Goal: Task Accomplishment & Management: Complete application form

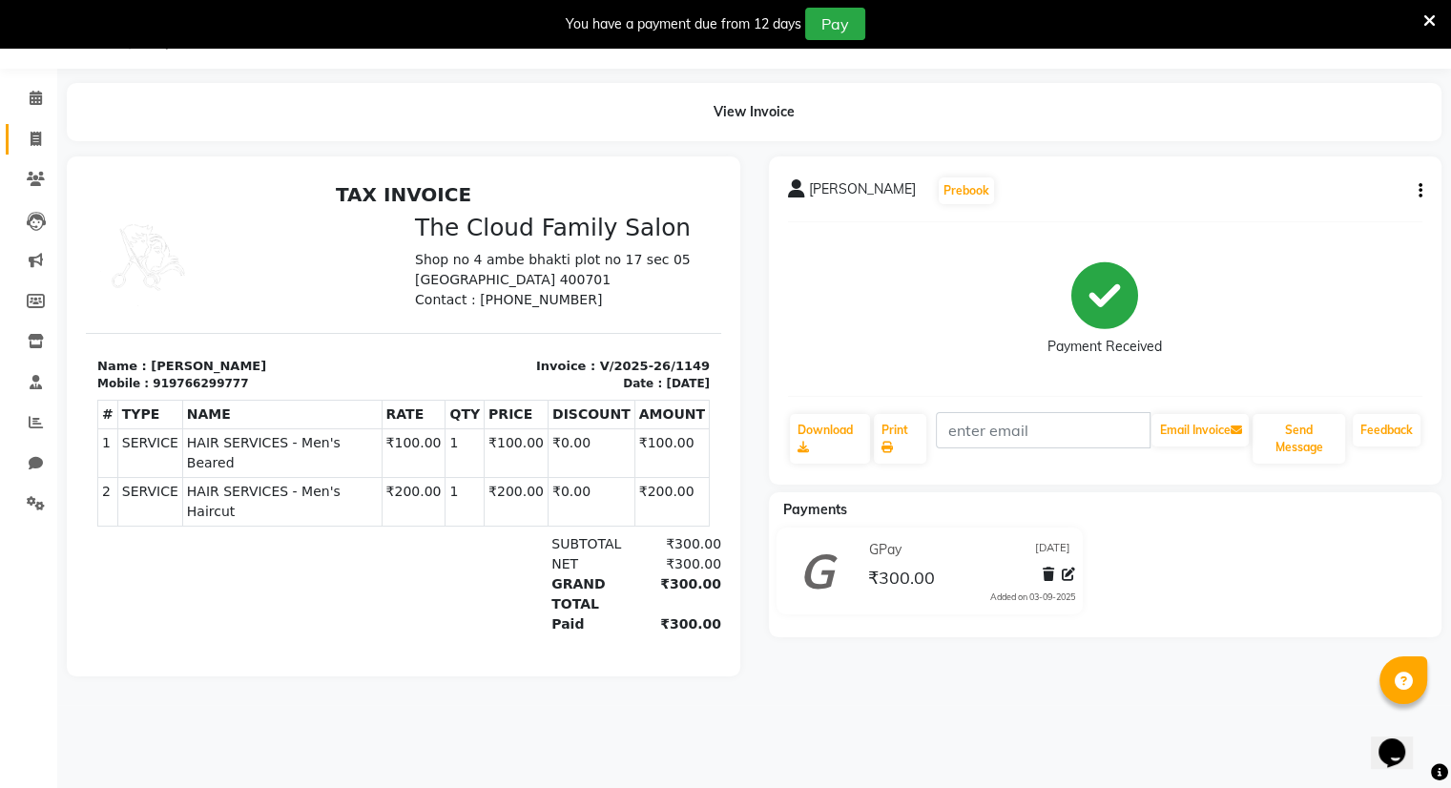
click at [37, 138] on icon at bounding box center [36, 139] width 10 height 14
select select "service"
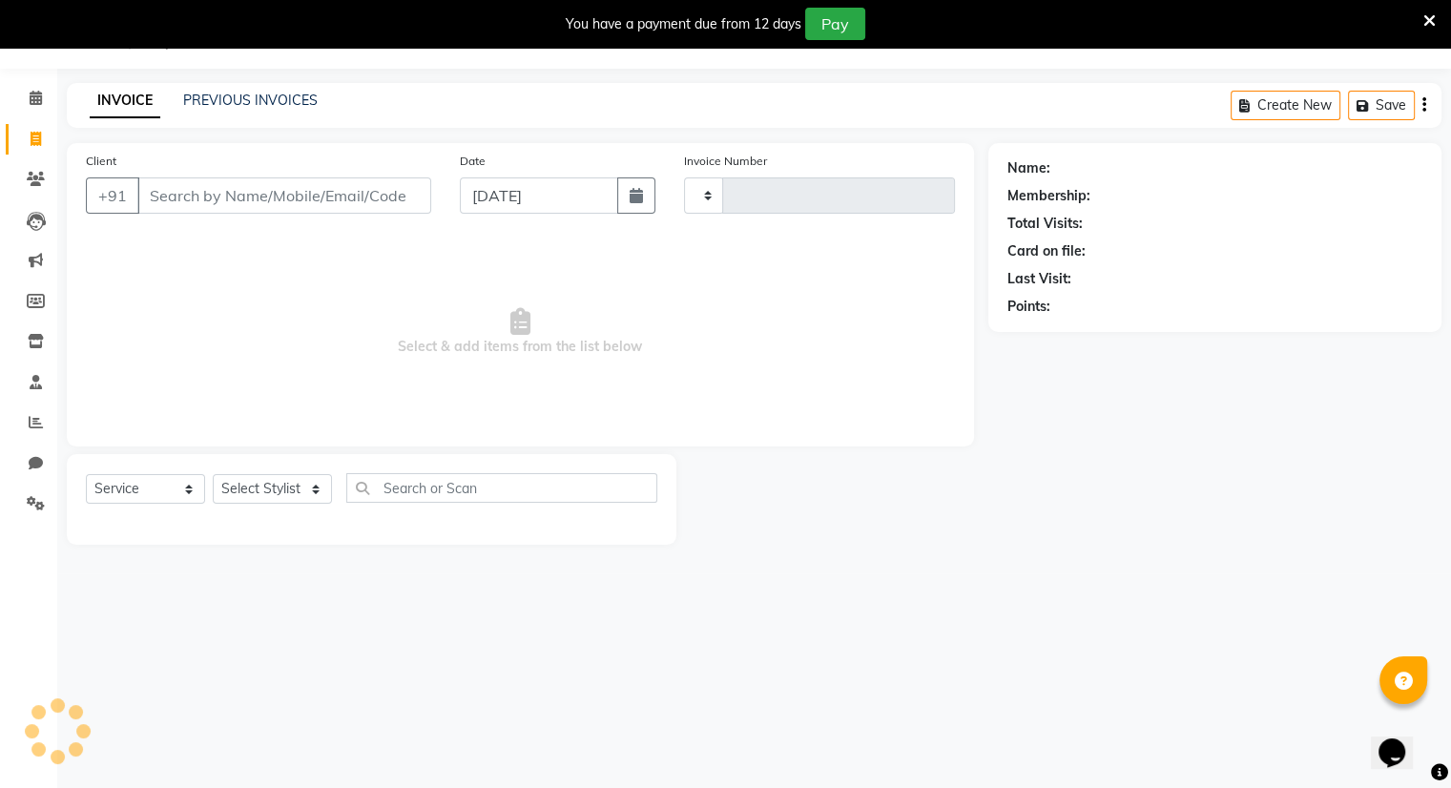
type input "1150"
select select "8444"
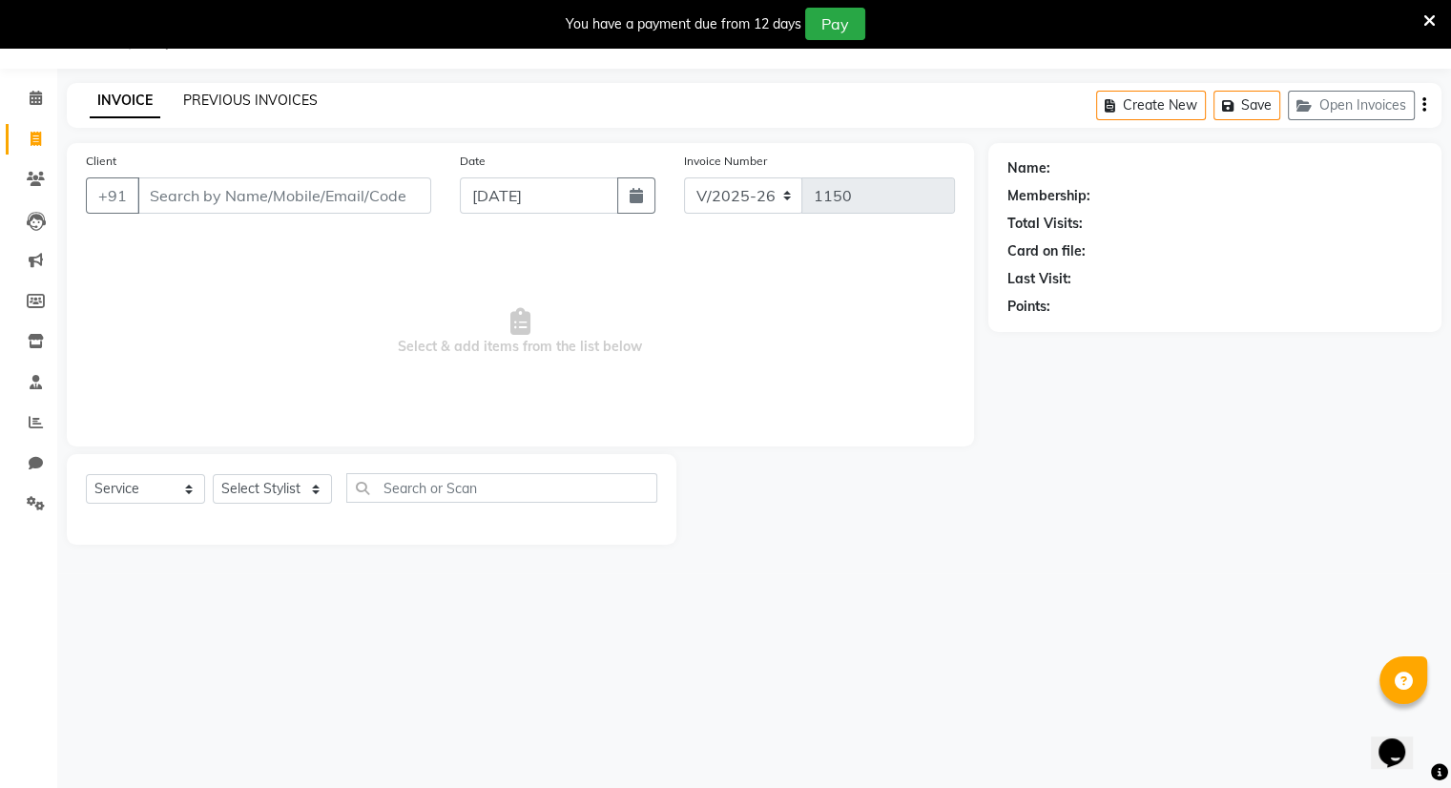
click at [224, 108] on link "PREVIOUS INVOICES" at bounding box center [250, 100] width 135 height 17
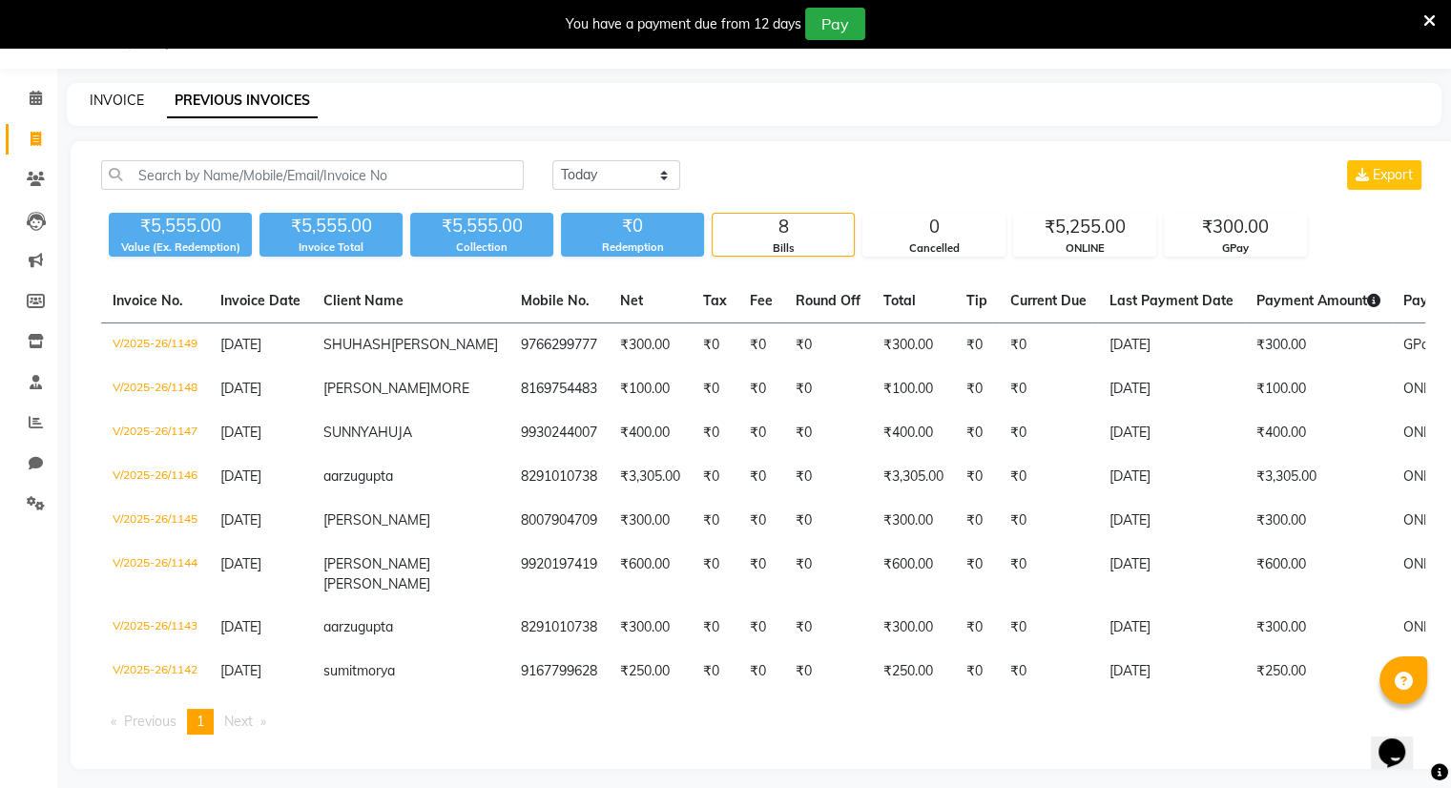
click at [116, 94] on link "INVOICE" at bounding box center [117, 100] width 54 height 17
select select "service"
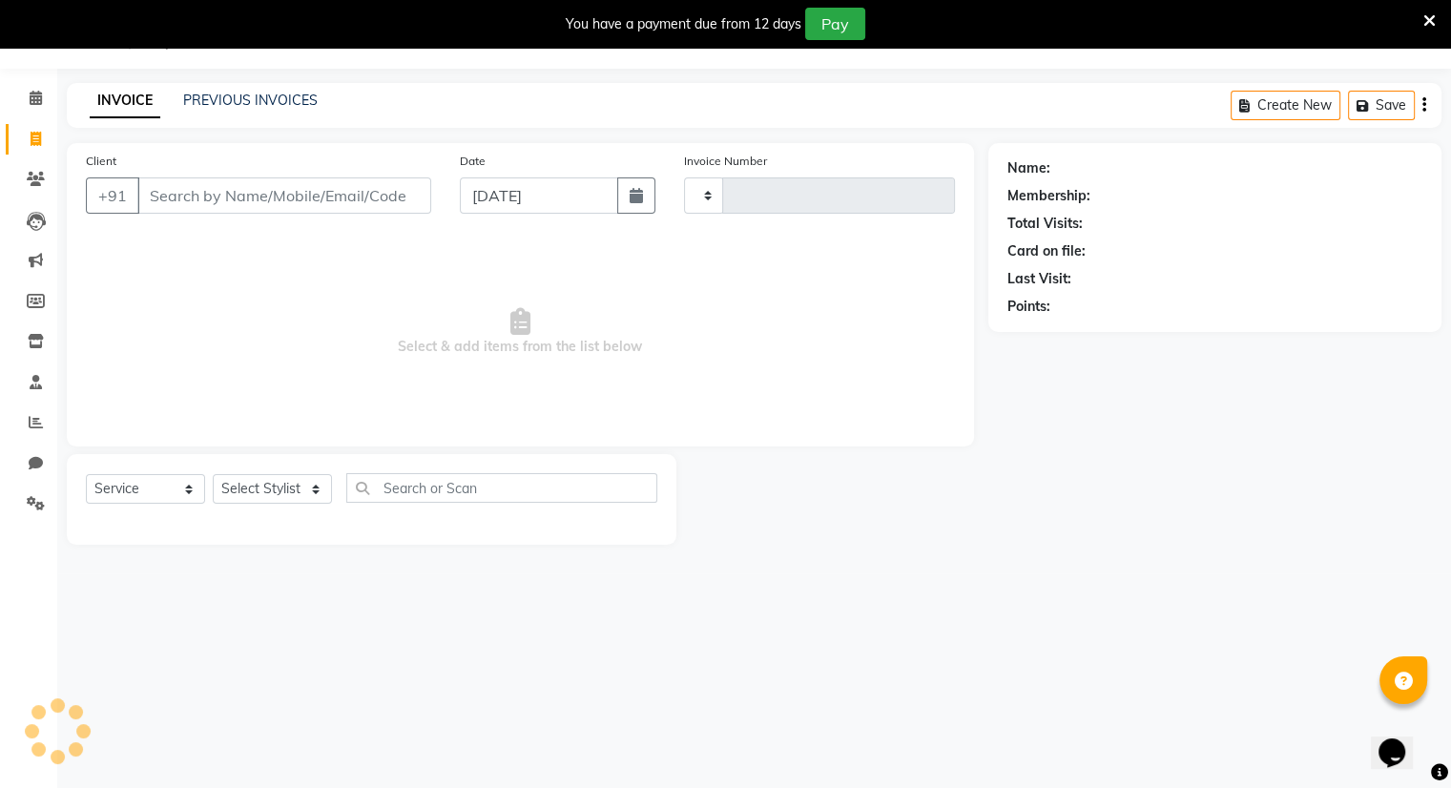
type input "1150"
select select "8444"
click at [192, 198] on input "Client" at bounding box center [284, 195] width 294 height 36
click at [204, 203] on input "Client" at bounding box center [284, 195] width 294 height 36
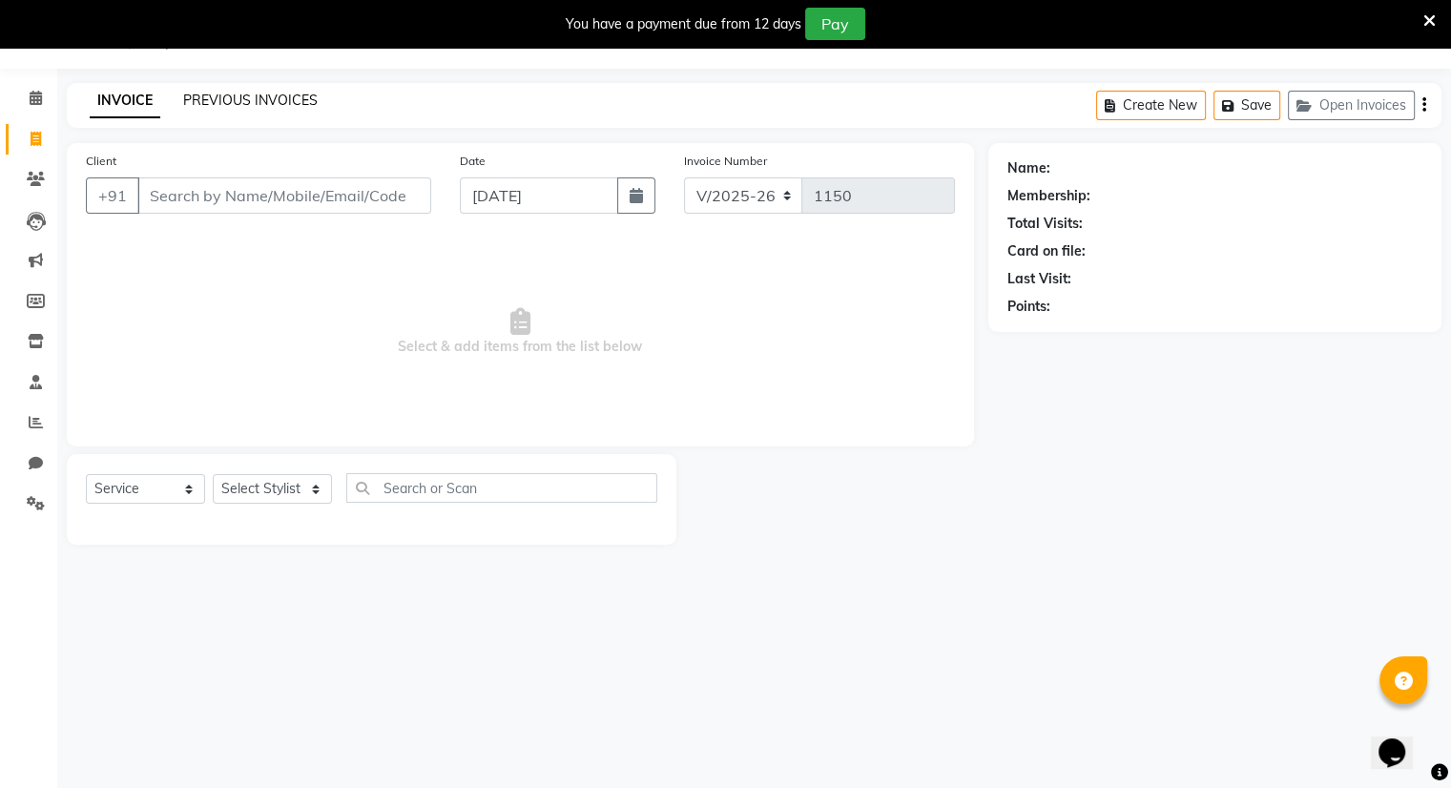
click at [263, 99] on link "PREVIOUS INVOICES" at bounding box center [250, 100] width 135 height 17
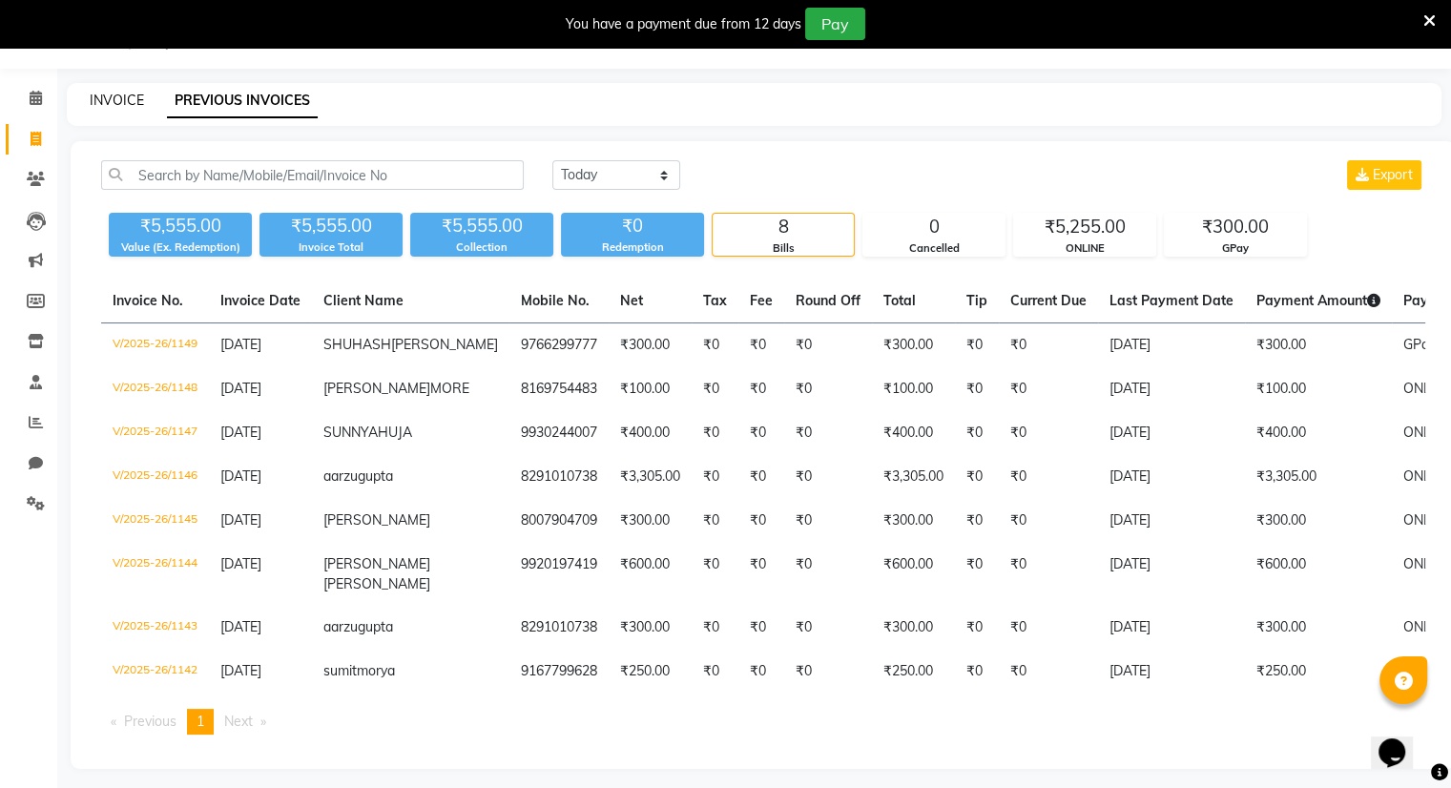
click at [132, 97] on link "INVOICE" at bounding box center [117, 100] width 54 height 17
select select "8444"
select select "service"
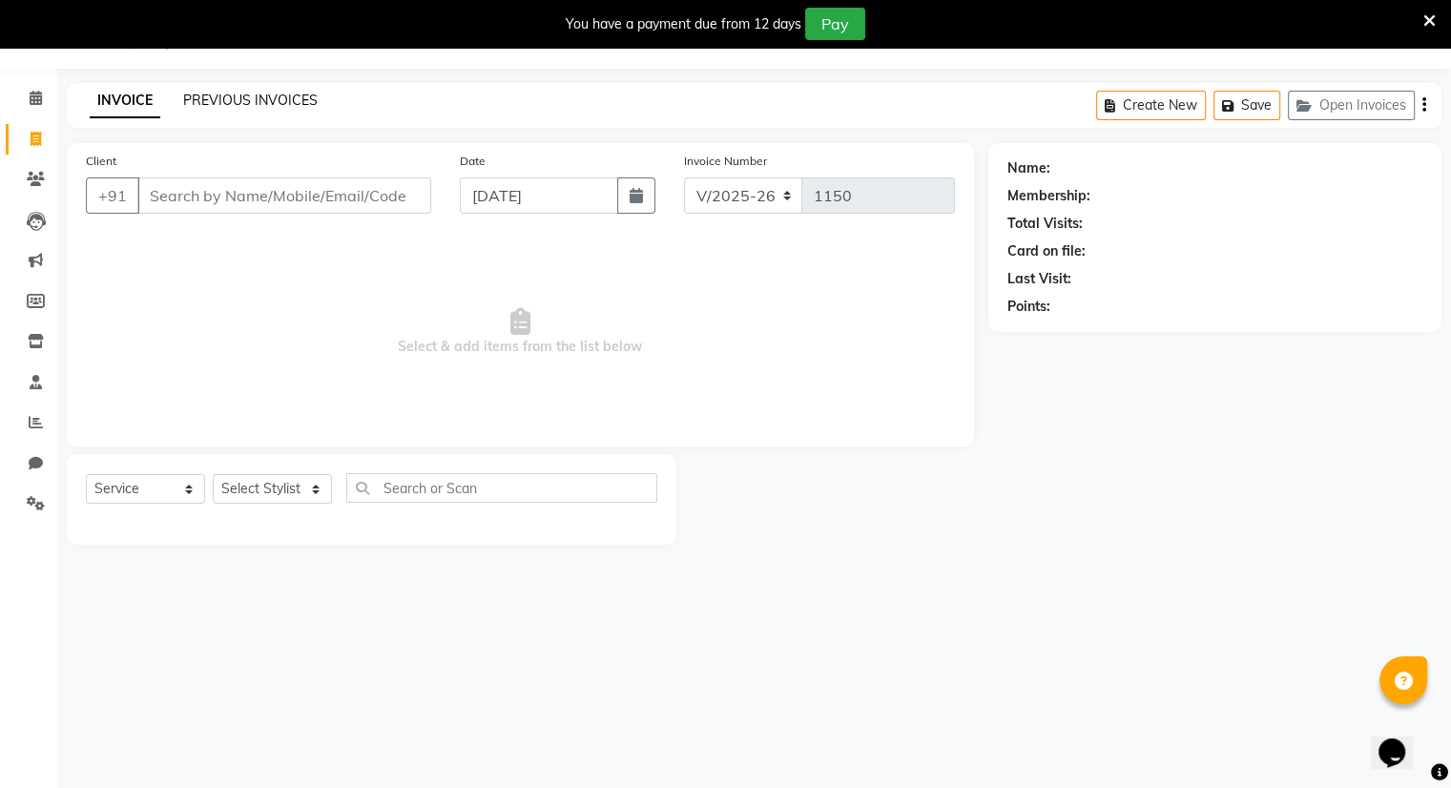
click at [206, 107] on link "PREVIOUS INVOICES" at bounding box center [250, 100] width 135 height 17
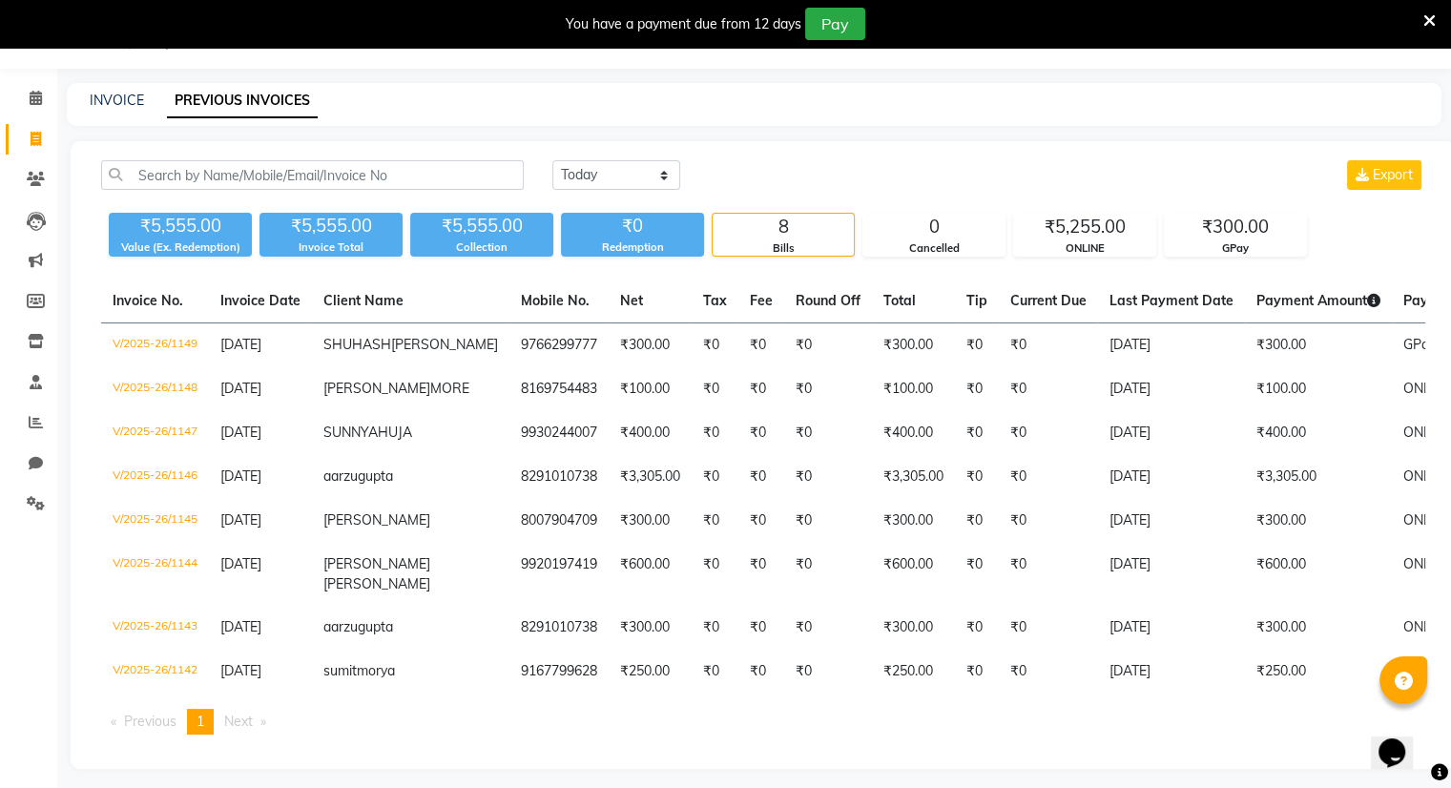
drag, startPoint x: 206, startPoint y: 107, endPoint x: 206, endPoint y: 120, distance: 13.4
click at [206, 120] on div "INVOICE PREVIOUS INVOICES" at bounding box center [754, 104] width 1375 height 43
drag, startPoint x: 189, startPoint y: 189, endPoint x: 125, endPoint y: 96, distance: 112.5
click at [125, 96] on main "INVOICE PREVIOUS INVOICES Today Yesterday Custom Range Export ₹5,555.00 Value (…" at bounding box center [754, 440] width 1394 height 715
click at [125, 96] on link "INVOICE" at bounding box center [117, 100] width 54 height 17
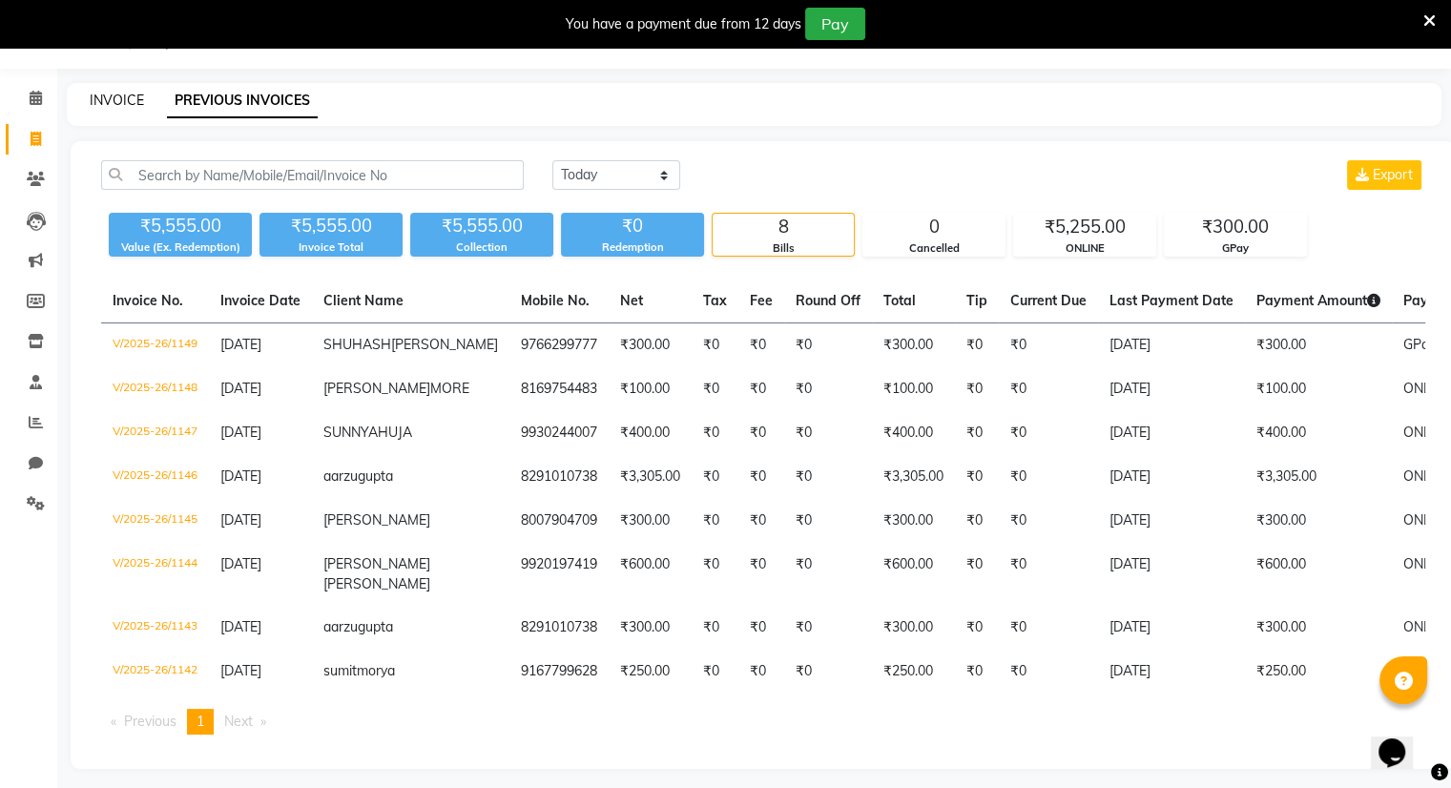
select select "8444"
select select "service"
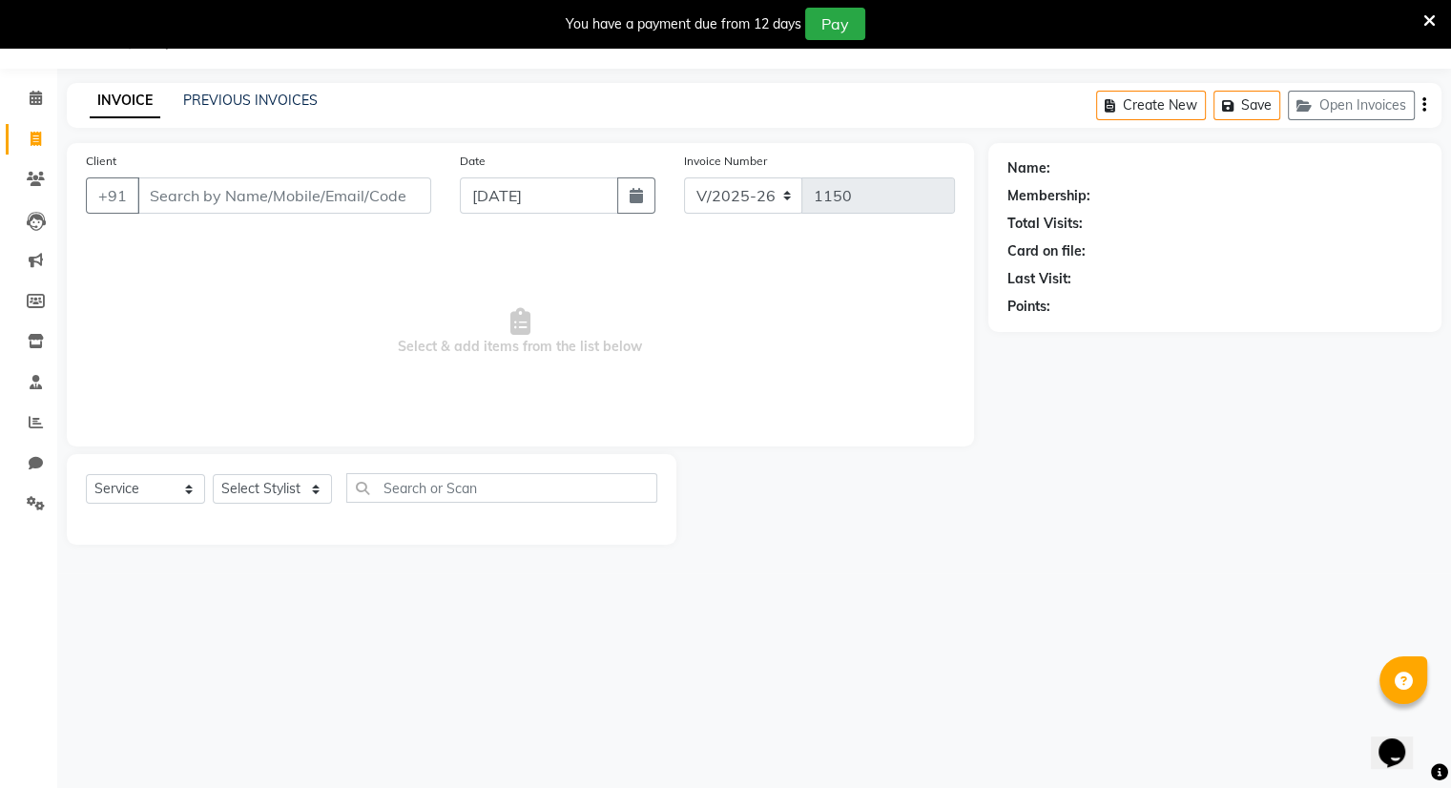
click at [186, 174] on div "Client +91" at bounding box center [259, 190] width 374 height 78
click at [240, 191] on input "Client" at bounding box center [284, 195] width 294 height 36
type input "7738652277"
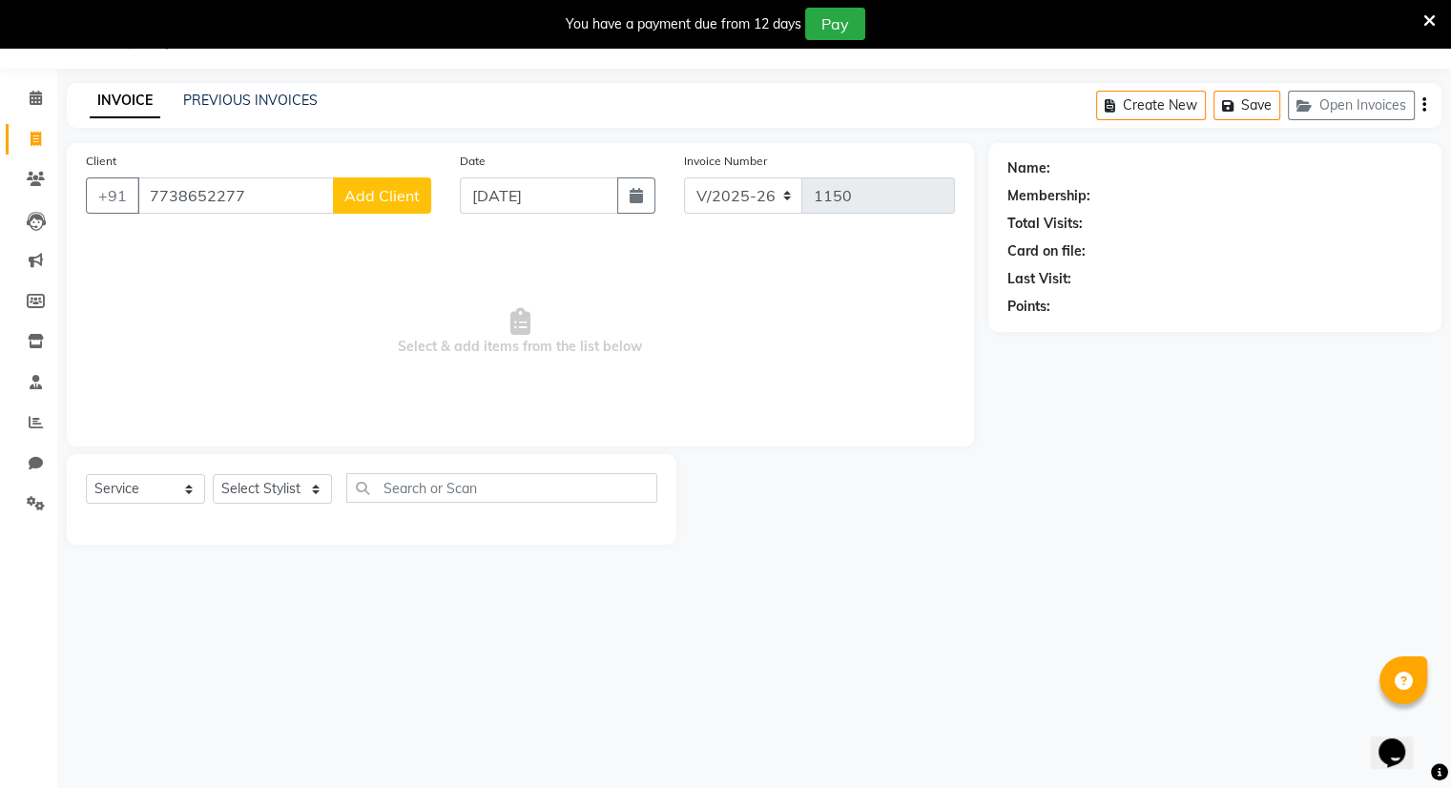
click at [366, 199] on span "Add Client" at bounding box center [381, 195] width 75 height 19
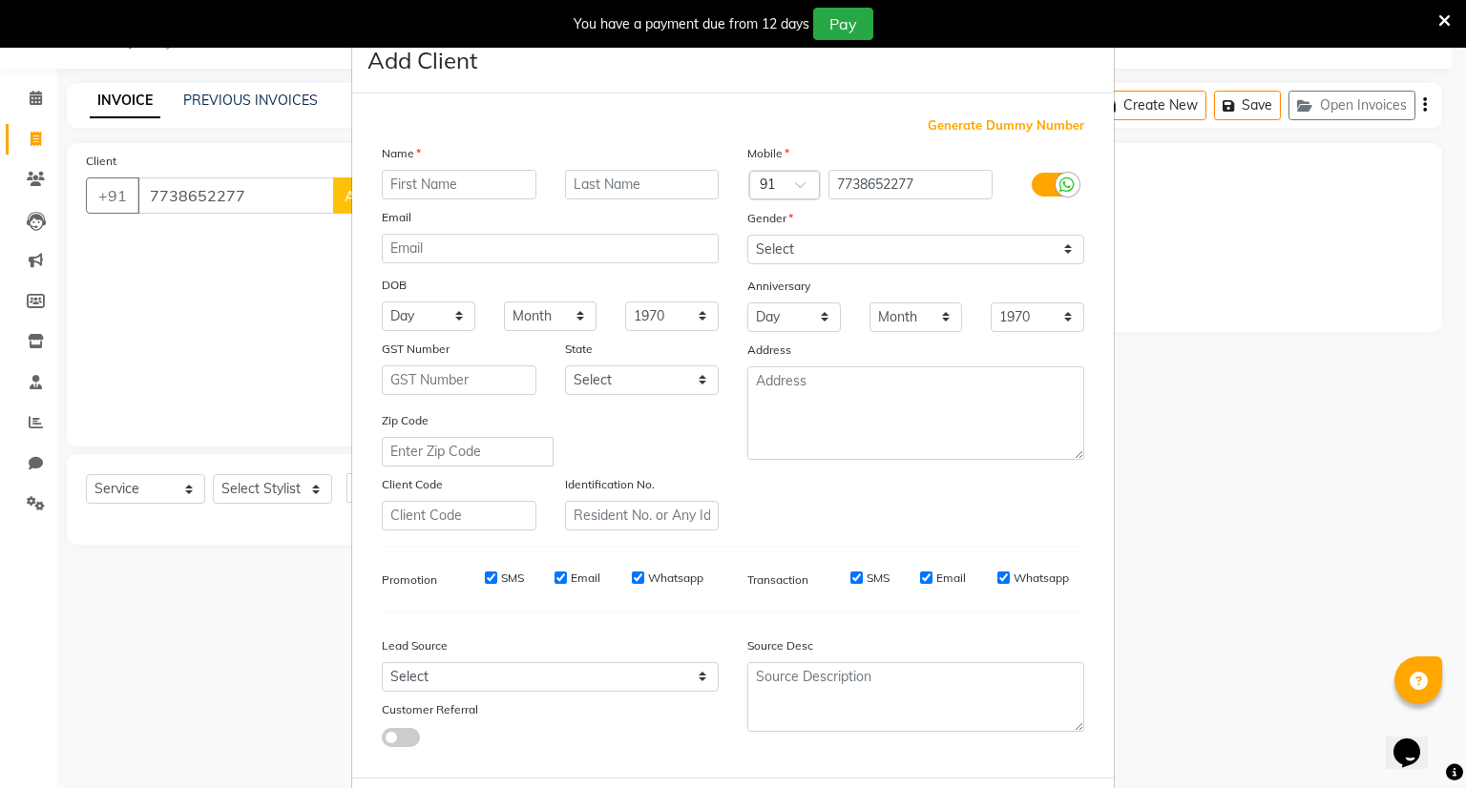
click at [454, 188] on input "text" at bounding box center [459, 185] width 155 height 30
type input "HOXZEFA"
click at [761, 246] on select "Select [DEMOGRAPHIC_DATA] [DEMOGRAPHIC_DATA] Other Prefer Not To Say" at bounding box center [915, 250] width 337 height 30
select select "[DEMOGRAPHIC_DATA]"
click at [747, 236] on select "Select [DEMOGRAPHIC_DATA] [DEMOGRAPHIC_DATA] Other Prefer Not To Say" at bounding box center [915, 250] width 337 height 30
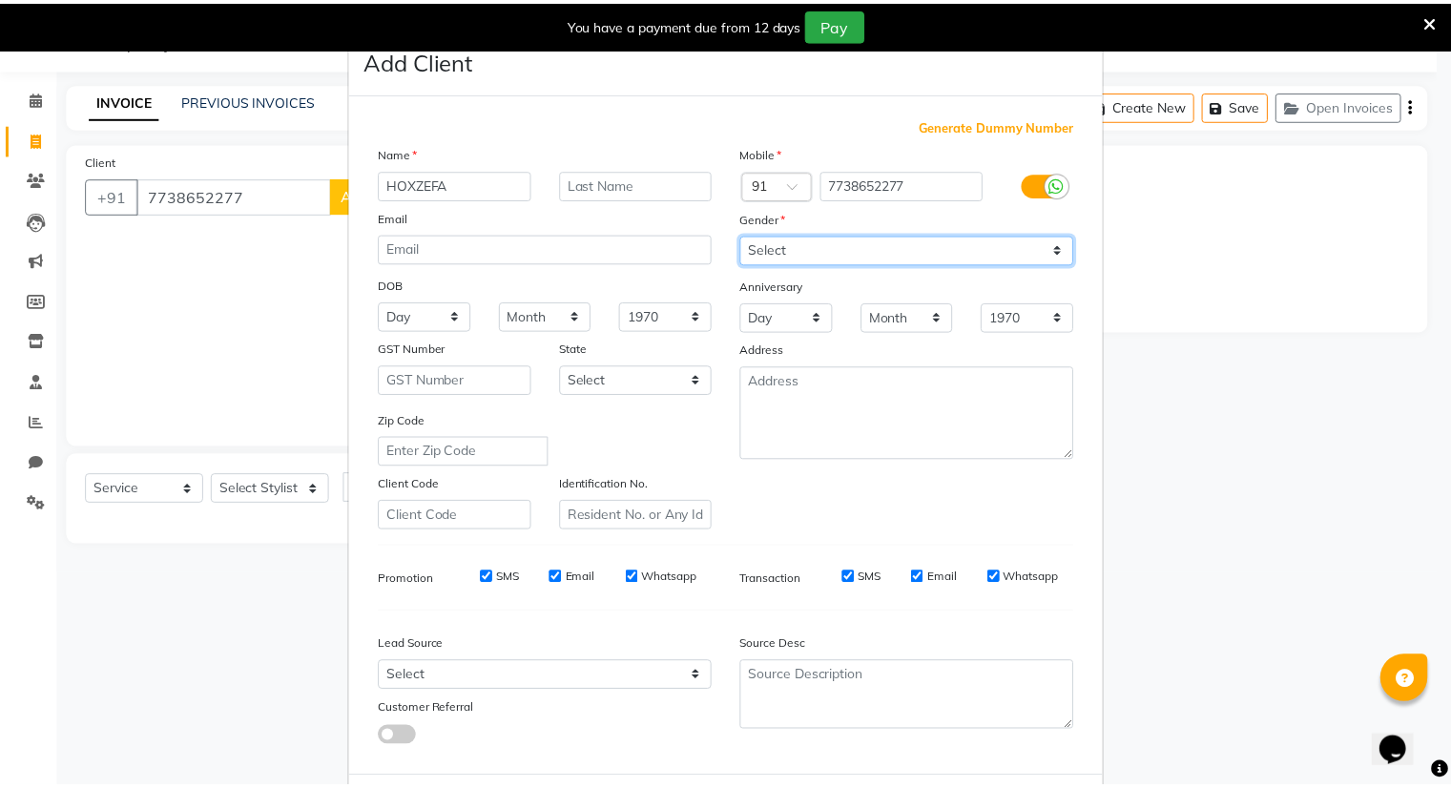
scroll to position [102, 0]
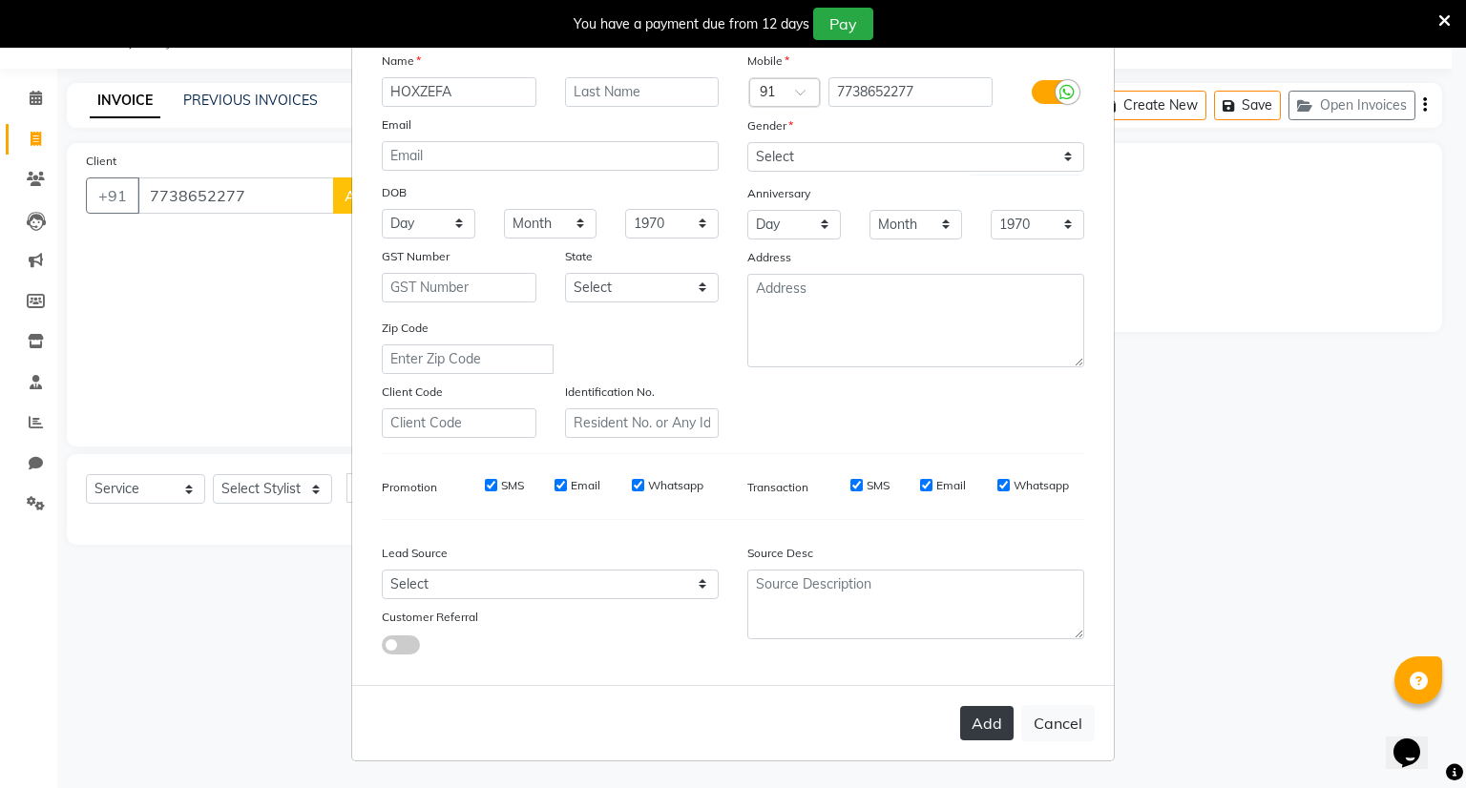
click at [978, 733] on button "Add" at bounding box center [986, 723] width 53 height 34
select select
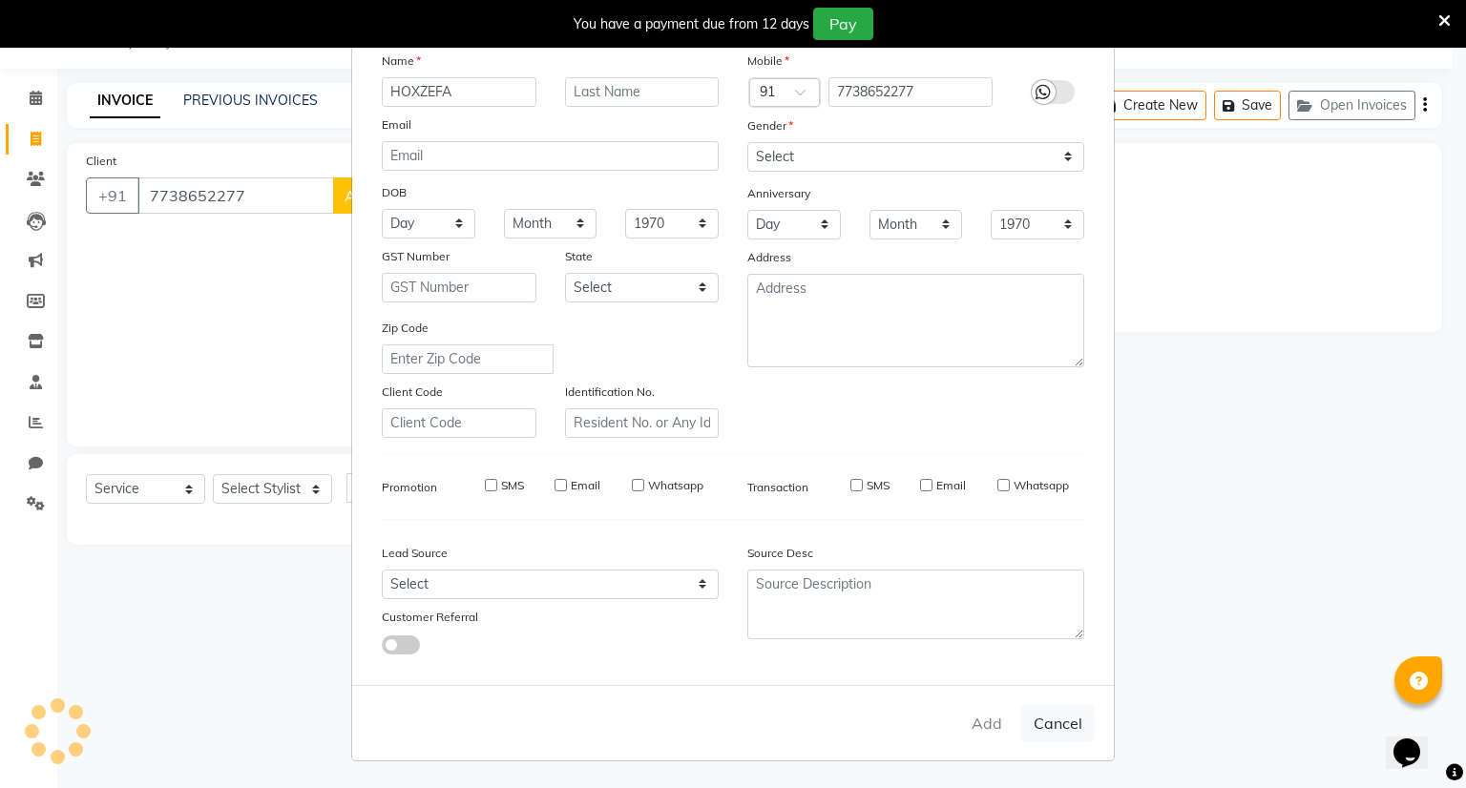
select select
checkbox input "false"
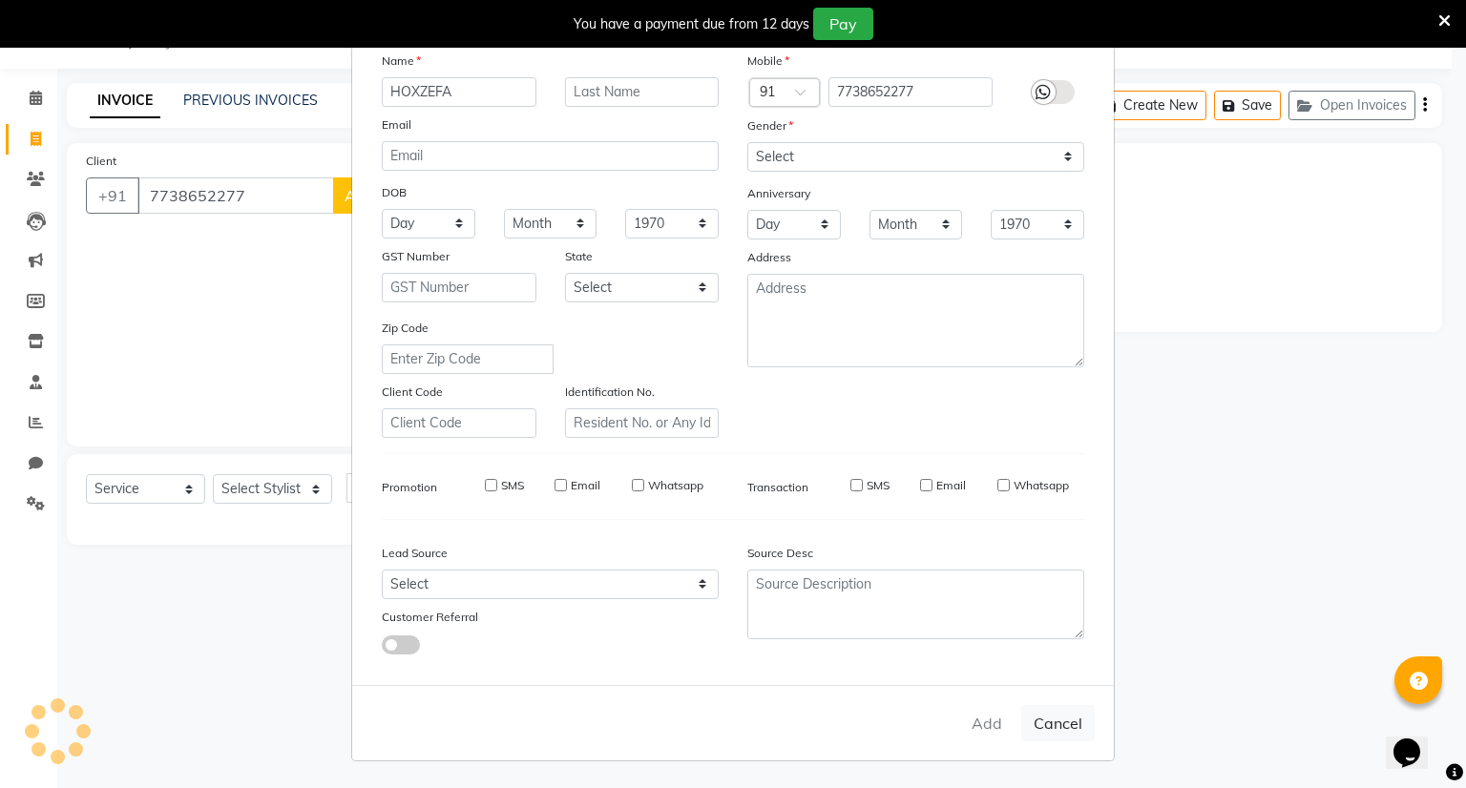
checkbox input "false"
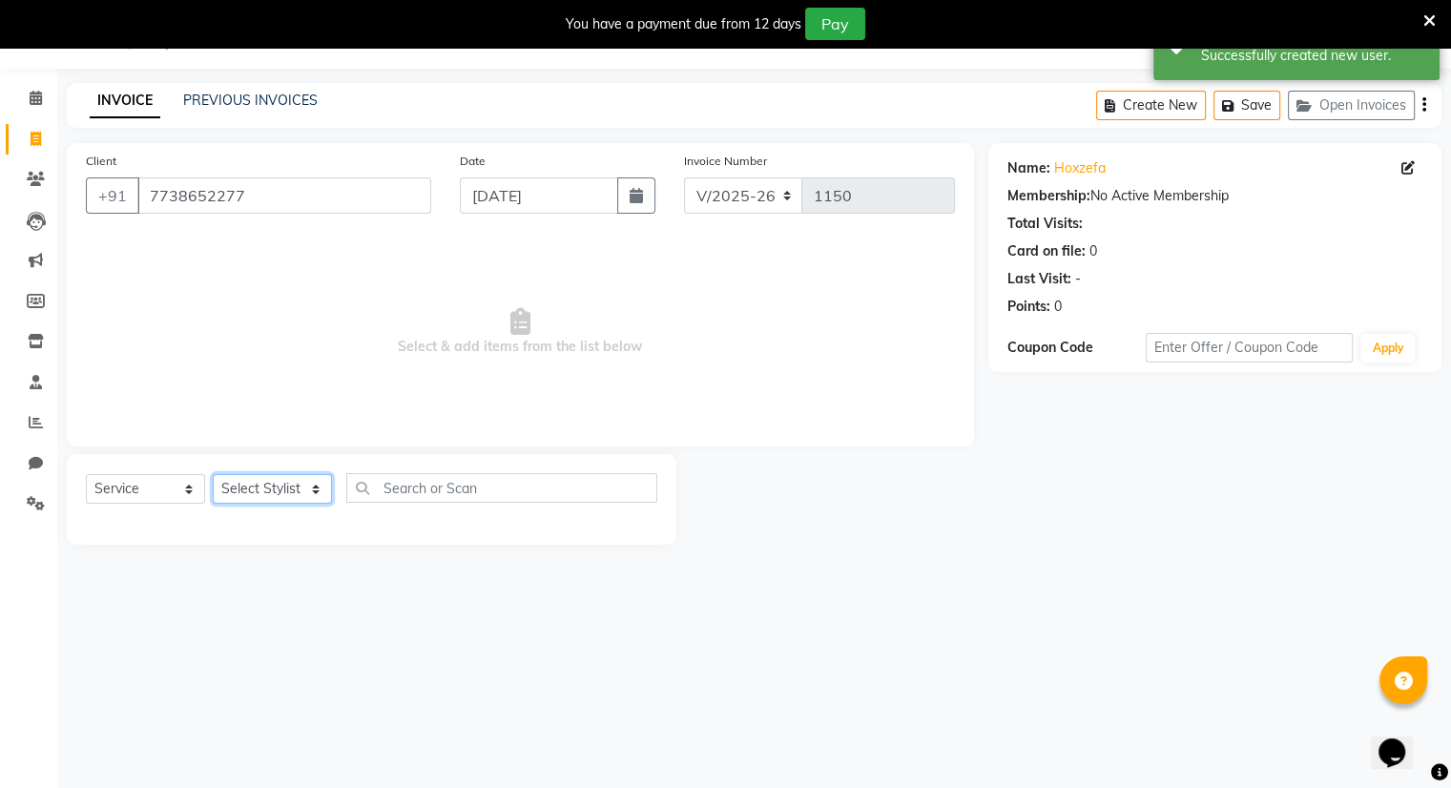
click at [271, 493] on select "Select Stylist Amrapali Bhumi OM [PERSON_NAME] [PERSON_NAME]" at bounding box center [272, 489] width 119 height 30
select select "86894"
click at [213, 475] on select "Select Stylist Amrapali Bhumi OM [PERSON_NAME] [PERSON_NAME]" at bounding box center [272, 489] width 119 height 30
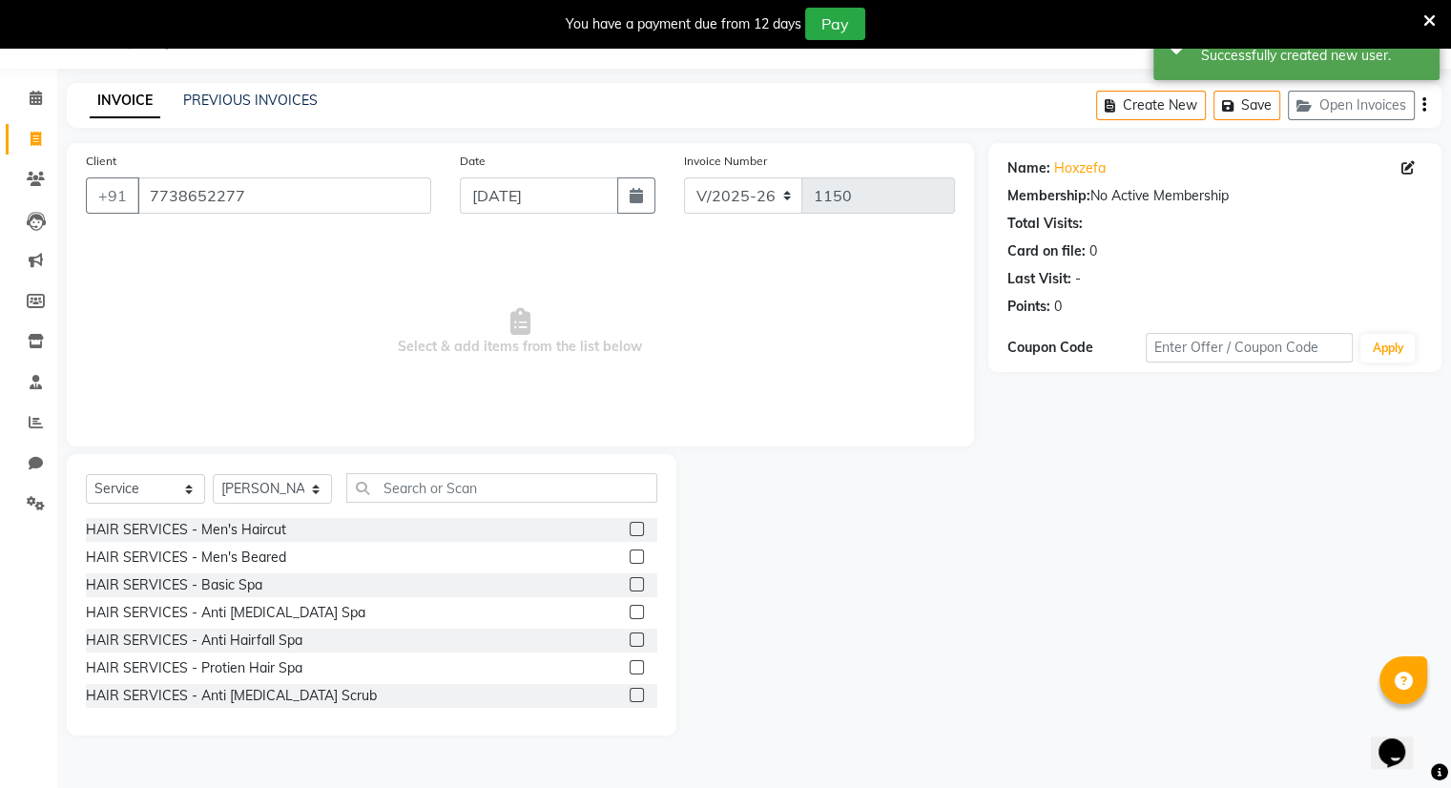
click at [630, 532] on label at bounding box center [637, 529] width 14 height 14
click at [630, 532] on input "checkbox" at bounding box center [636, 530] width 12 height 12
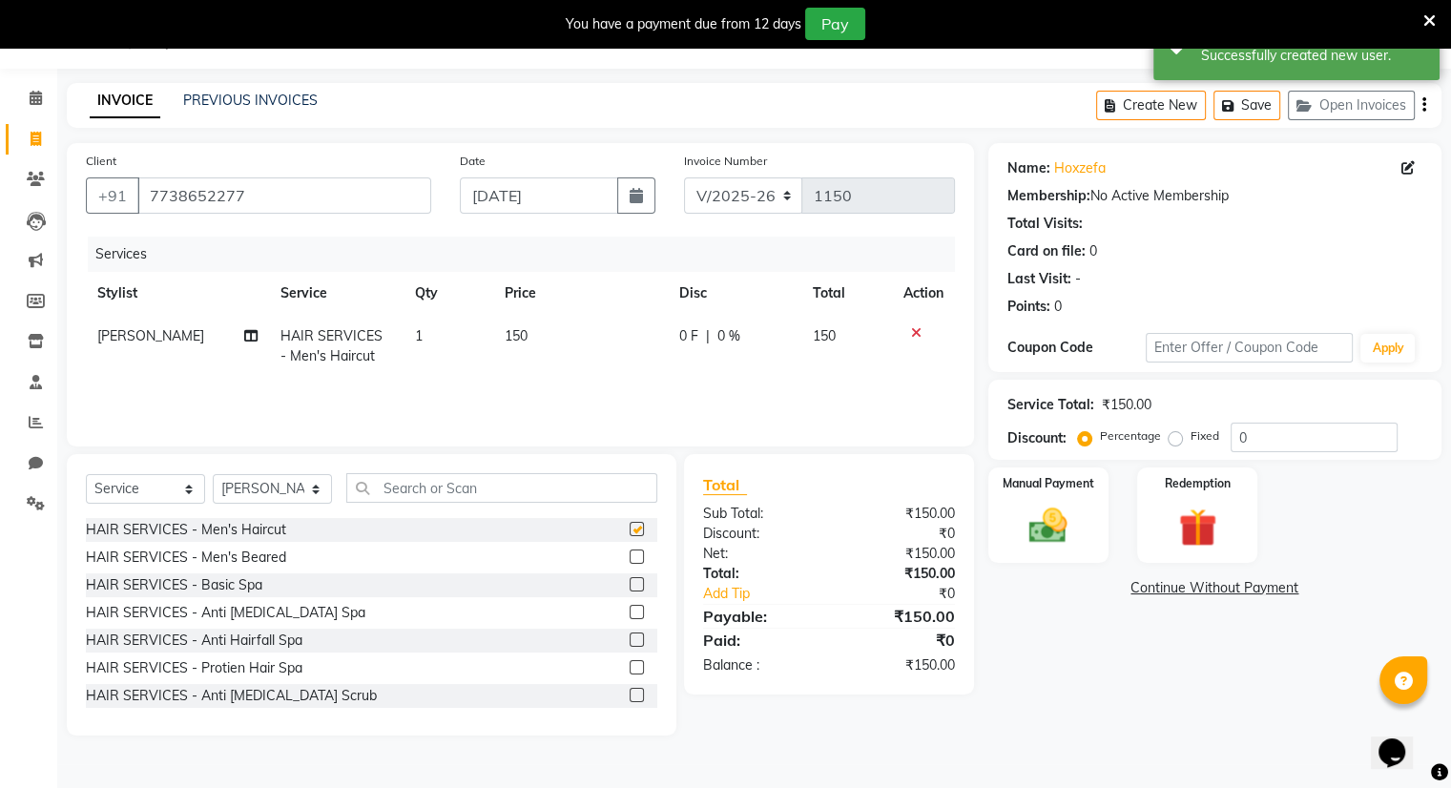
checkbox input "false"
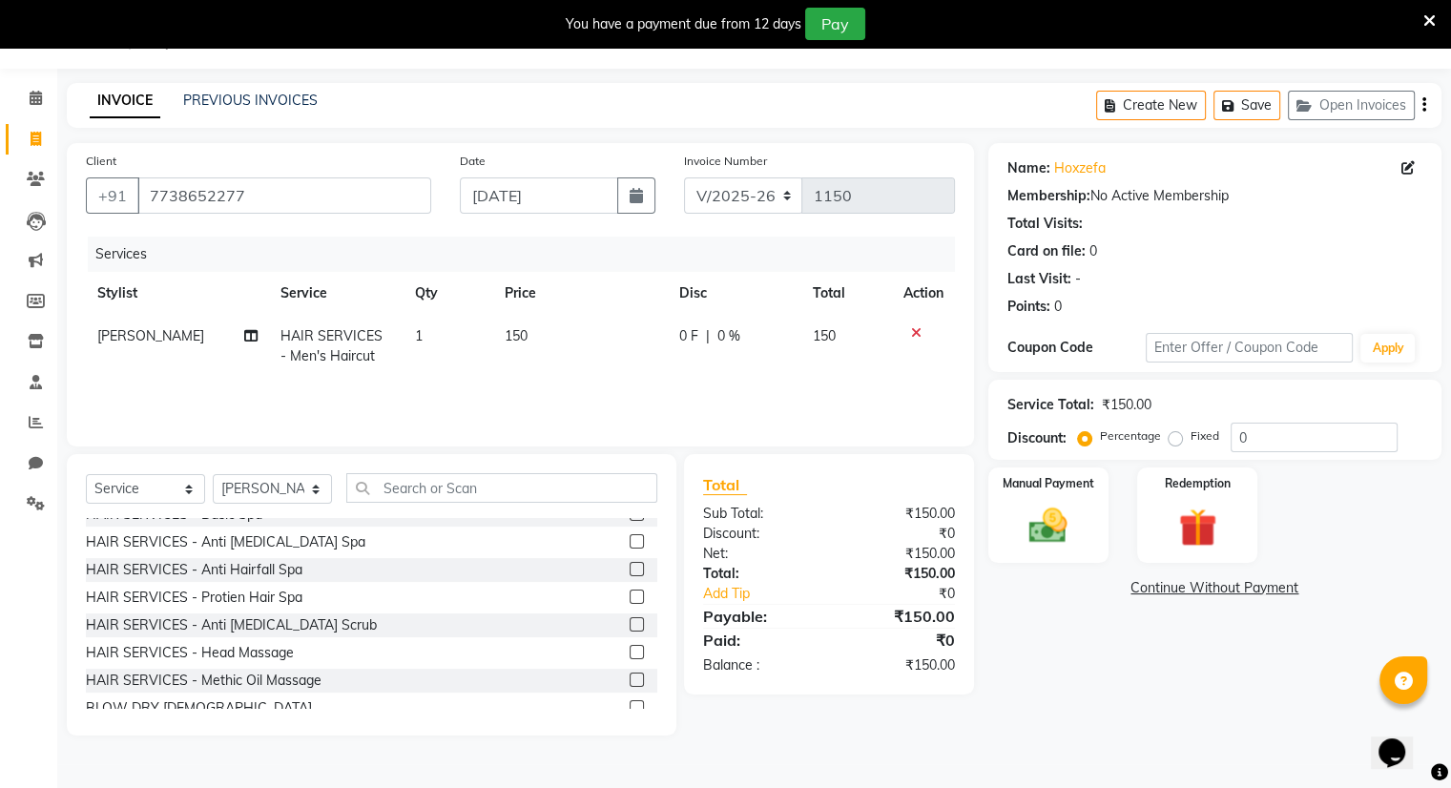
scroll to position [73, 0]
click at [428, 486] on input "text" at bounding box center [501, 488] width 311 height 30
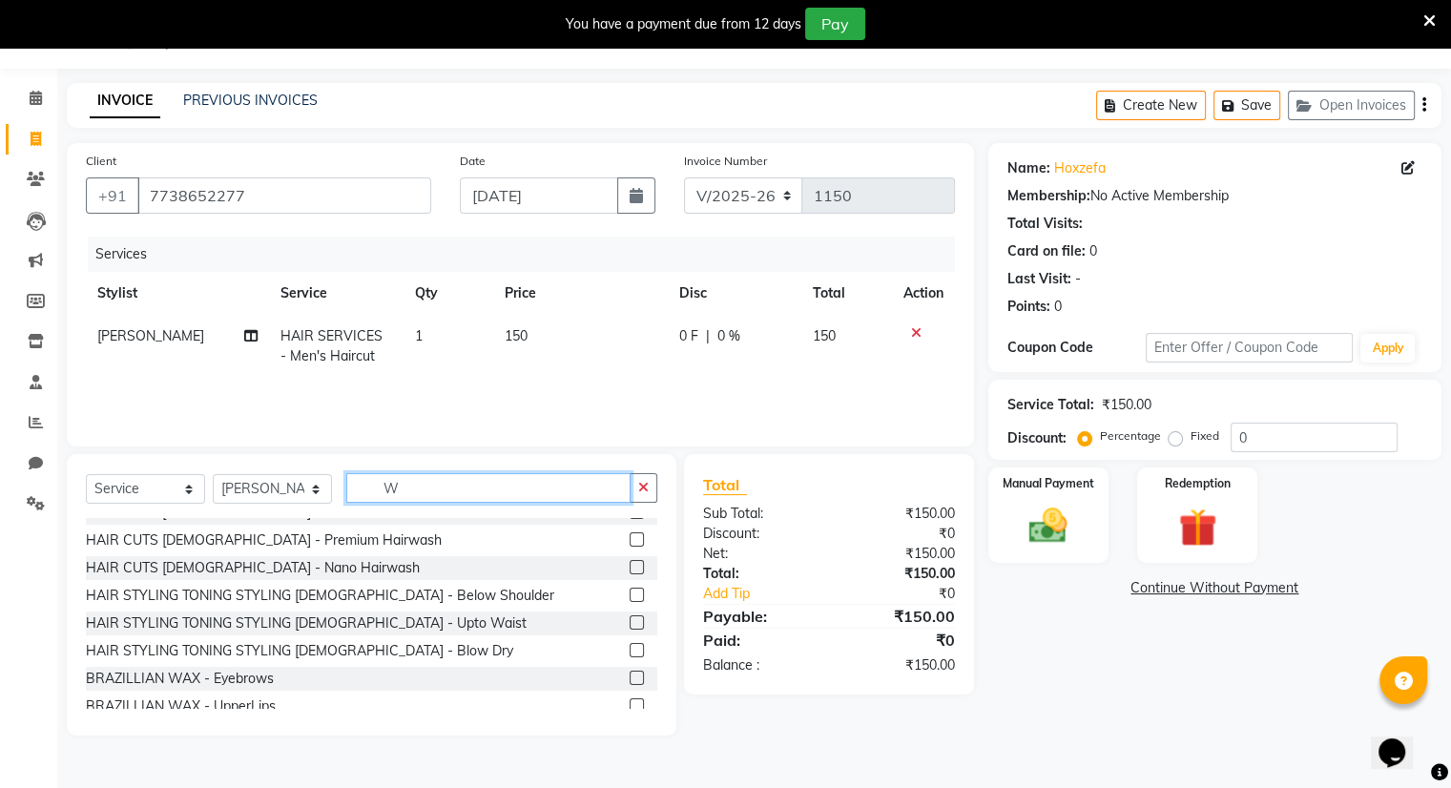
scroll to position [0, 0]
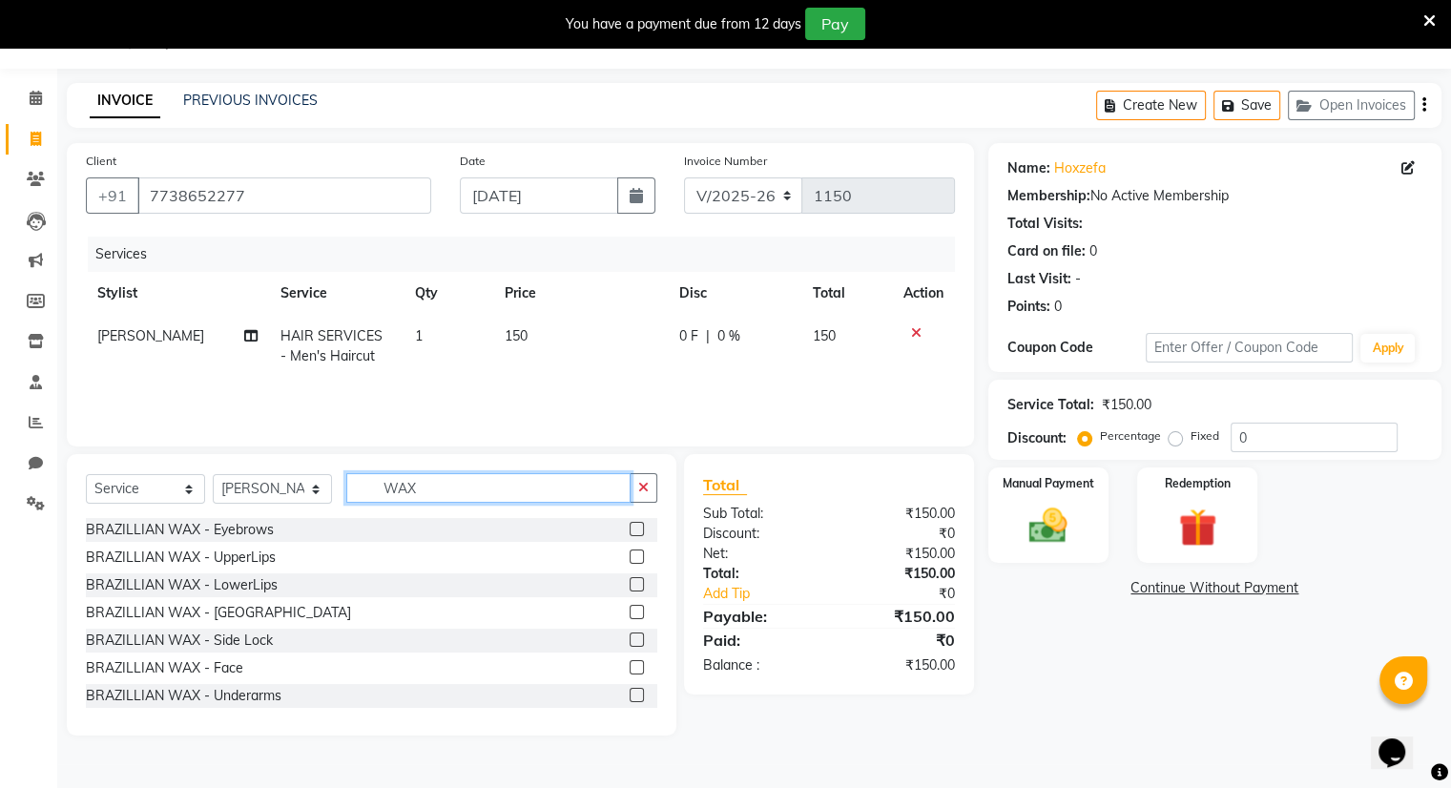
type input "WAX"
click at [630, 698] on label at bounding box center [637, 695] width 14 height 14
click at [630, 698] on input "checkbox" at bounding box center [636, 696] width 12 height 12
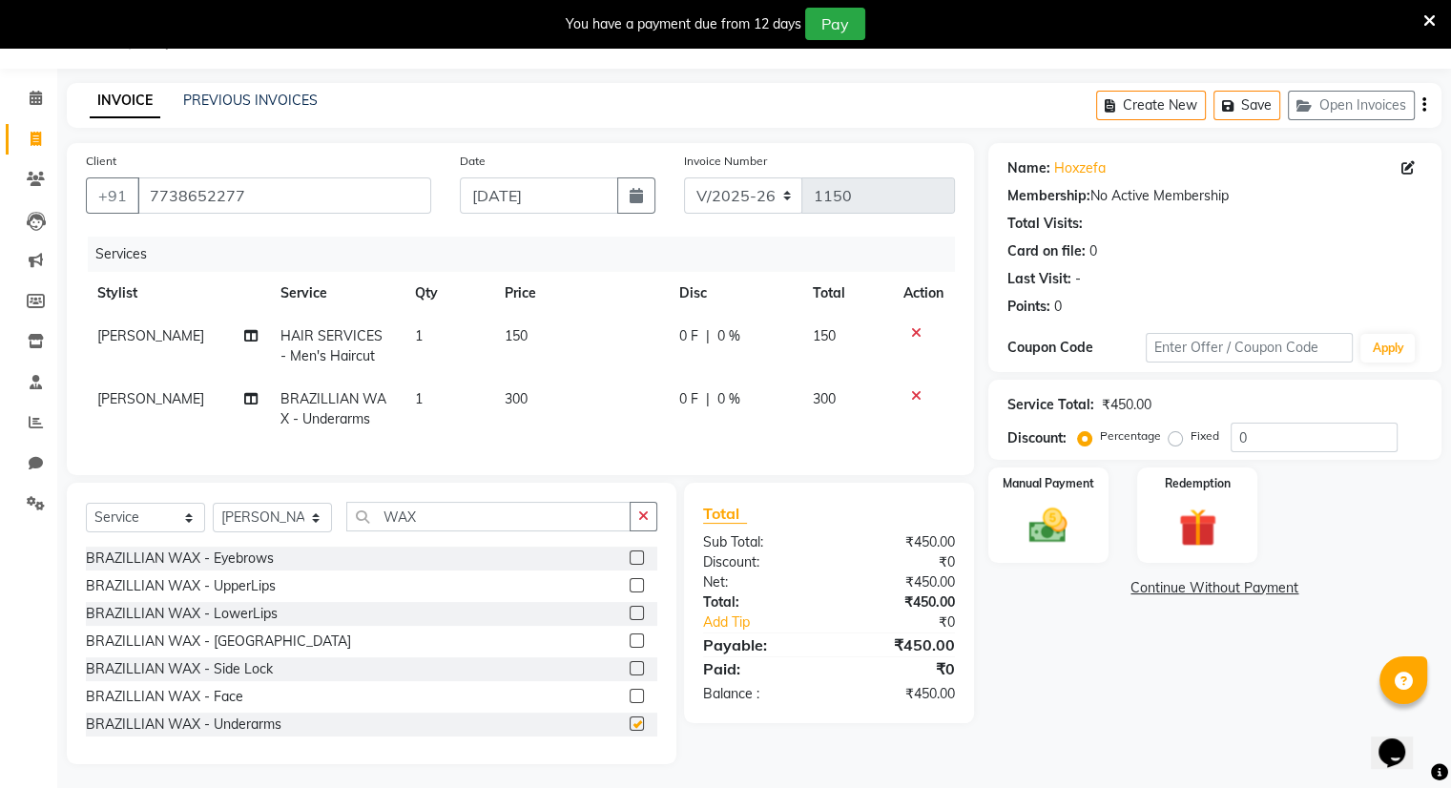
checkbox input "false"
click at [532, 401] on td "300" at bounding box center [580, 409] width 175 height 63
select select "86894"
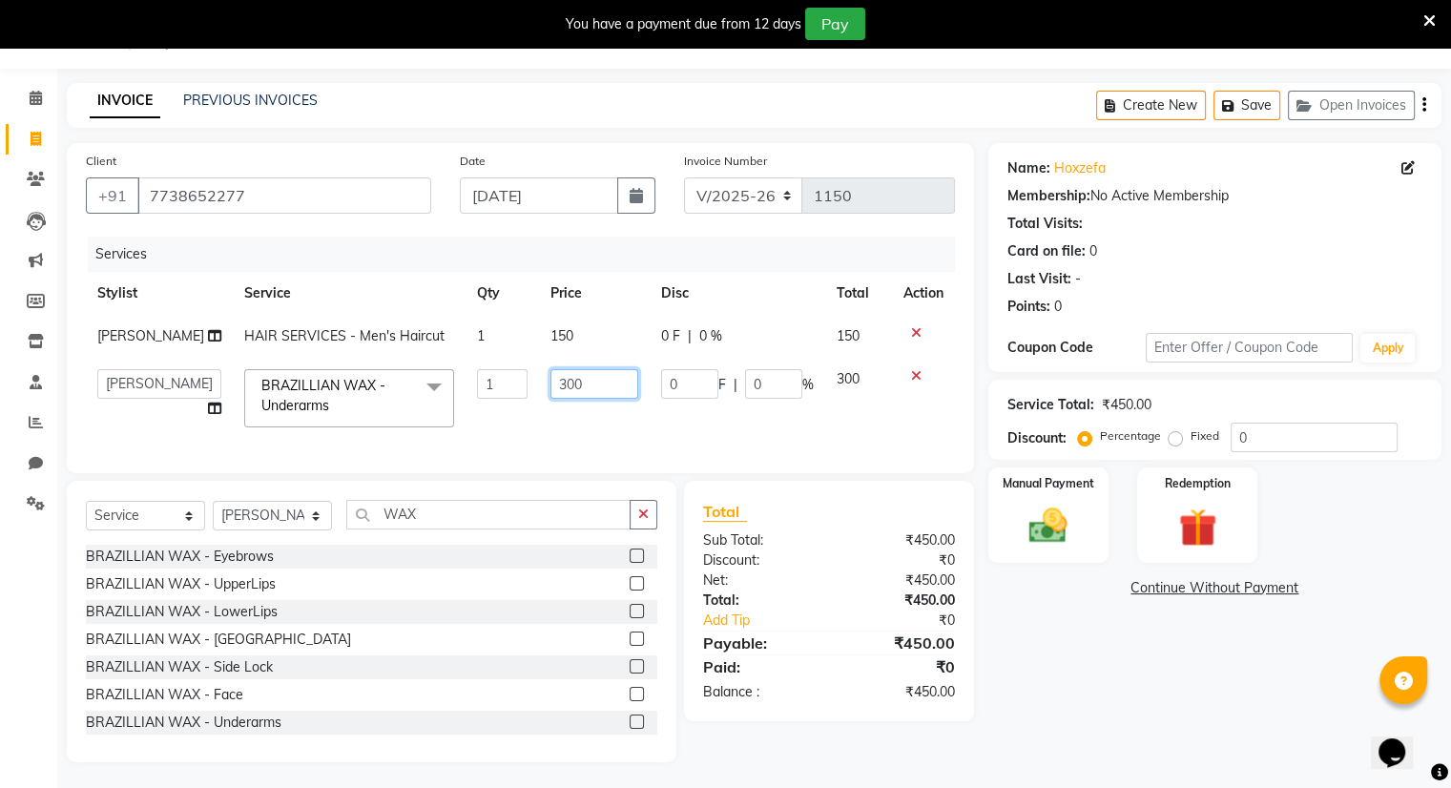
click at [578, 387] on input "300" at bounding box center [595, 384] width 88 height 30
type input "3"
type input "260"
click at [834, 390] on td "300" at bounding box center [858, 398] width 67 height 81
select select "86894"
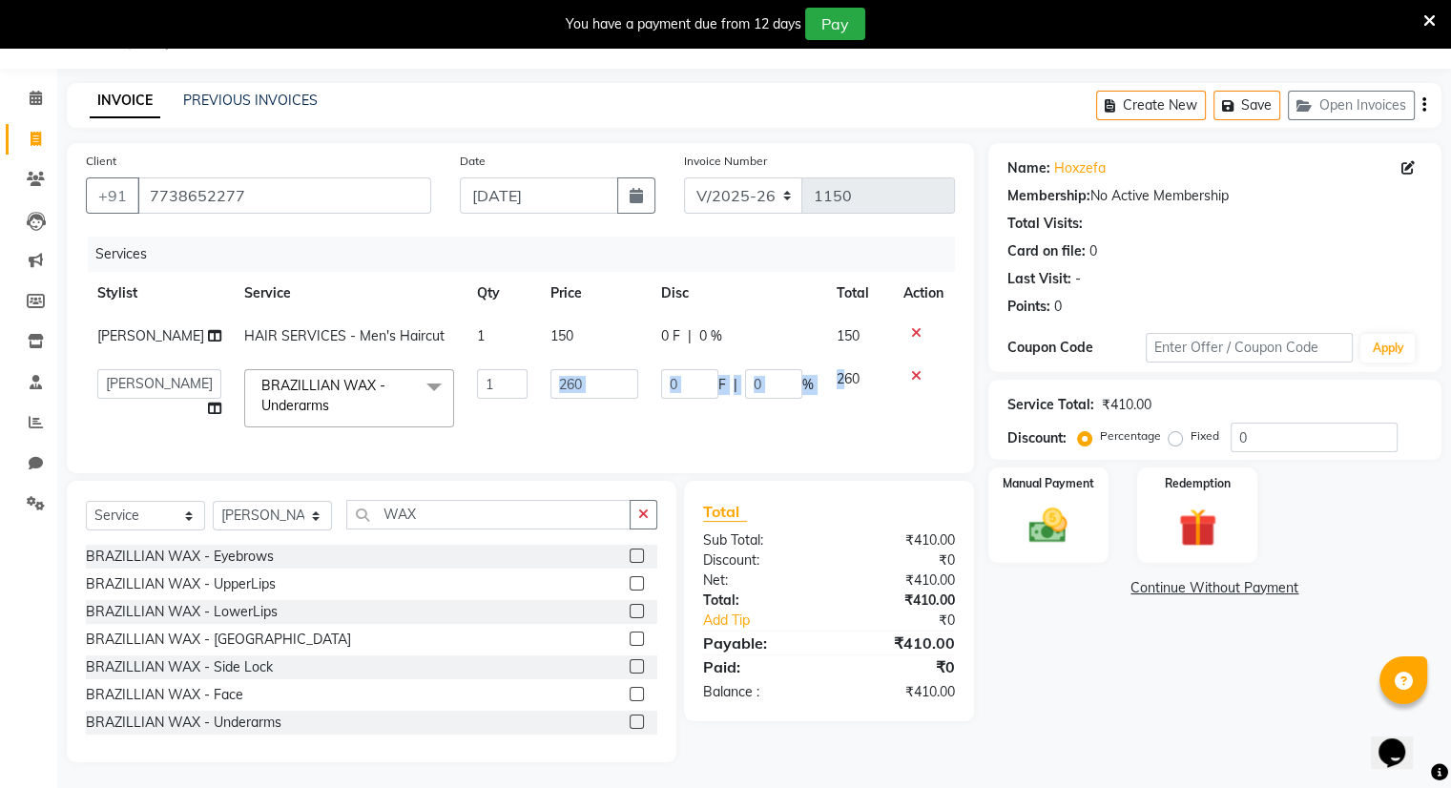
drag, startPoint x: 834, startPoint y: 390, endPoint x: 514, endPoint y: 402, distance: 319.9
click at [514, 402] on tr "Amrapali Bhumi OM Rizwan SOHL sunita BRAZILLIAN WAX - Underarms x HAIR SERVICES…" at bounding box center [520, 398] width 869 height 81
click at [125, 369] on select "Amrapali Bhumi OM Rizwan SOHL sunita" at bounding box center [159, 384] width 124 height 30
select select "83285"
click at [1039, 511] on img at bounding box center [1048, 527] width 64 height 46
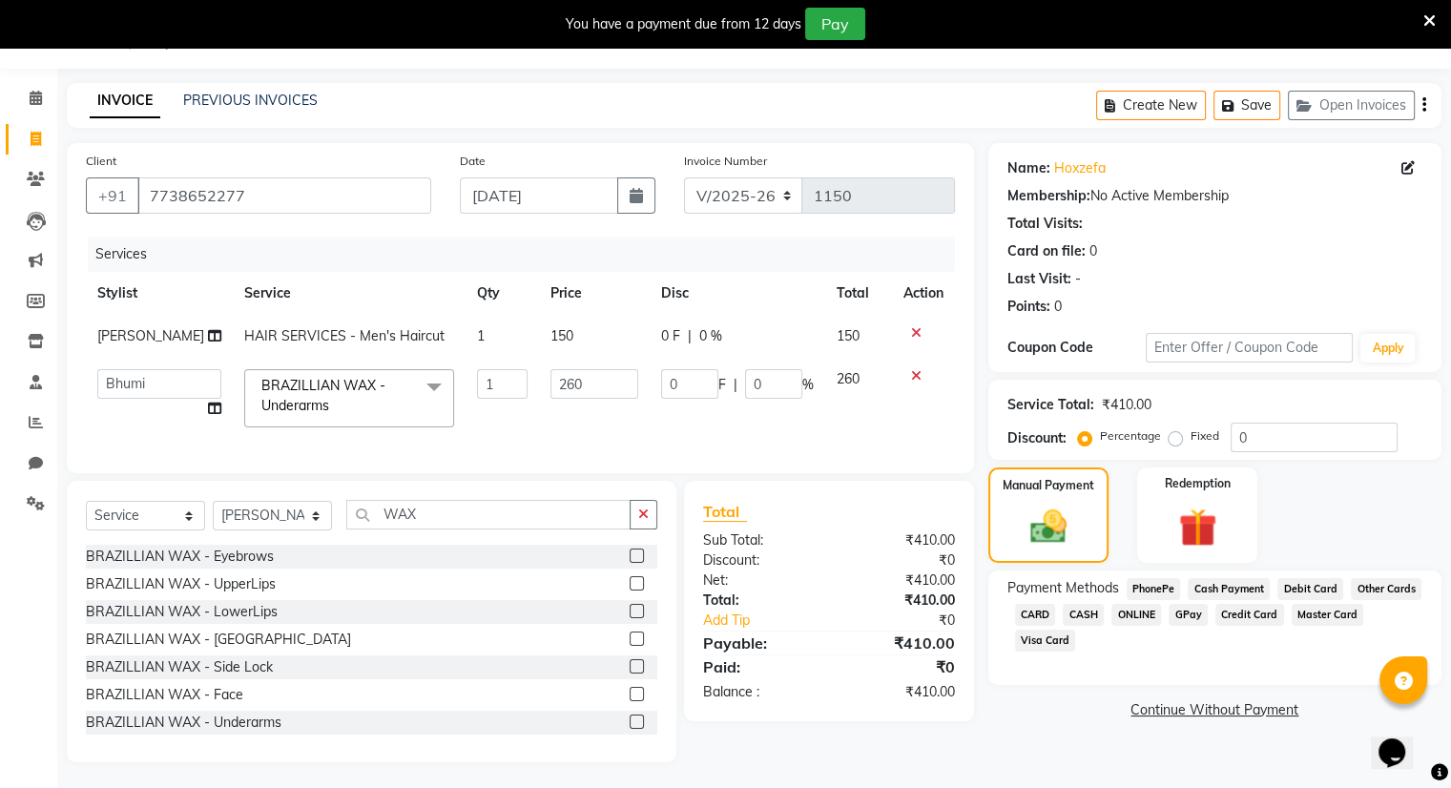
click at [1140, 619] on span "ONLINE" at bounding box center [1137, 615] width 50 height 22
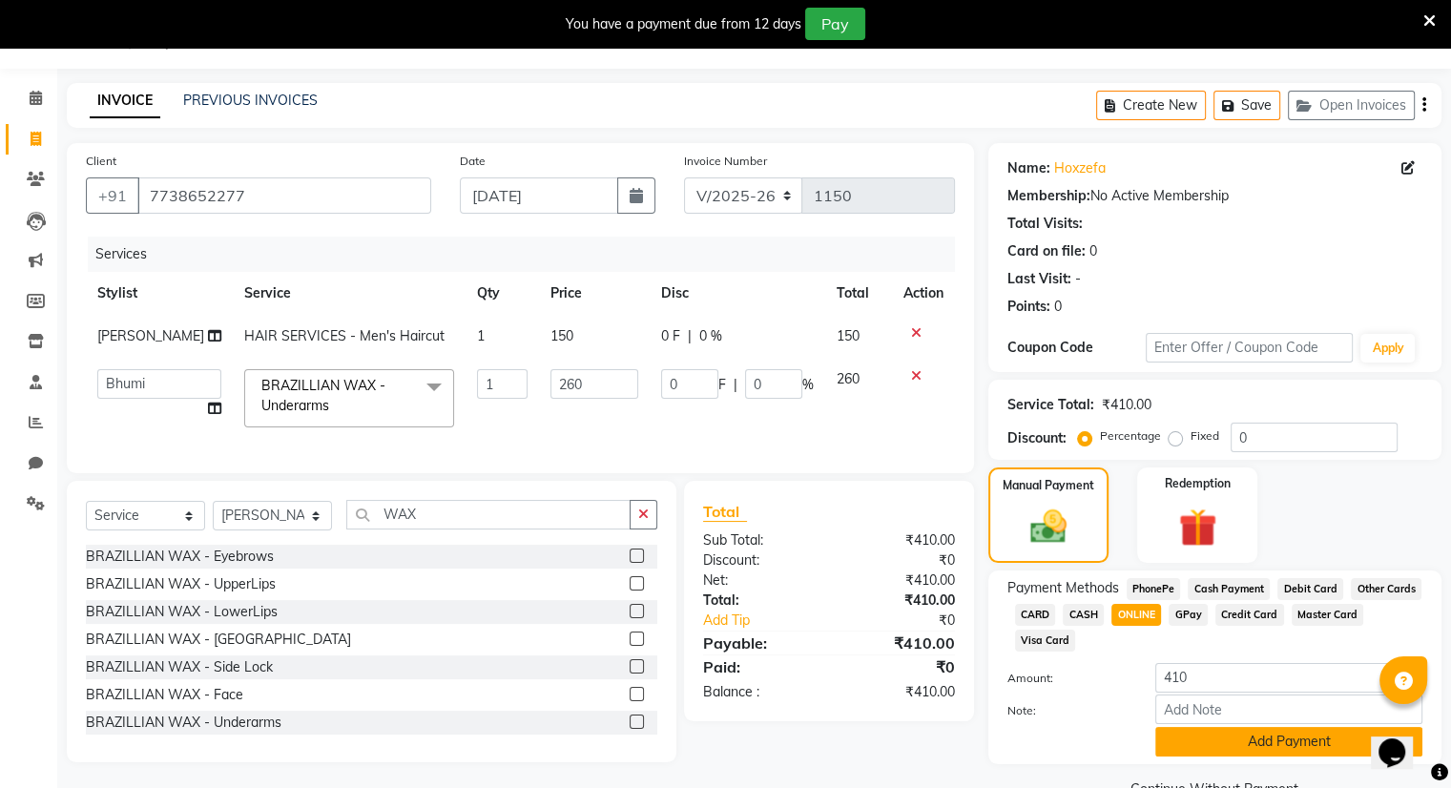
click at [1218, 741] on button "Add Payment" at bounding box center [1289, 742] width 267 height 30
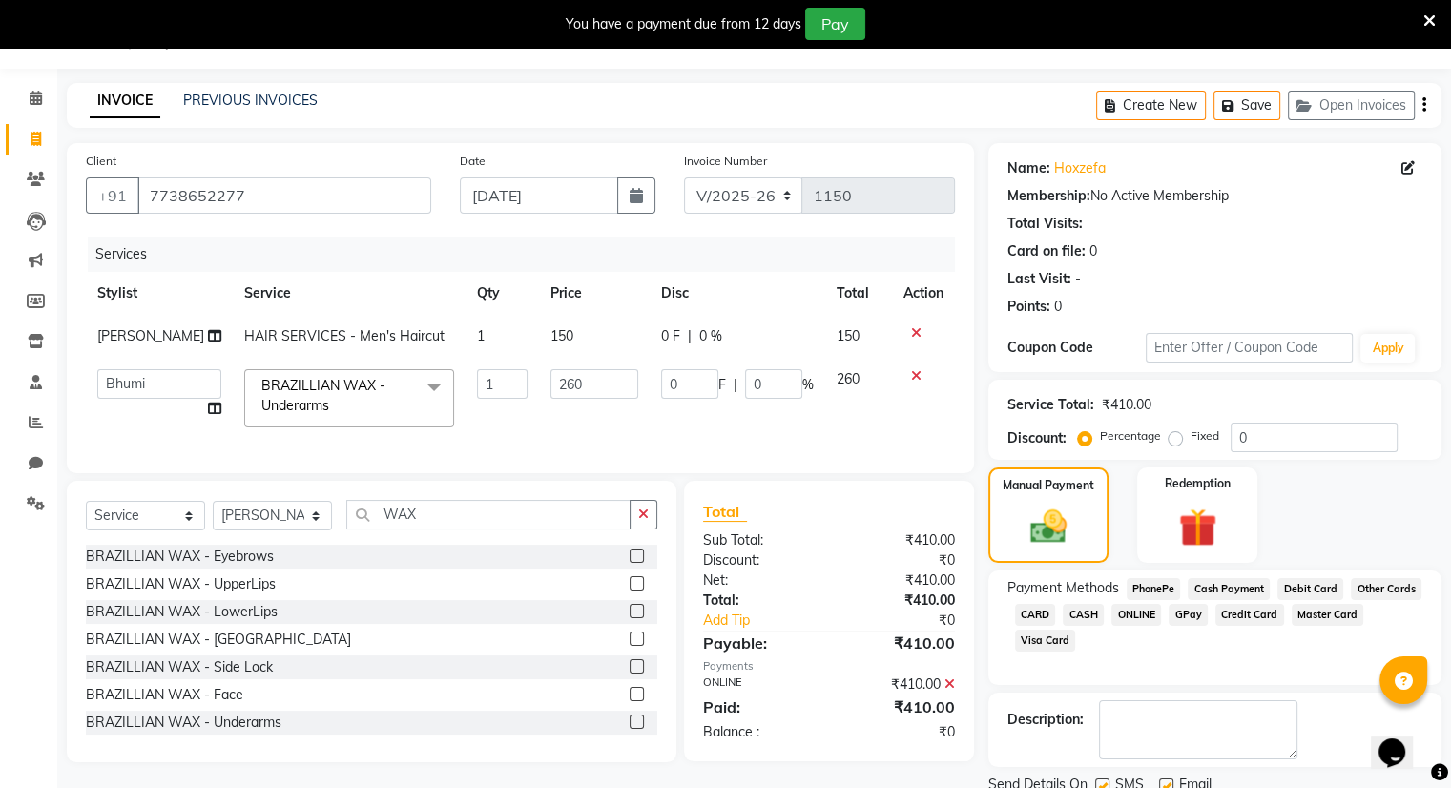
scroll to position [118, 0]
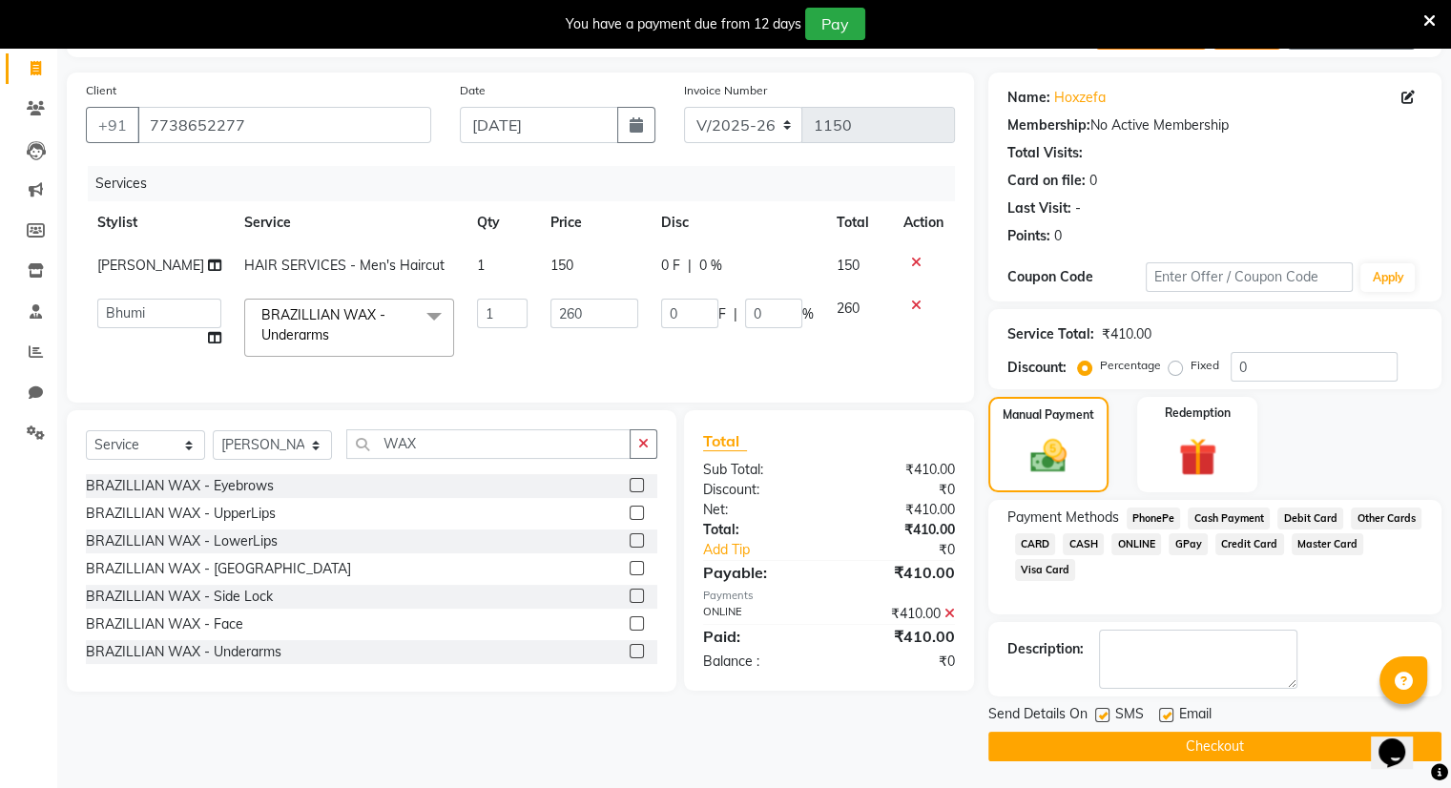
click at [1218, 741] on button "Checkout" at bounding box center [1215, 747] width 453 height 30
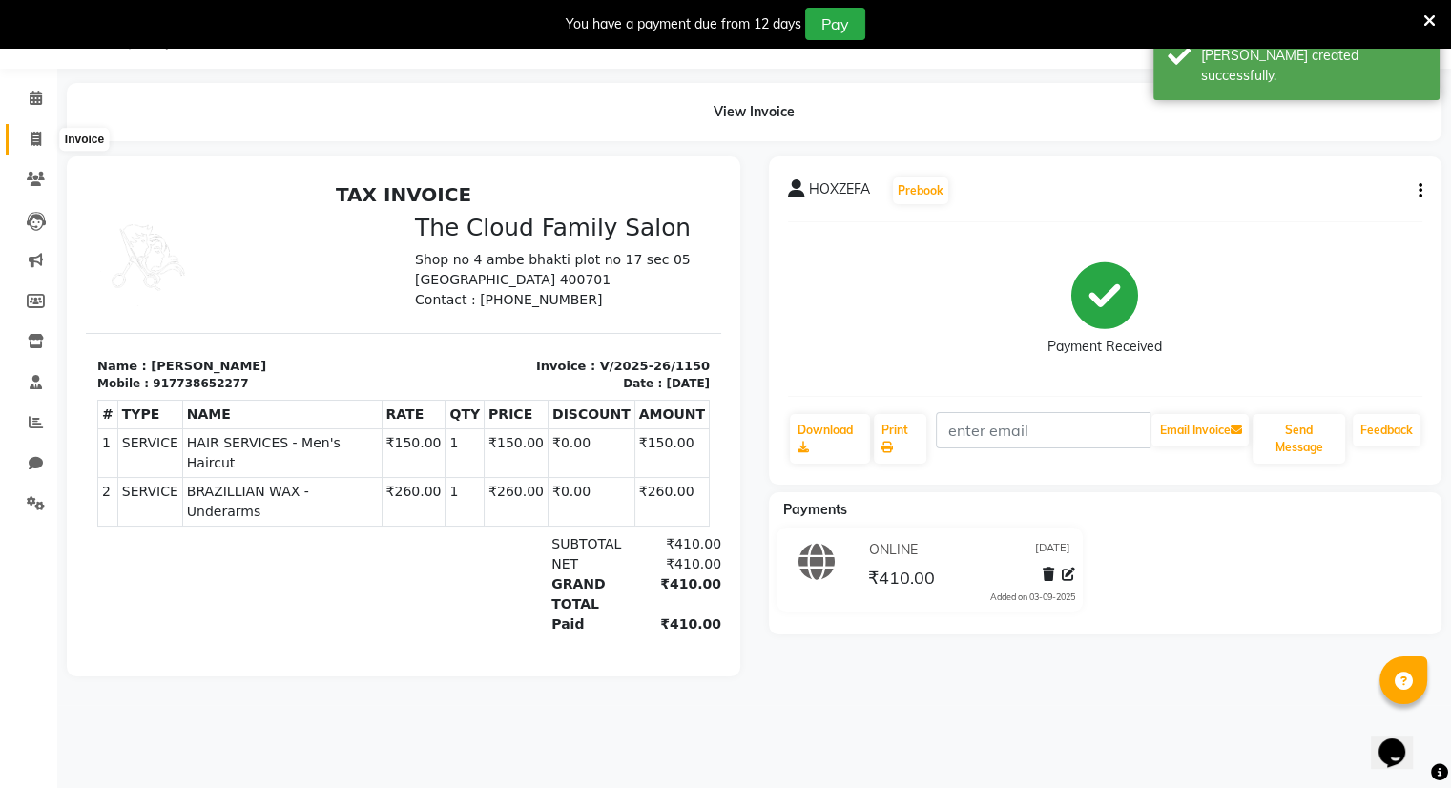
click at [35, 135] on icon at bounding box center [36, 139] width 10 height 14
select select "service"
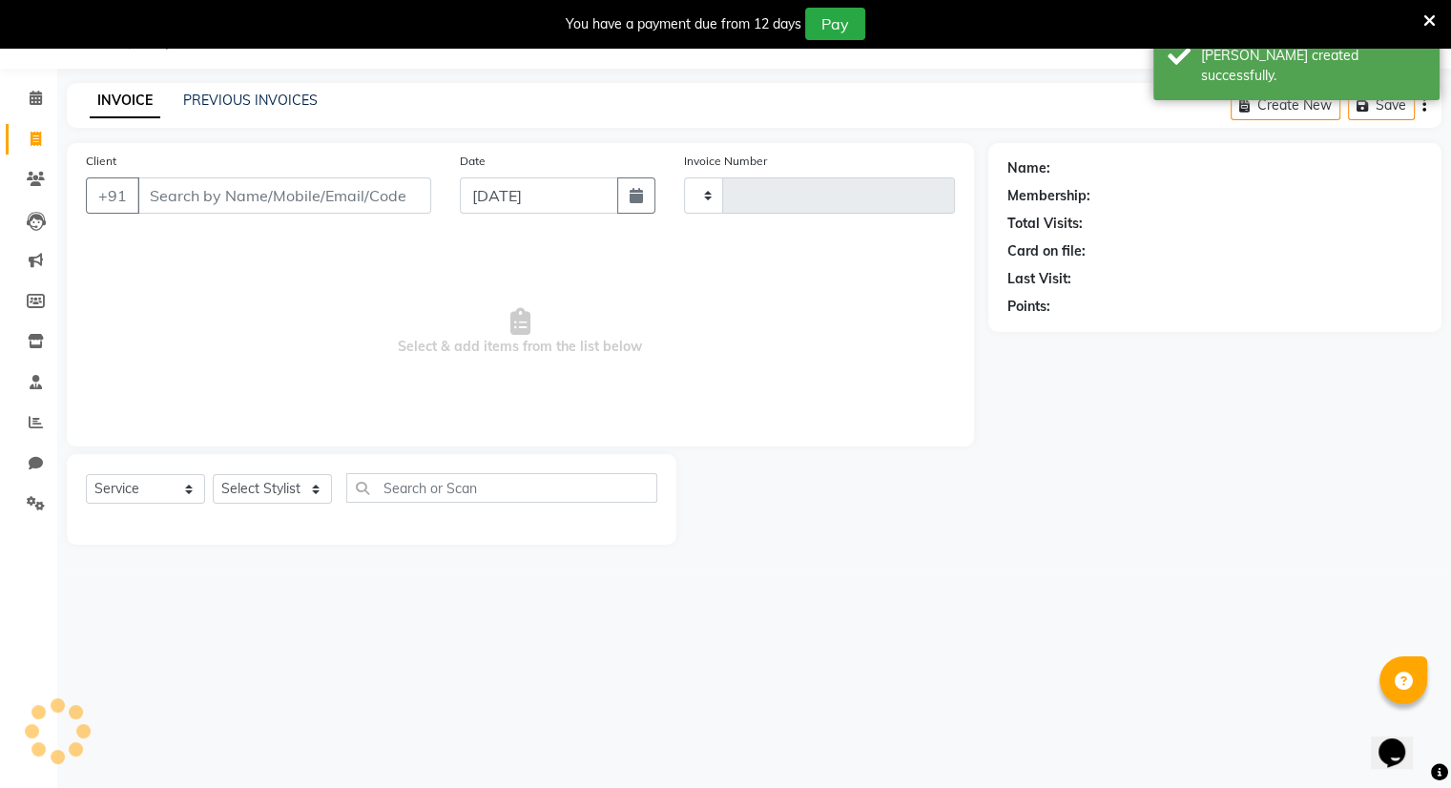
type input "1151"
select select "8444"
click at [202, 104] on link "PREVIOUS INVOICES" at bounding box center [250, 100] width 135 height 17
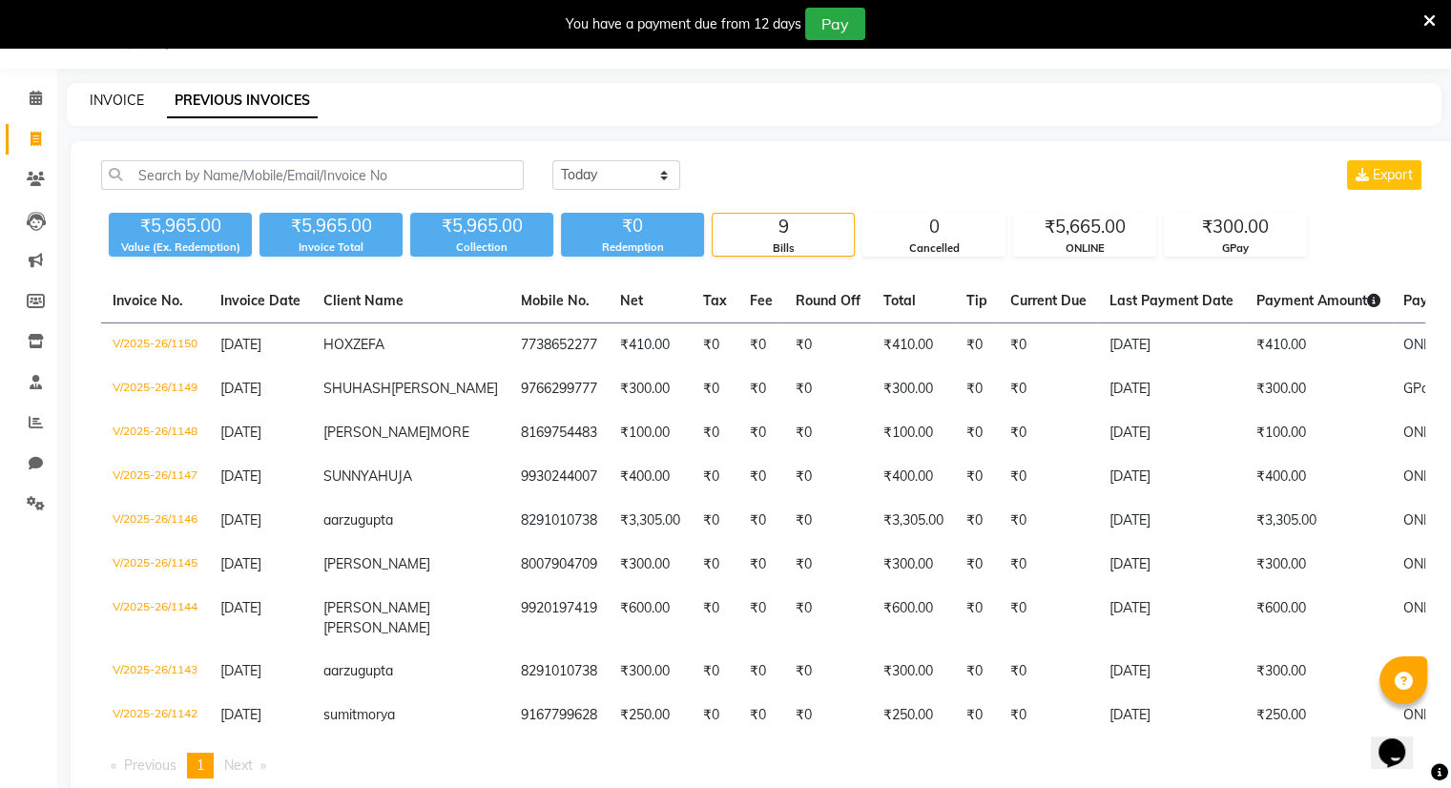
click at [116, 103] on link "INVOICE" at bounding box center [117, 100] width 54 height 17
select select "8444"
select select "service"
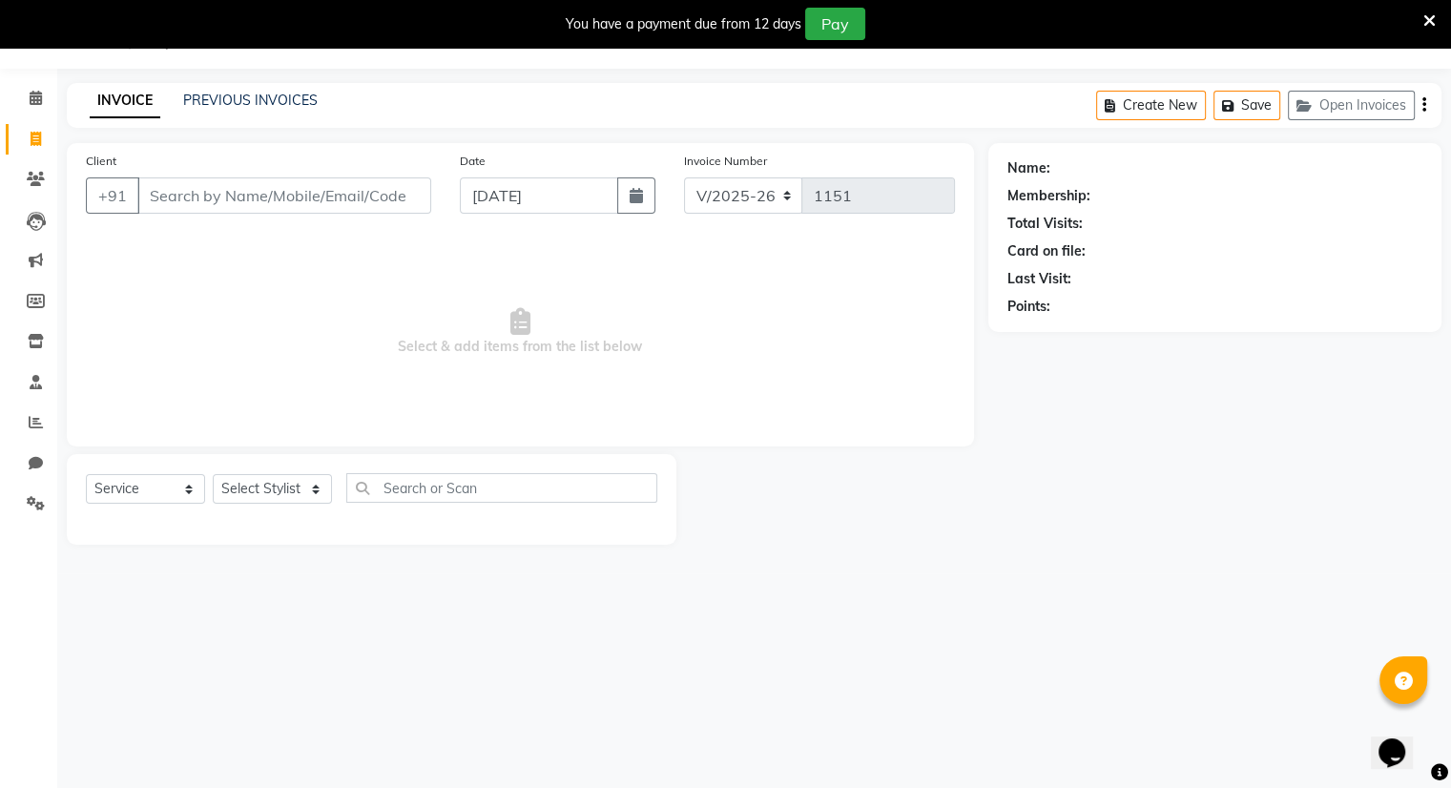
click at [183, 198] on input "Client" at bounding box center [284, 195] width 294 height 36
click at [302, 193] on input "Client" at bounding box center [284, 195] width 294 height 36
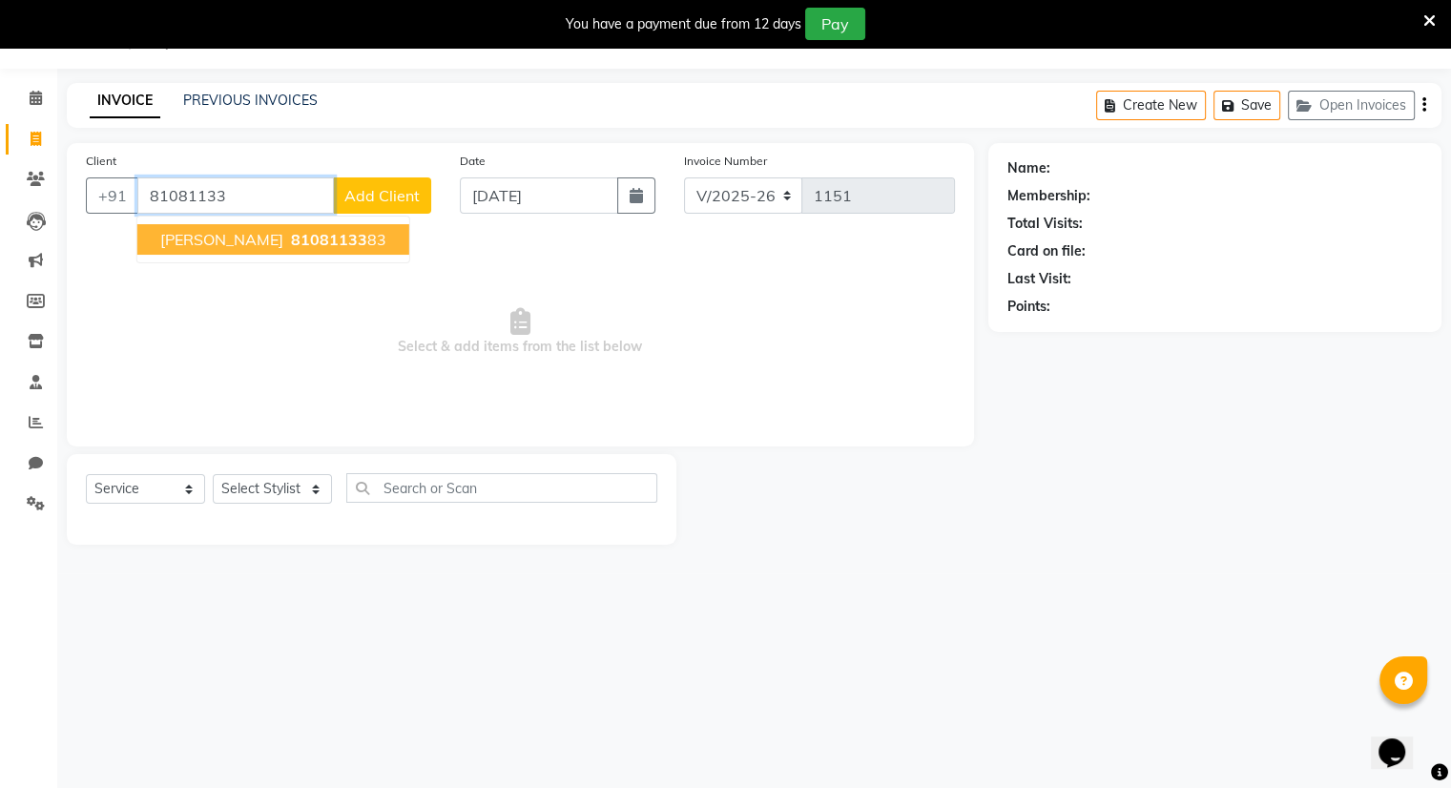
click at [291, 241] on span "81081133" at bounding box center [329, 239] width 76 height 19
type input "8108113383"
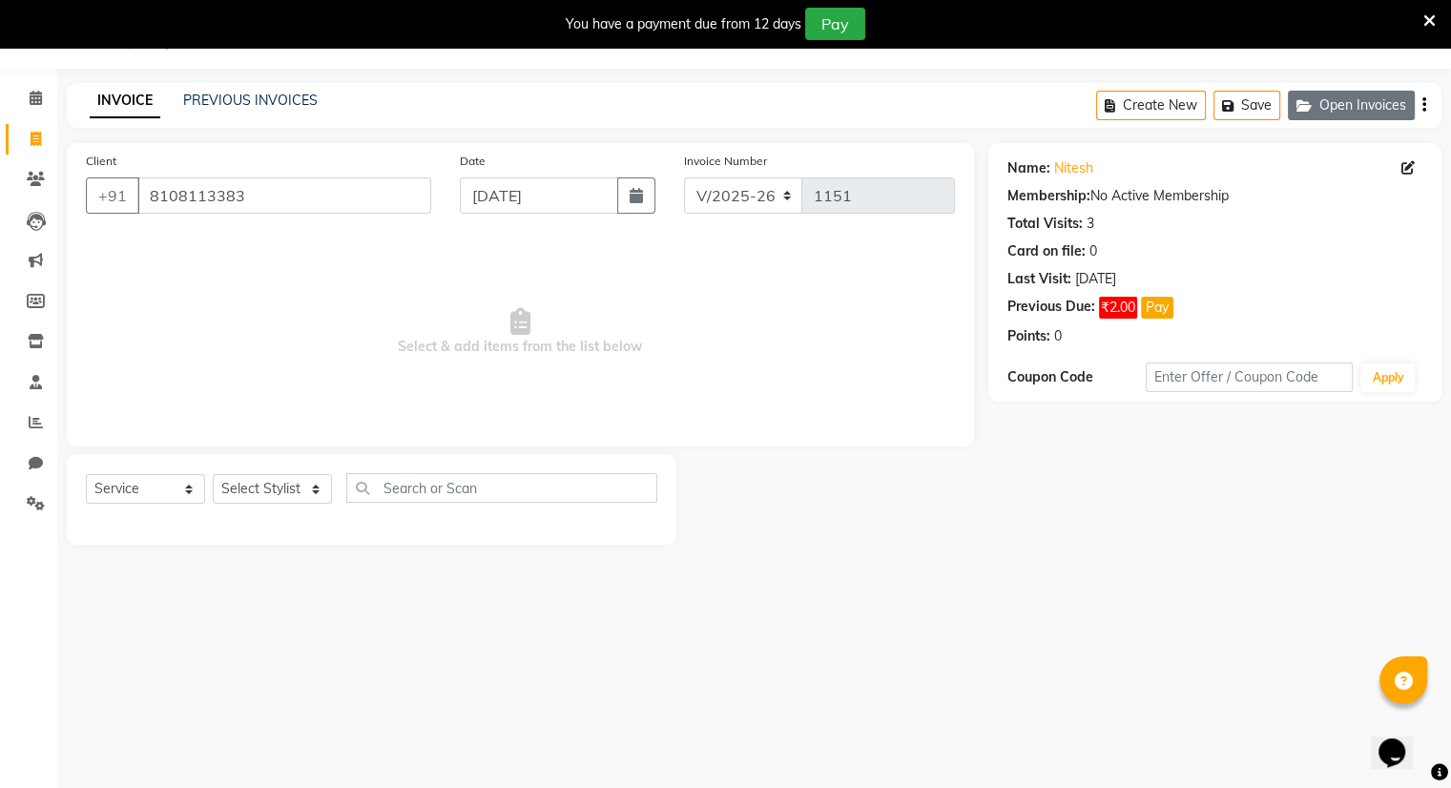
click at [1336, 98] on button "Open Invoices" at bounding box center [1351, 106] width 127 height 30
click at [1318, 103] on icon "button" at bounding box center [1308, 105] width 23 height 13
click at [31, 172] on icon at bounding box center [36, 179] width 18 height 14
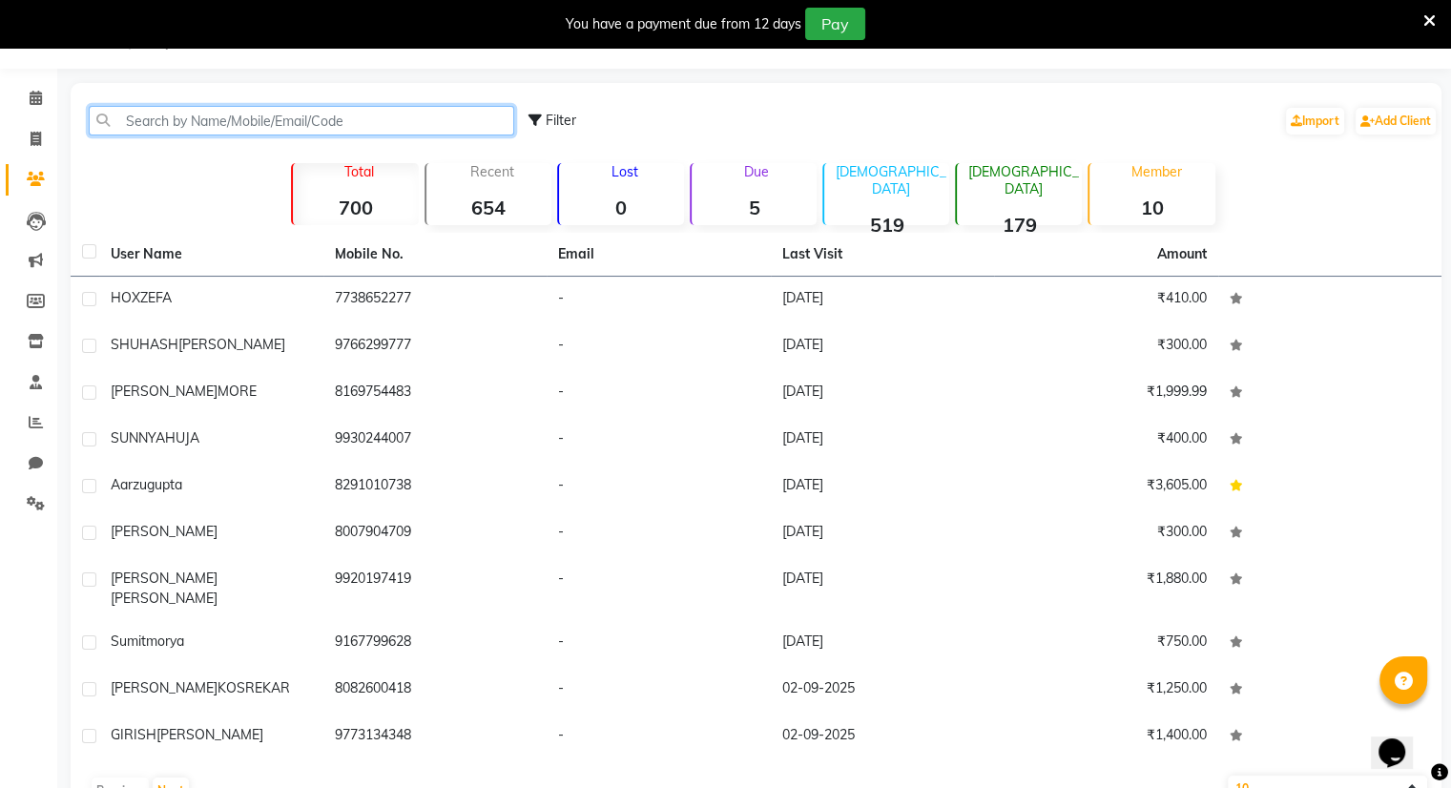
click at [286, 114] on input "text" at bounding box center [302, 121] width 426 height 30
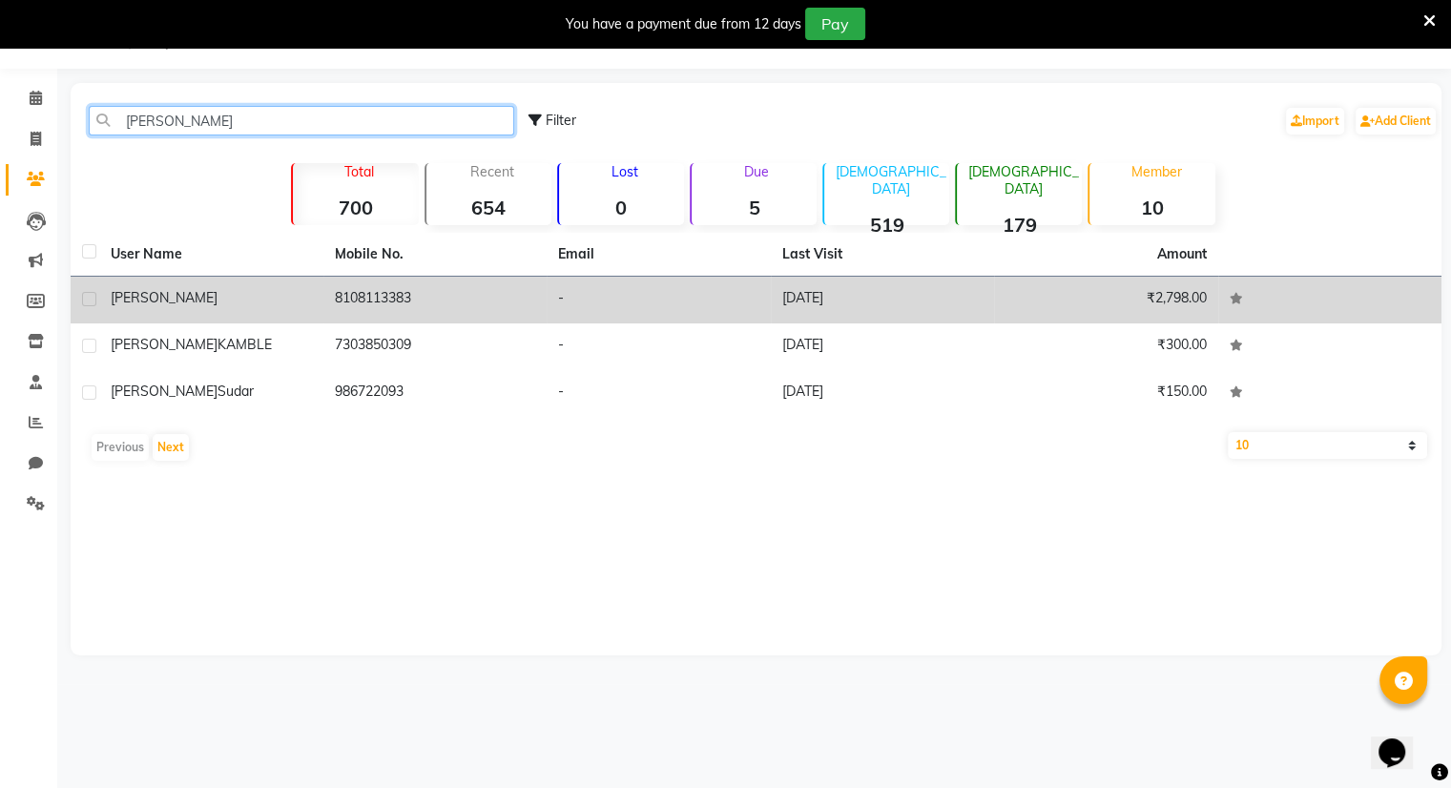
type input "[PERSON_NAME]"
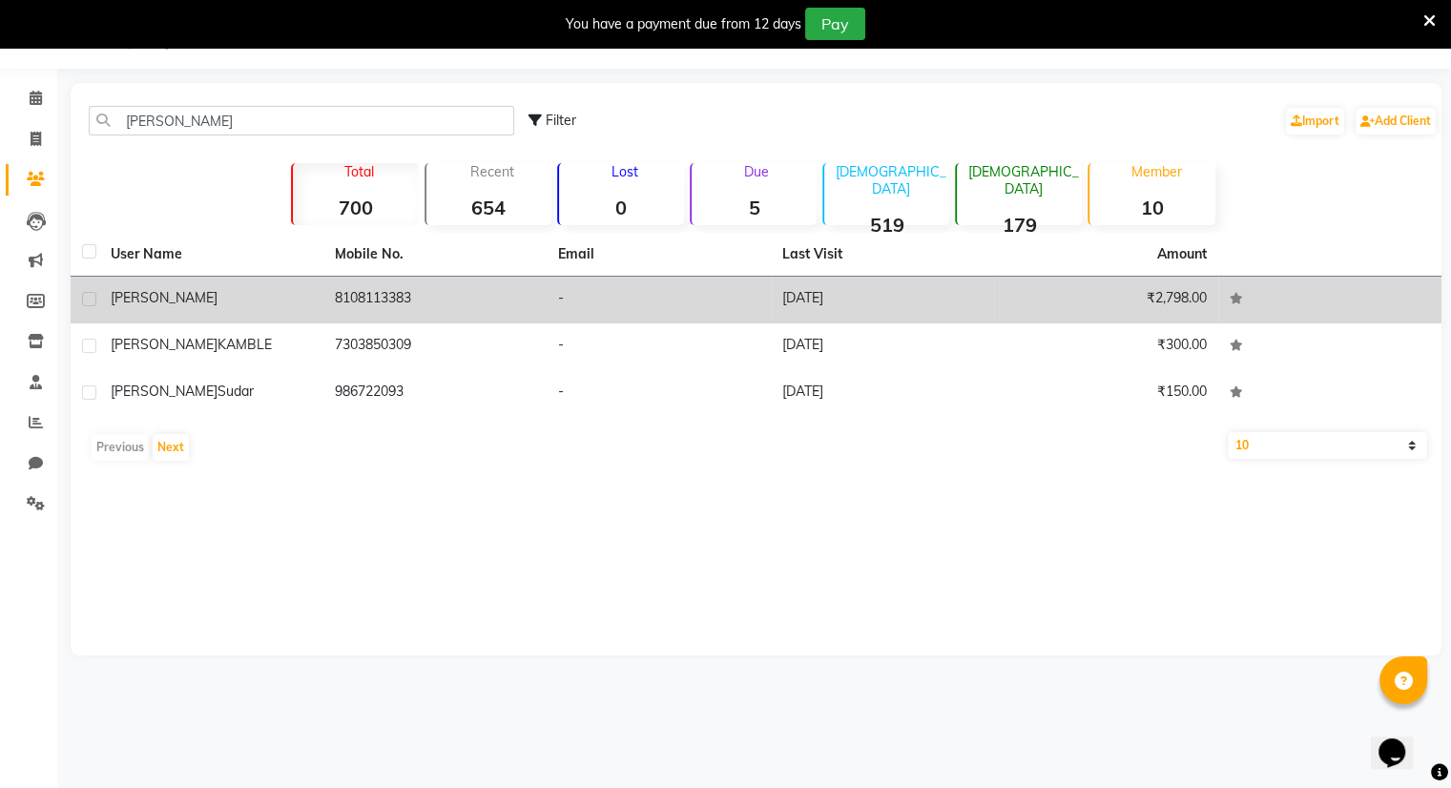
click at [580, 293] on td "-" at bounding box center [659, 300] width 224 height 47
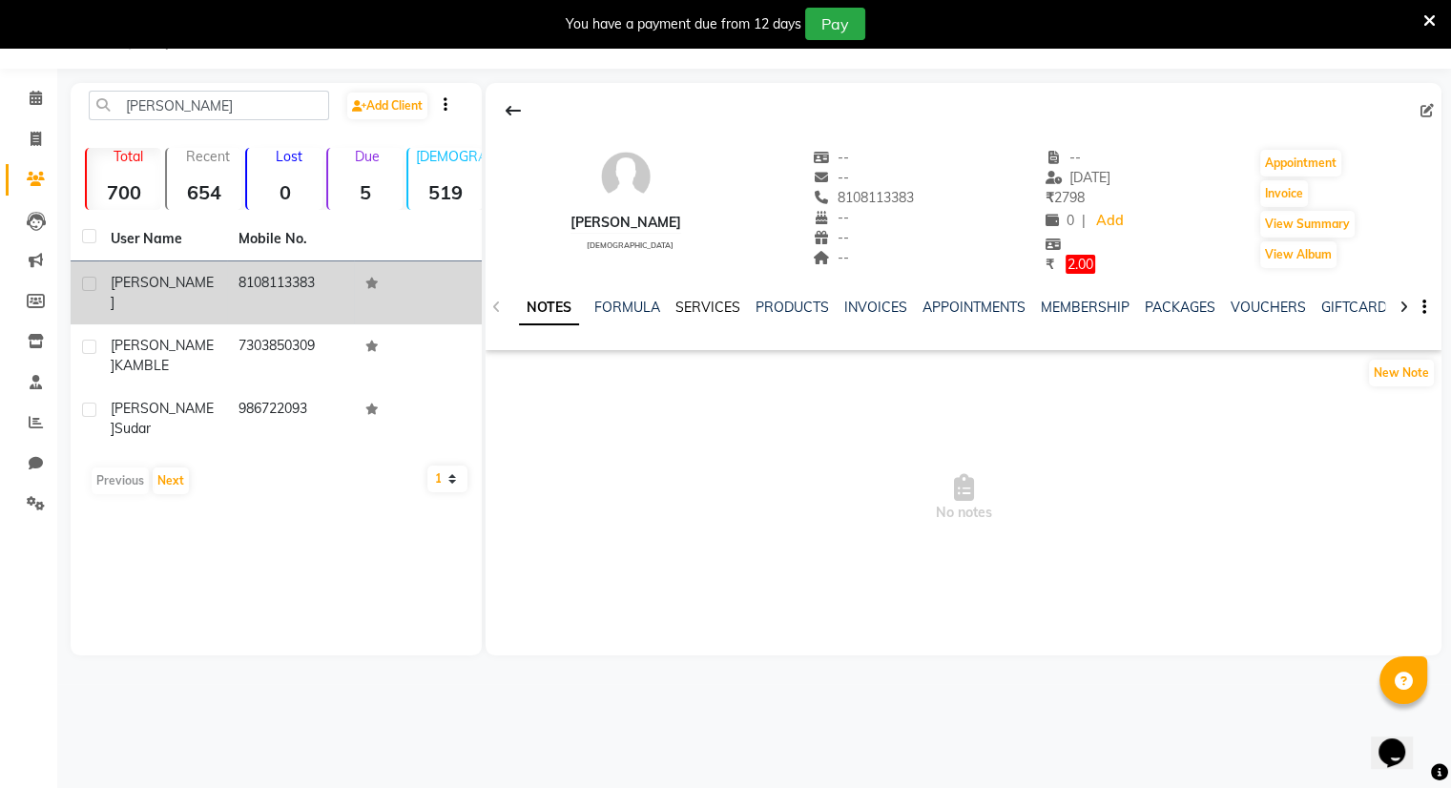
click at [716, 305] on link "SERVICES" at bounding box center [708, 307] width 65 height 17
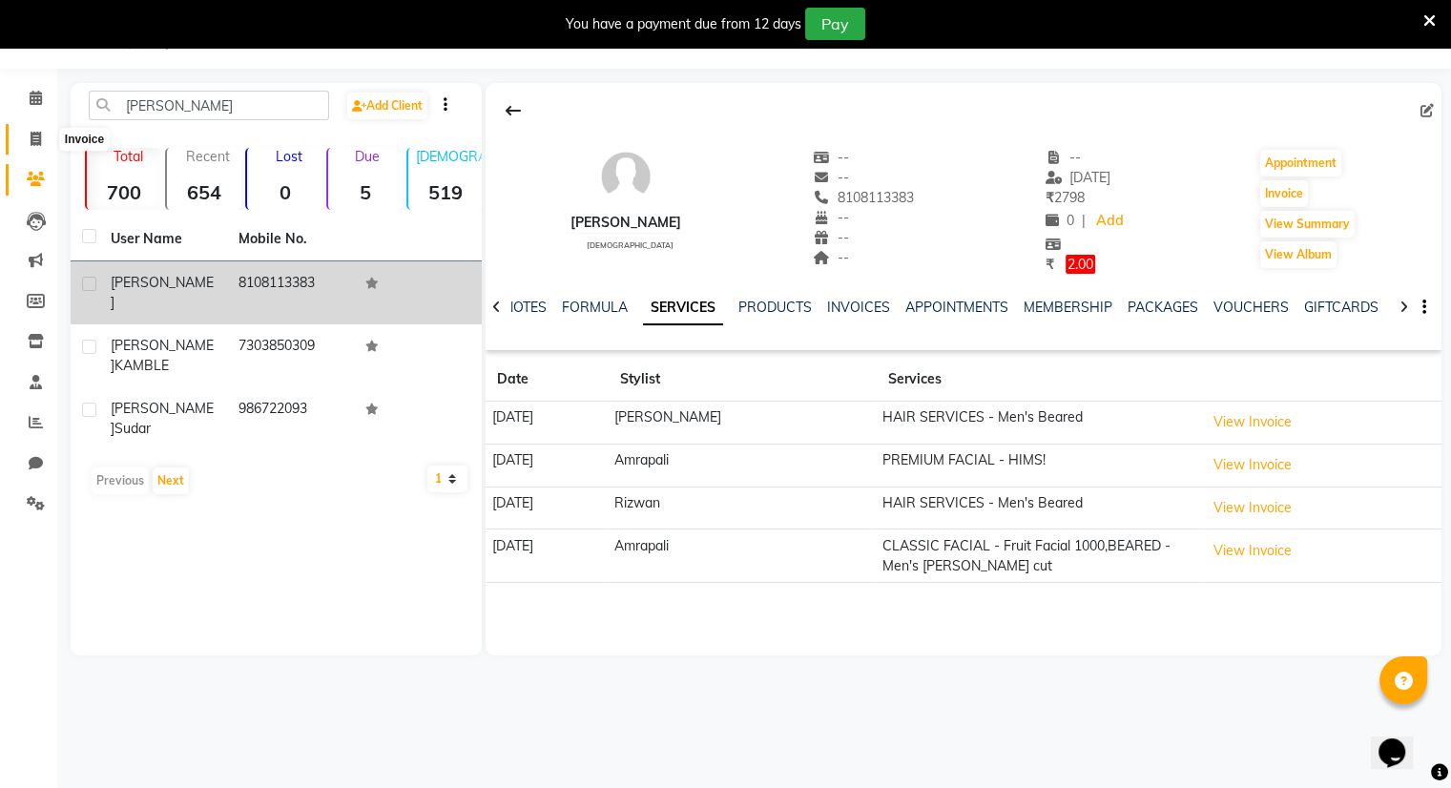
click at [42, 129] on span at bounding box center [35, 140] width 33 height 22
select select "8444"
select select "service"
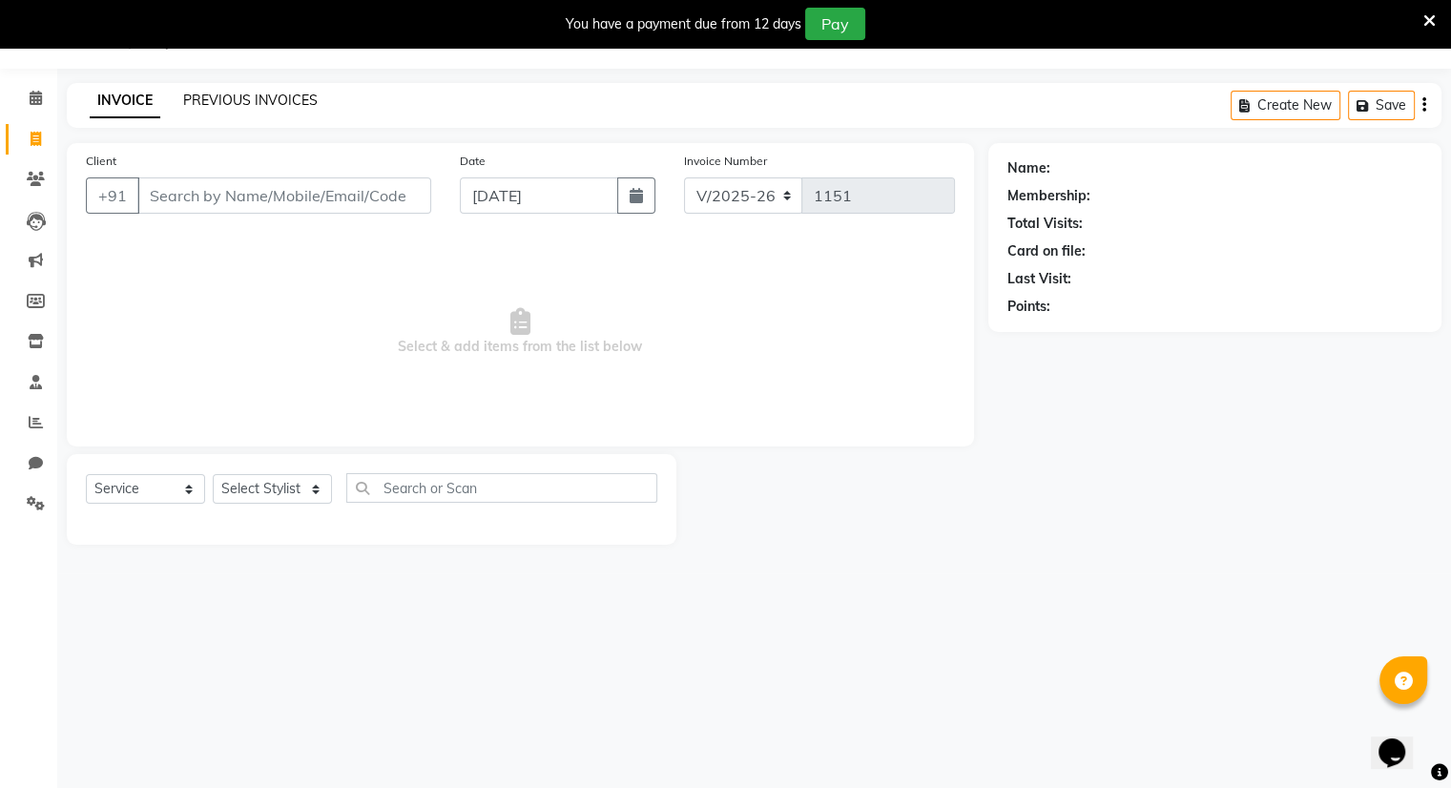
click at [254, 100] on link "PREVIOUS INVOICES" at bounding box center [250, 100] width 135 height 17
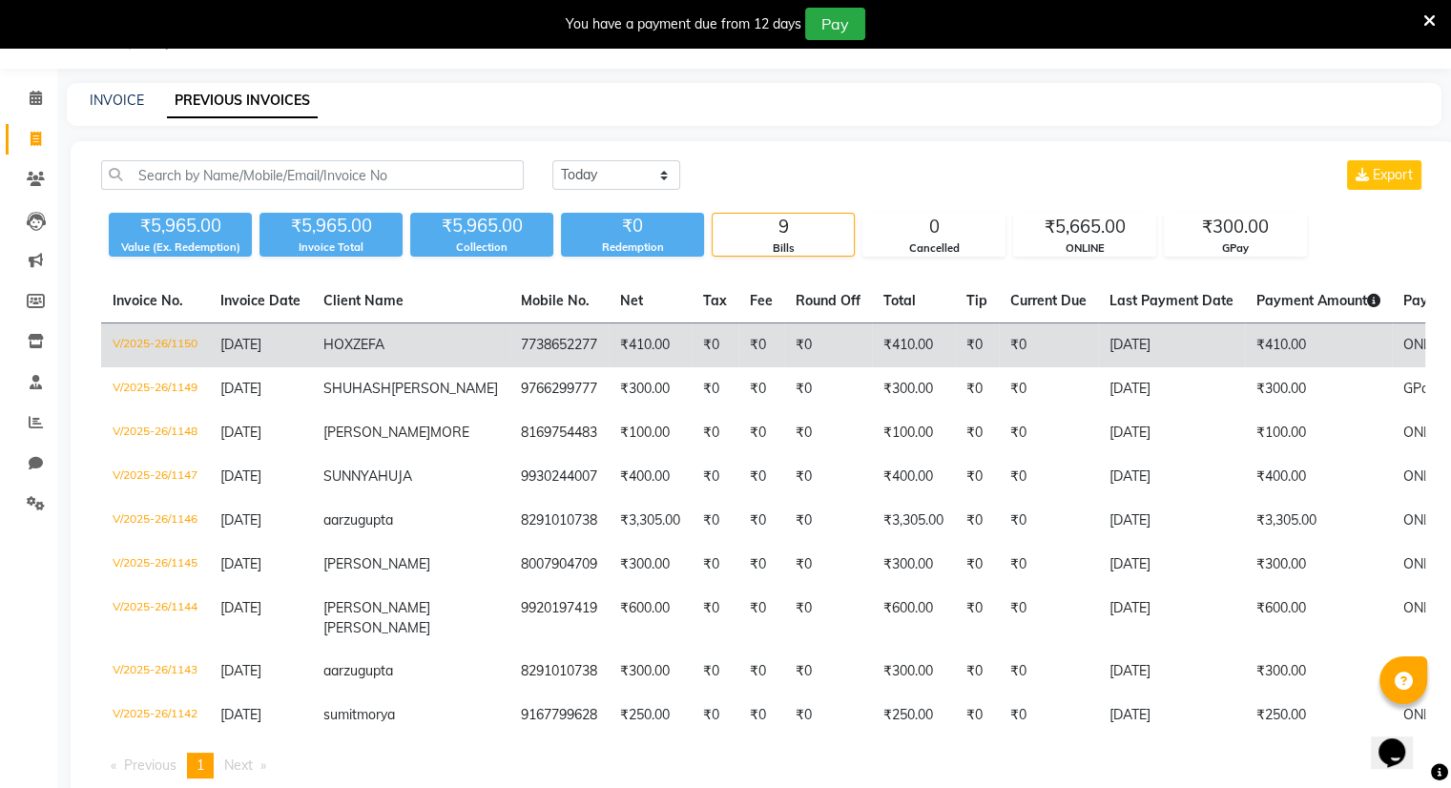
click at [872, 342] on td "₹410.00" at bounding box center [913, 345] width 83 height 45
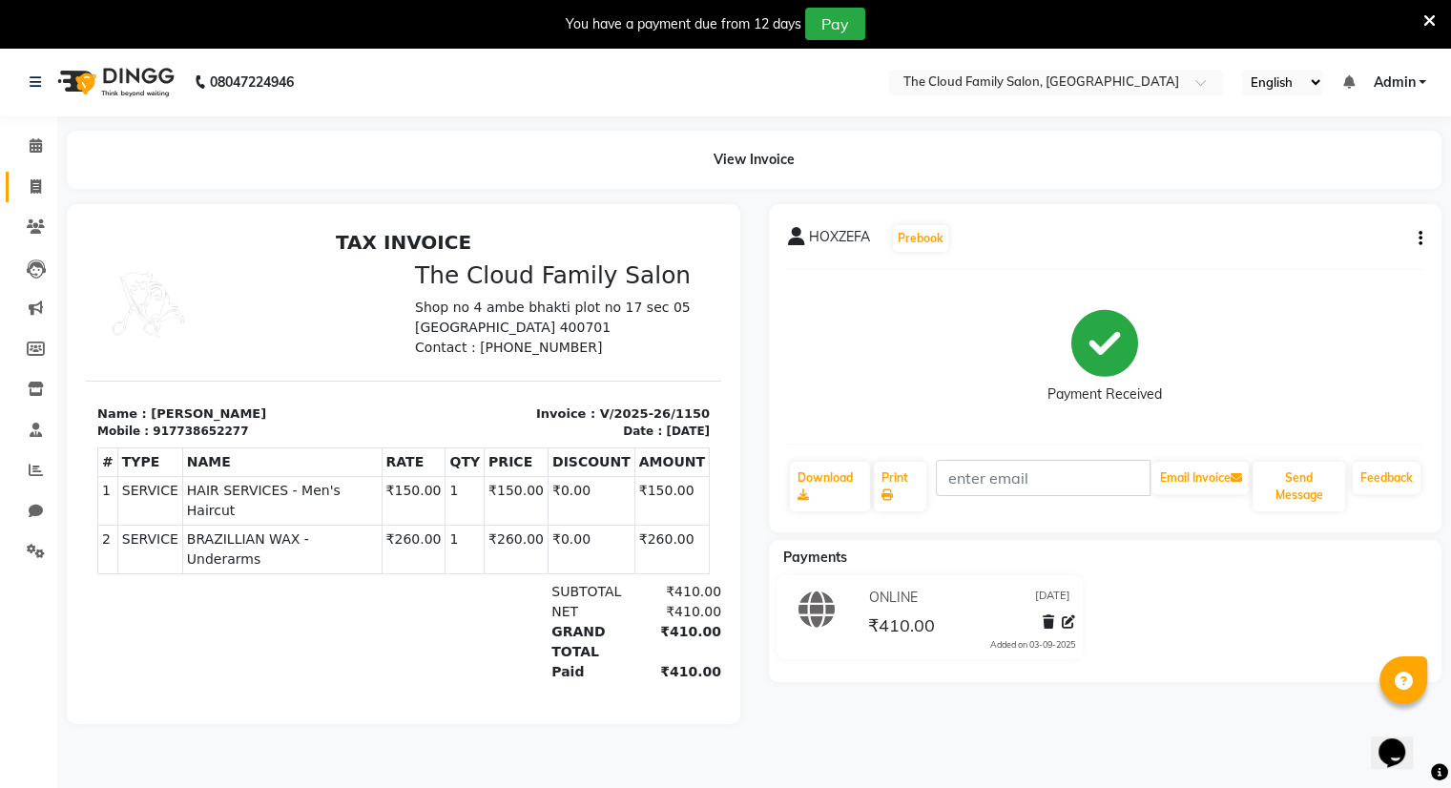
click at [38, 175] on link "Invoice" at bounding box center [29, 187] width 46 height 31
select select "8444"
select select "service"
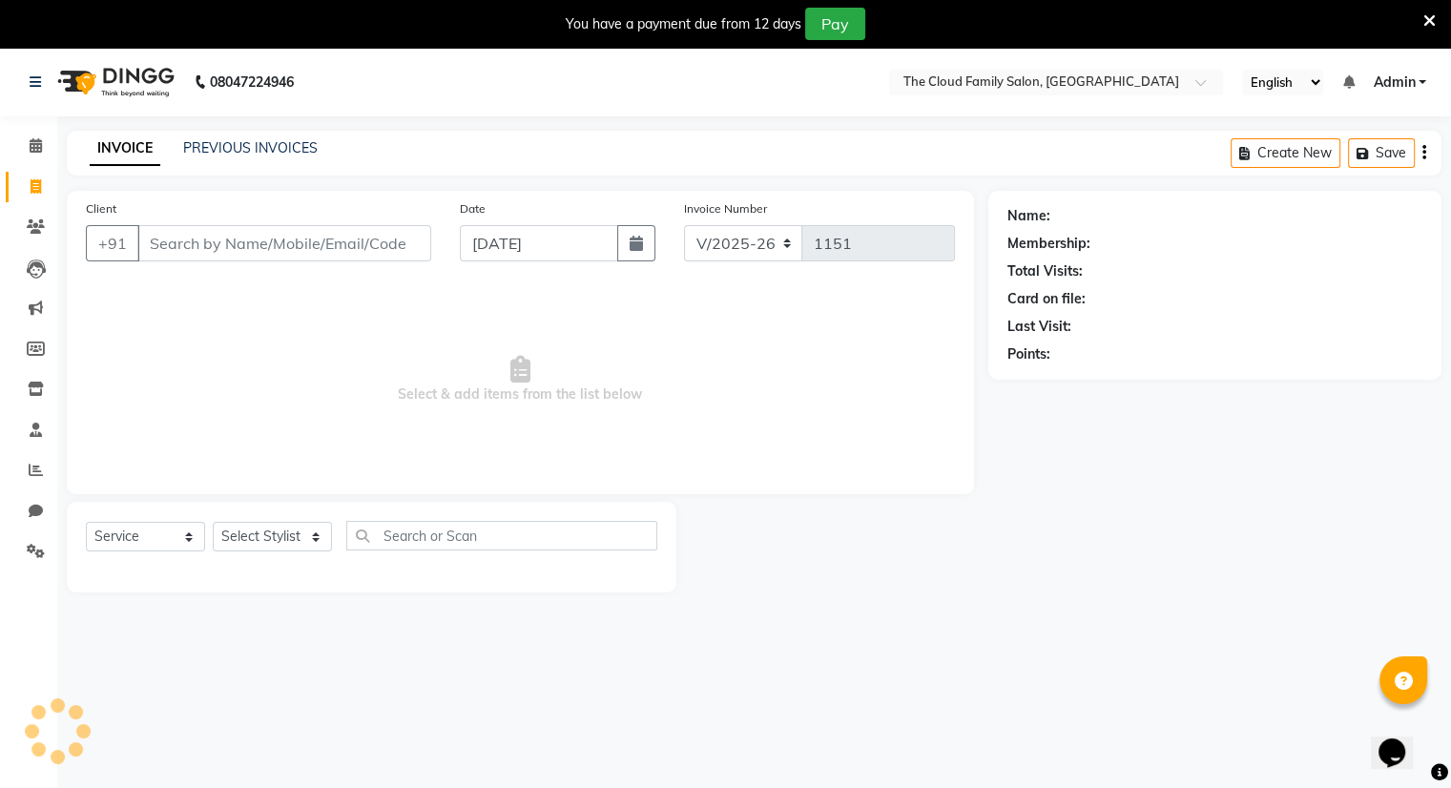
scroll to position [48, 0]
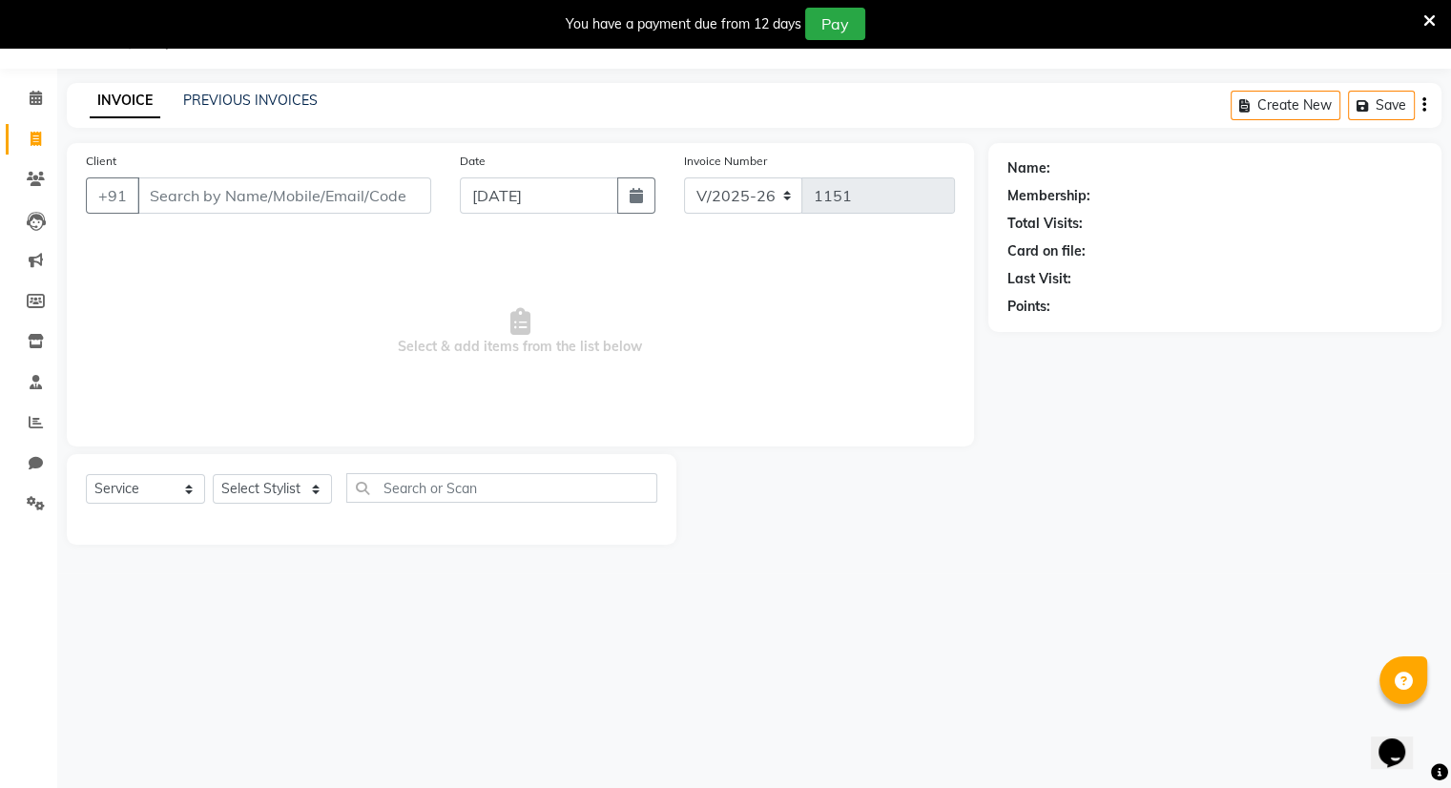
click at [403, 190] on input "Client" at bounding box center [284, 195] width 294 height 36
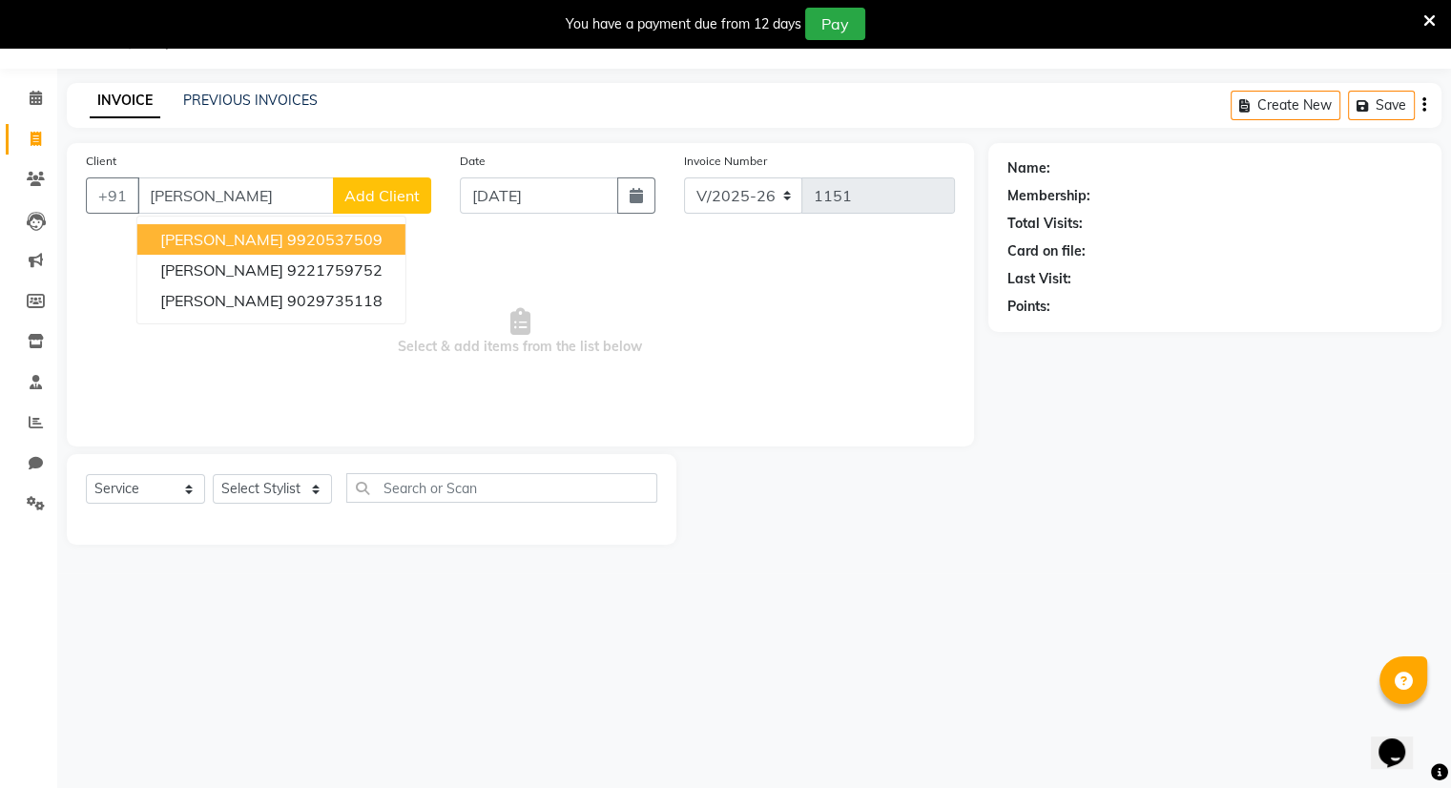
click at [373, 238] on ngb-highlight "9920537509" at bounding box center [334, 239] width 95 height 19
type input "9920537509"
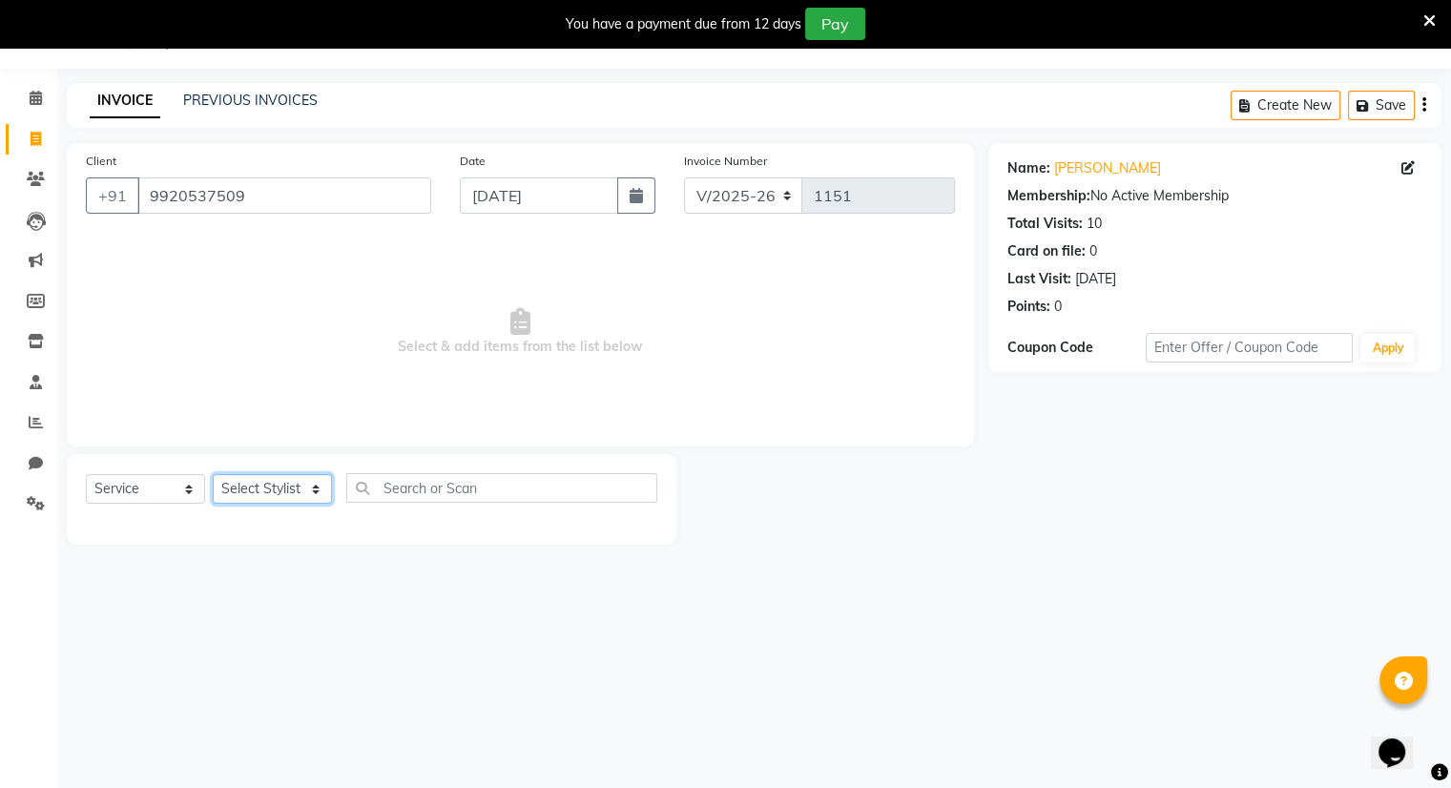
click at [273, 500] on select "Select Stylist Amrapali Bhumi OM [PERSON_NAME] [PERSON_NAME]" at bounding box center [272, 489] width 119 height 30
select select "83285"
click at [213, 475] on select "Select Stylist Amrapali Bhumi OM [PERSON_NAME] [PERSON_NAME]" at bounding box center [272, 489] width 119 height 30
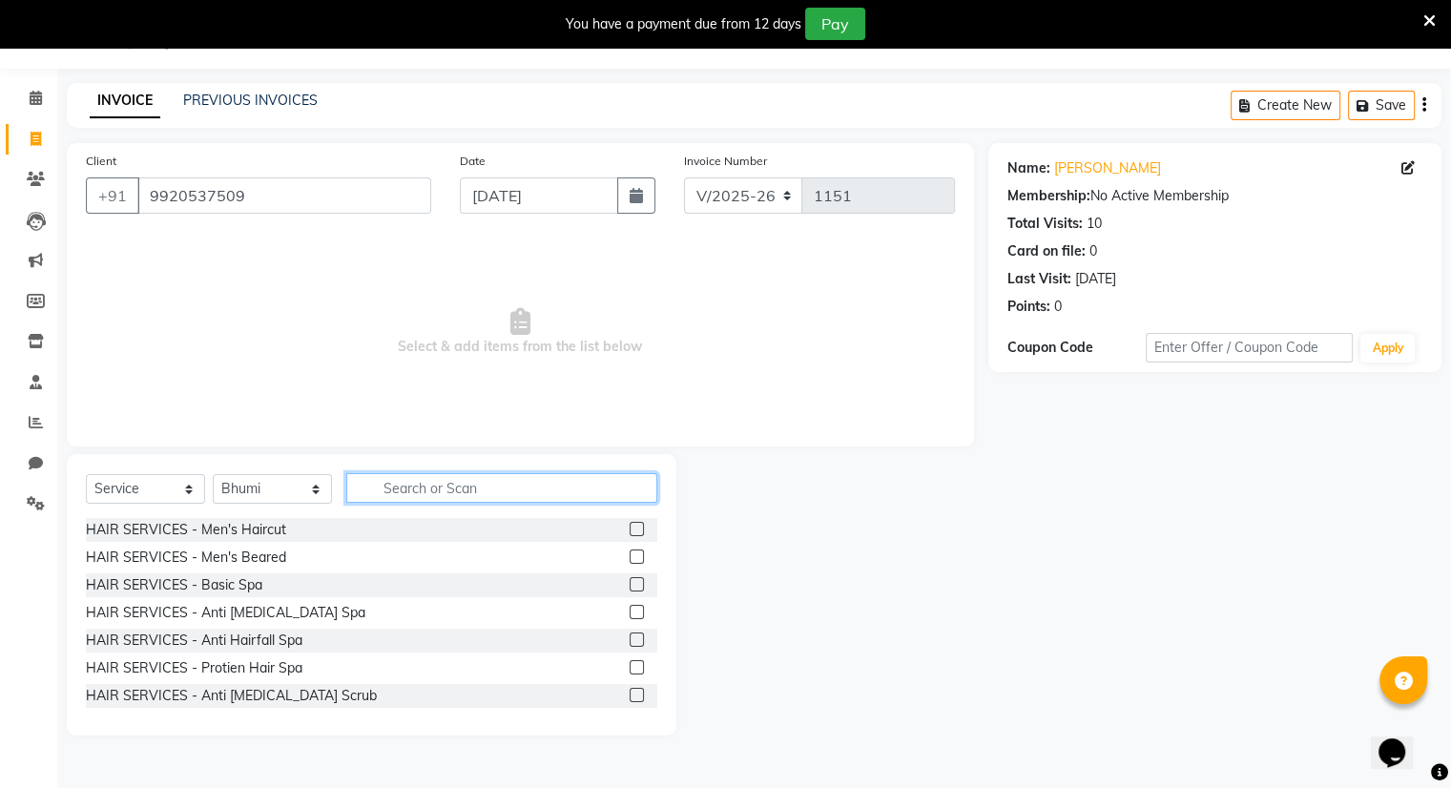
click at [471, 488] on input "text" at bounding box center [501, 488] width 311 height 30
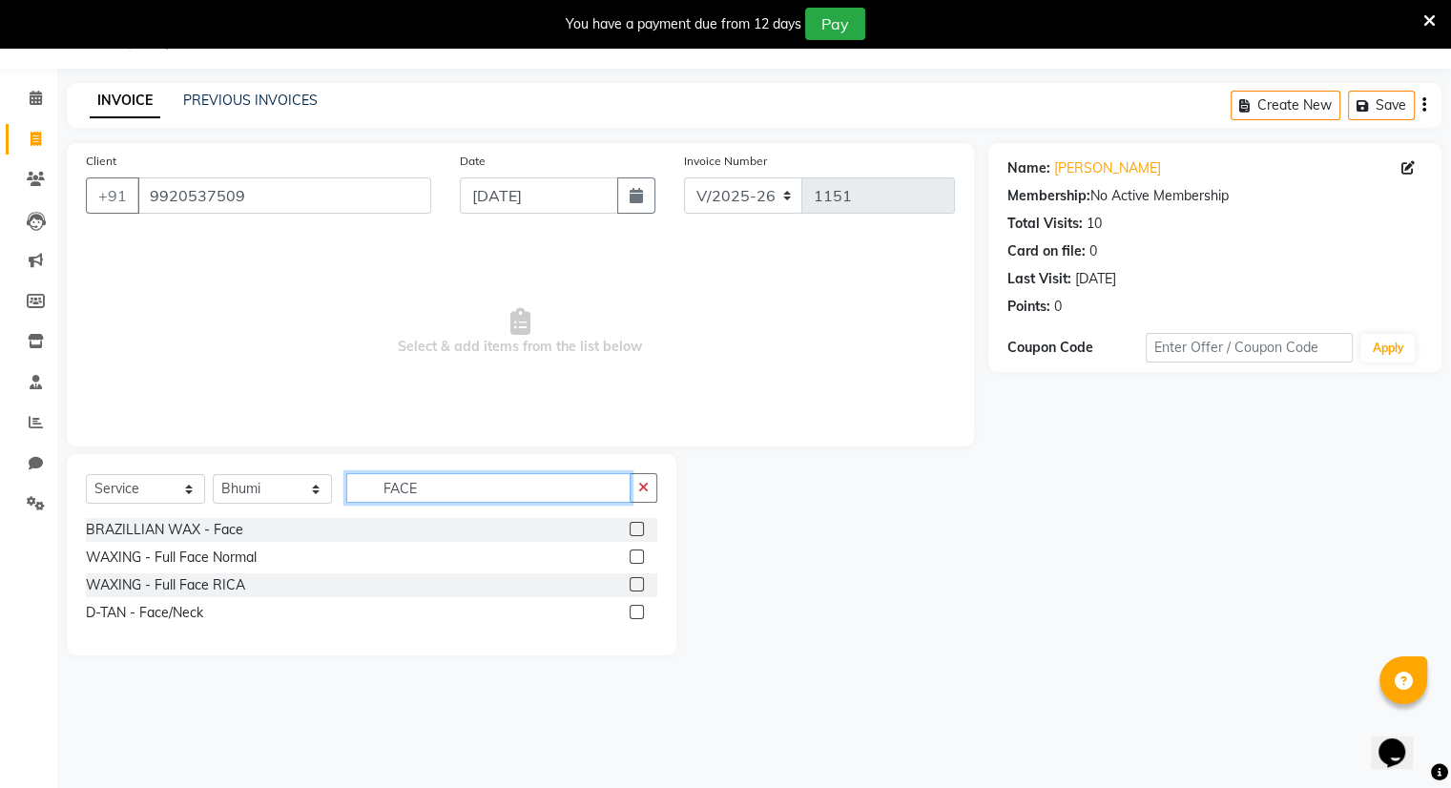
type input "FACE"
click at [636, 608] on label at bounding box center [637, 612] width 14 height 14
click at [636, 608] on input "checkbox" at bounding box center [636, 613] width 12 height 12
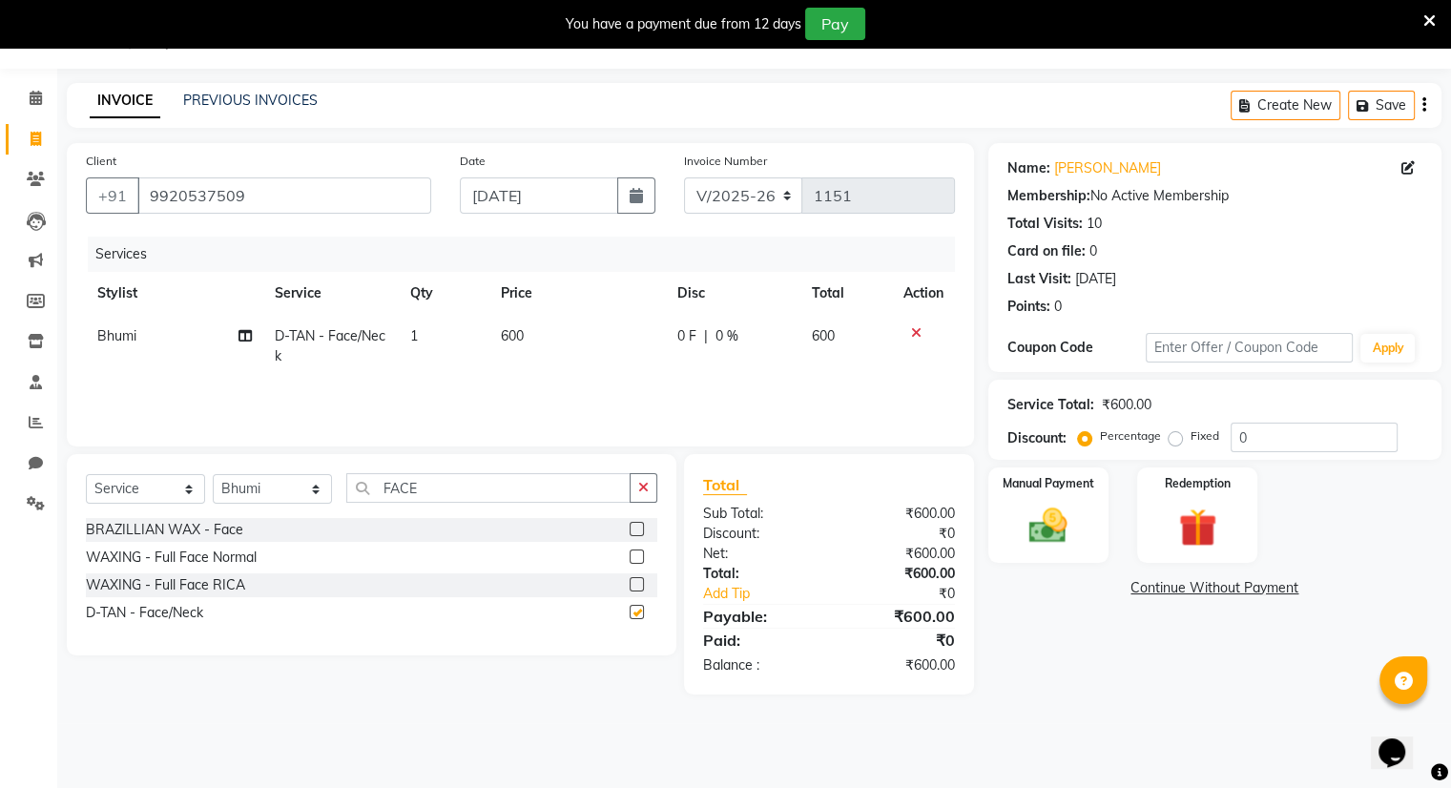
click at [636, 608] on label at bounding box center [637, 612] width 14 height 14
click at [636, 608] on input "checkbox" at bounding box center [636, 613] width 12 height 12
checkbox input "false"
click at [588, 497] on input "FACE" at bounding box center [488, 488] width 284 height 30
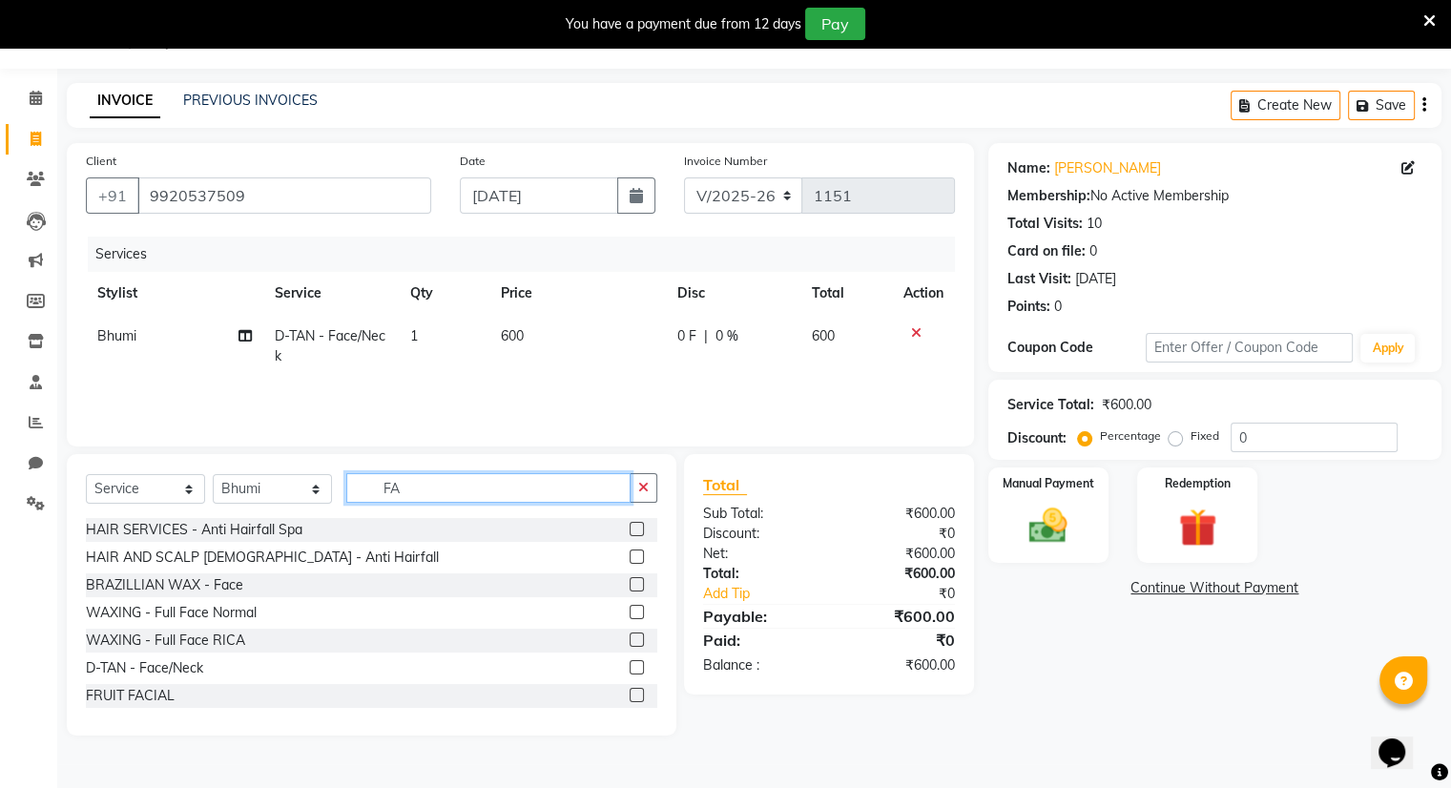
type input "F"
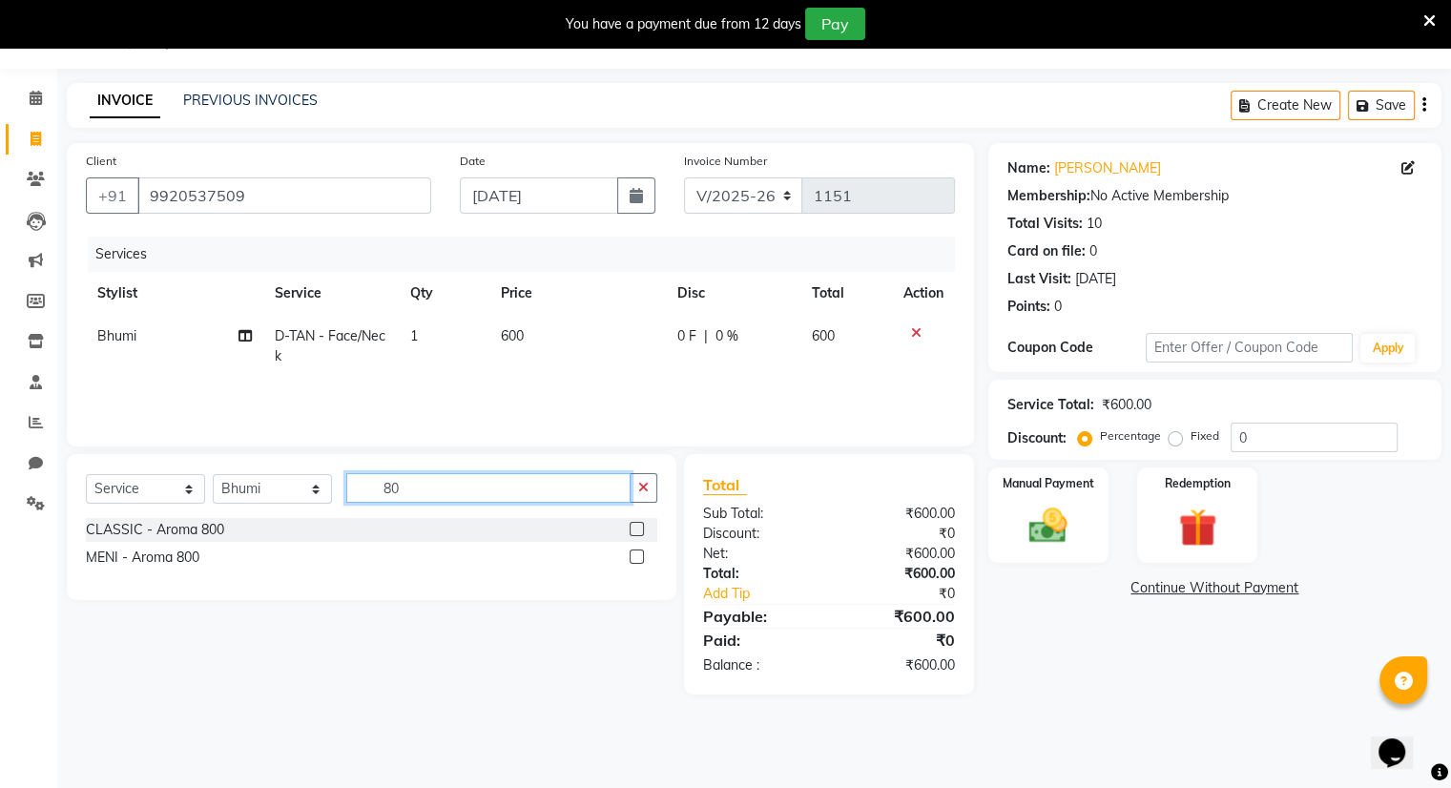
type input "8"
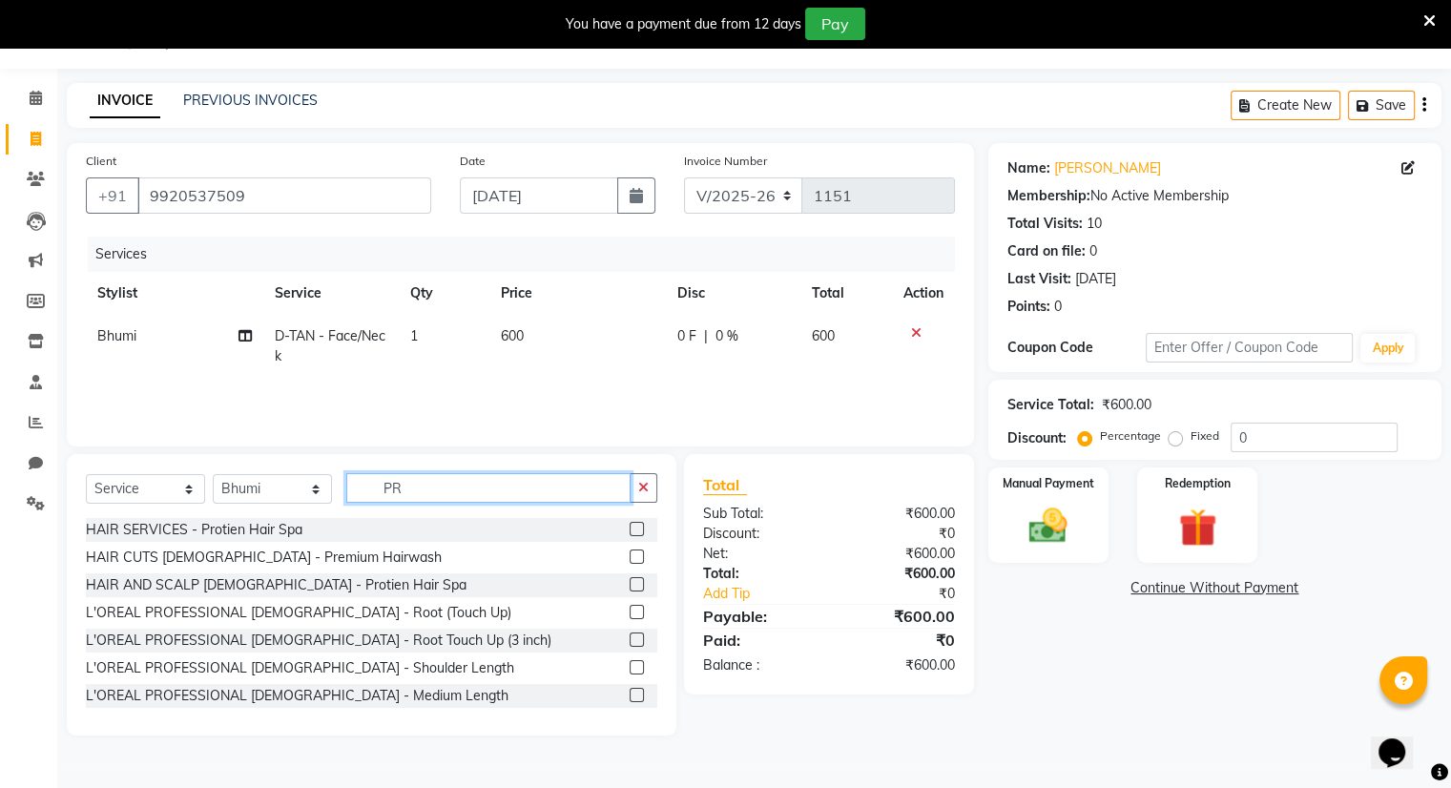
type input "P"
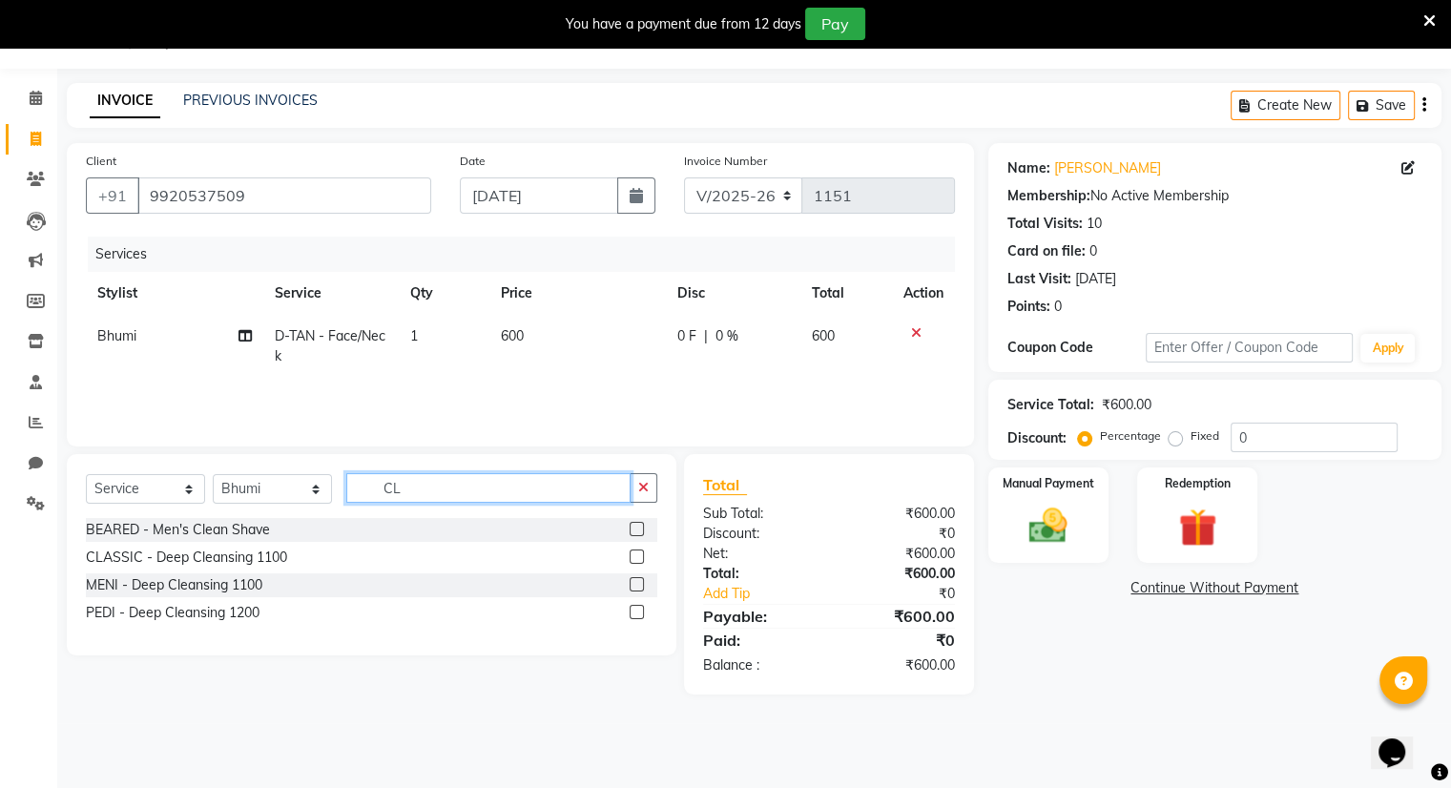
type input "C"
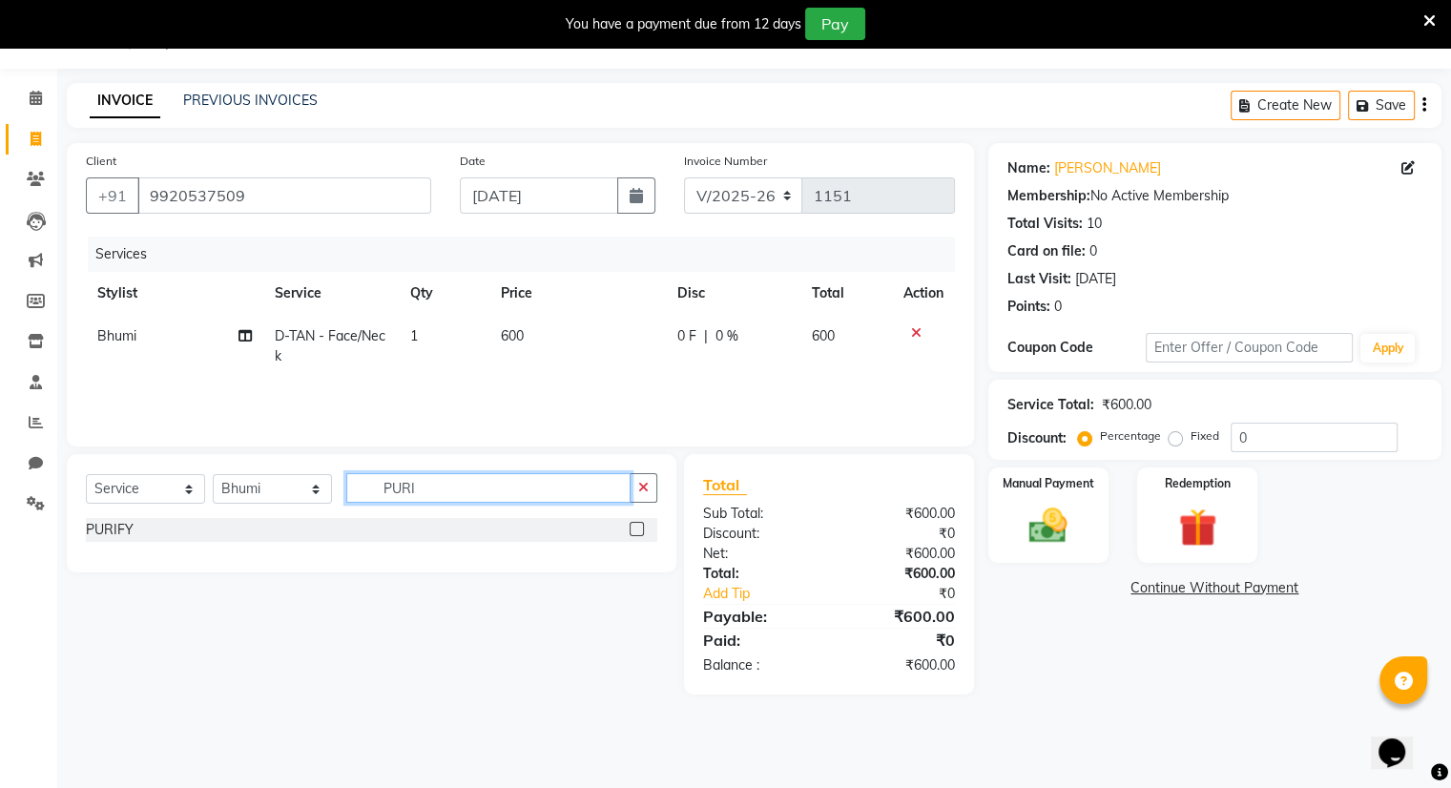
type input "PURI"
click at [636, 525] on label at bounding box center [637, 529] width 14 height 14
click at [636, 525] on input "checkbox" at bounding box center [636, 530] width 12 height 12
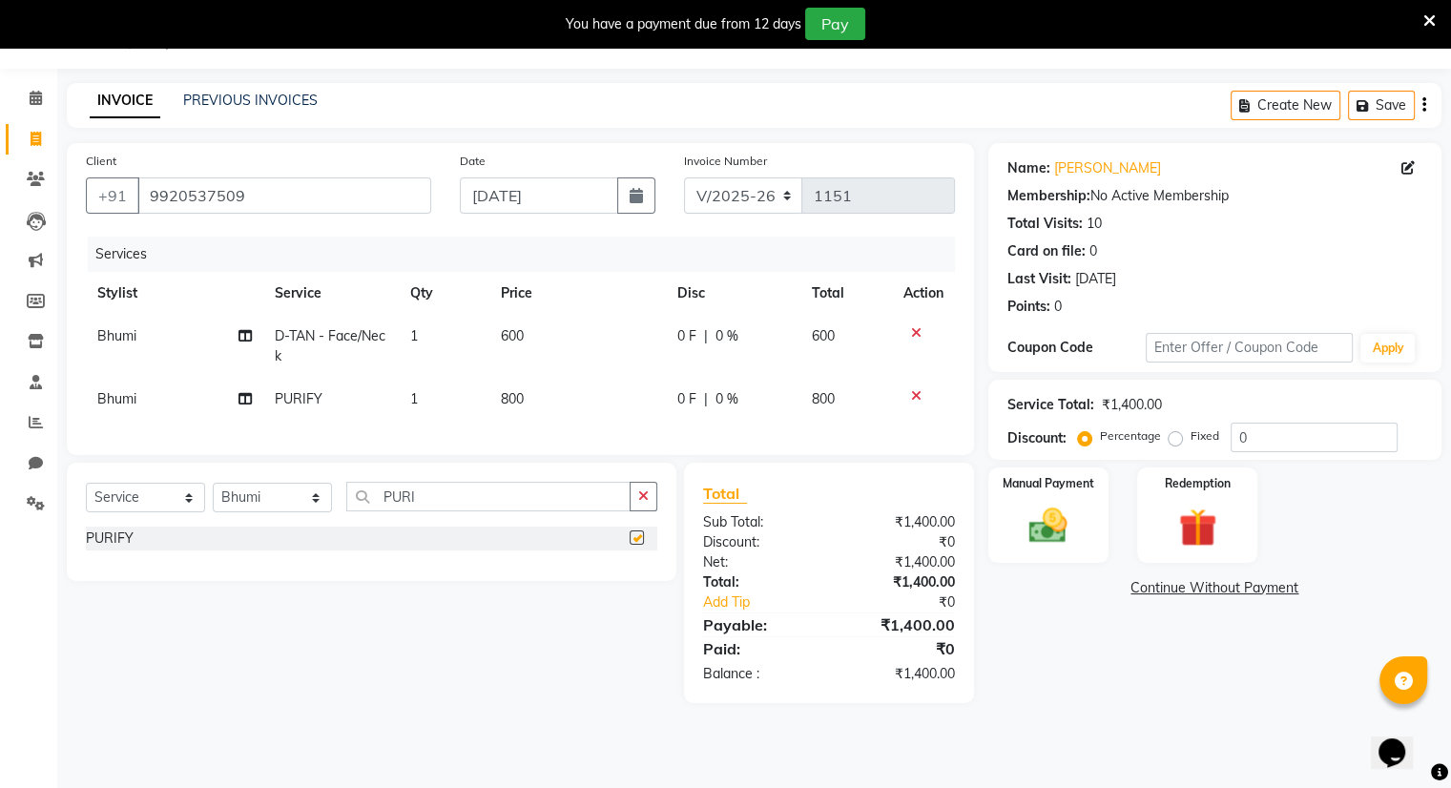
checkbox input "false"
click at [303, 510] on select "Select Stylist Amrapali Bhumi OM [PERSON_NAME] [PERSON_NAME]" at bounding box center [272, 498] width 119 height 30
select select "83357"
click at [213, 498] on select "Select Stylist Amrapali Bhumi OM [PERSON_NAME] [PERSON_NAME]" at bounding box center [272, 498] width 119 height 30
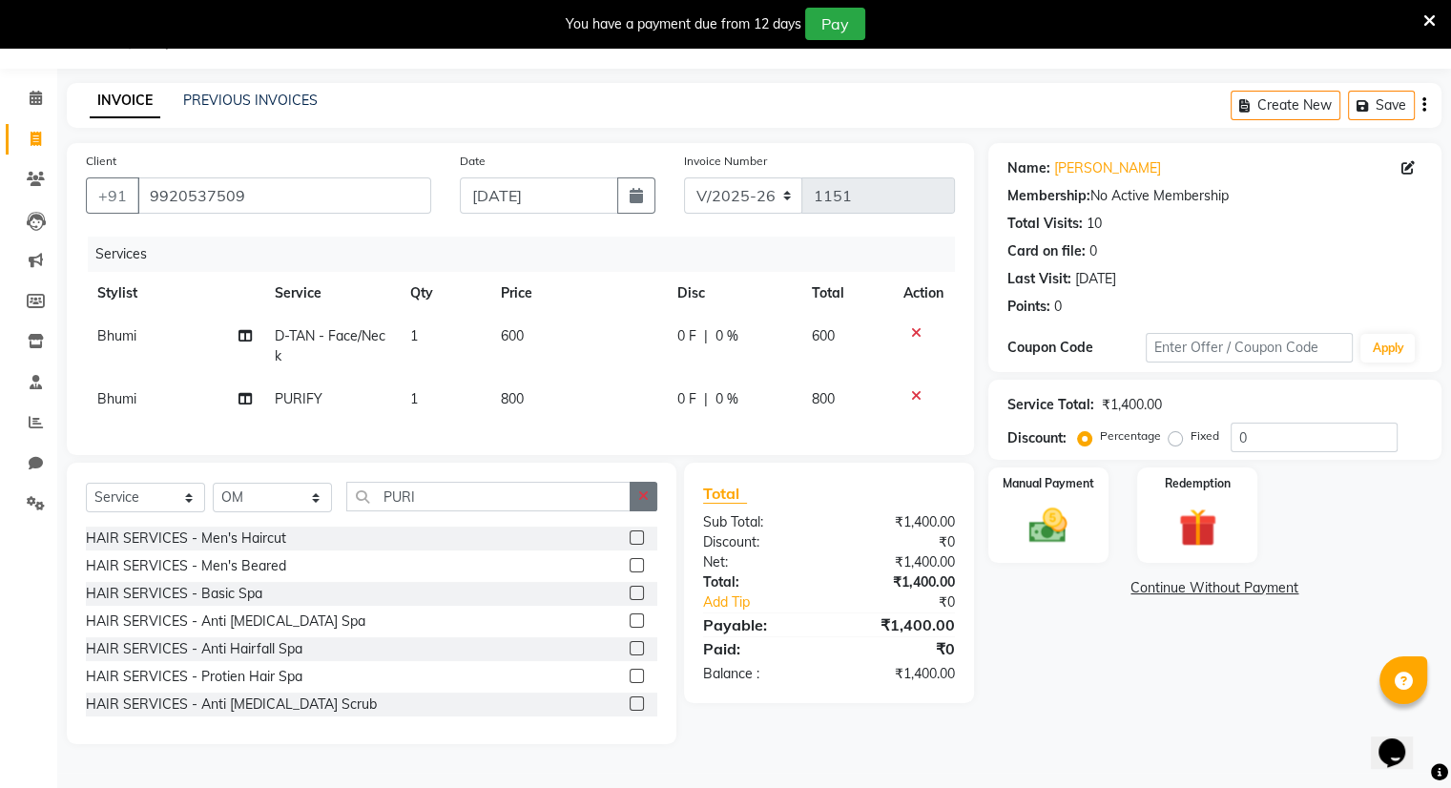
click at [638, 503] on icon "button" at bounding box center [643, 496] width 10 height 13
click at [630, 545] on label at bounding box center [637, 538] width 14 height 14
click at [630, 545] on input "checkbox" at bounding box center [636, 538] width 12 height 12
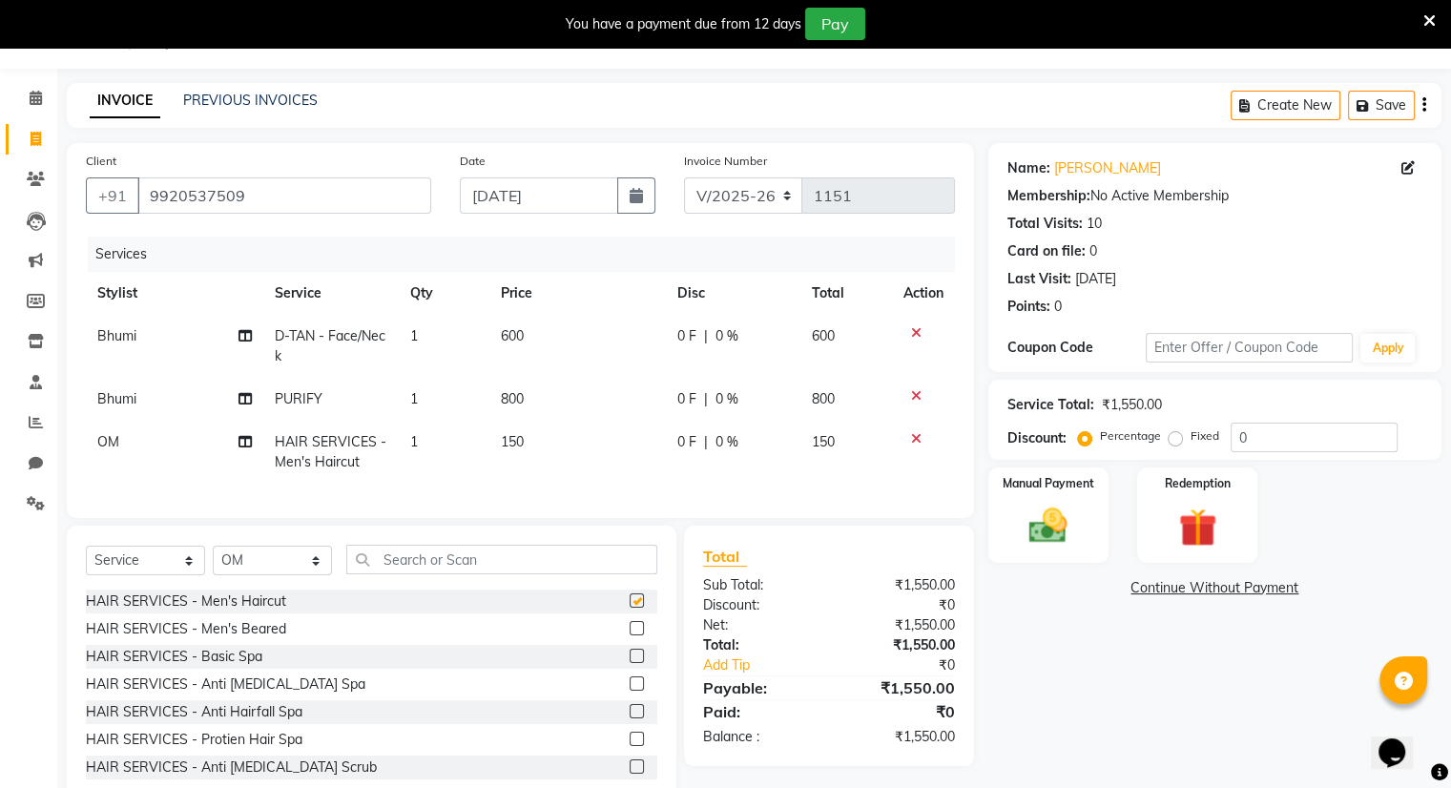
checkbox input "false"
click at [630, 636] on label at bounding box center [637, 628] width 14 height 14
click at [630, 636] on input "checkbox" at bounding box center [636, 629] width 12 height 12
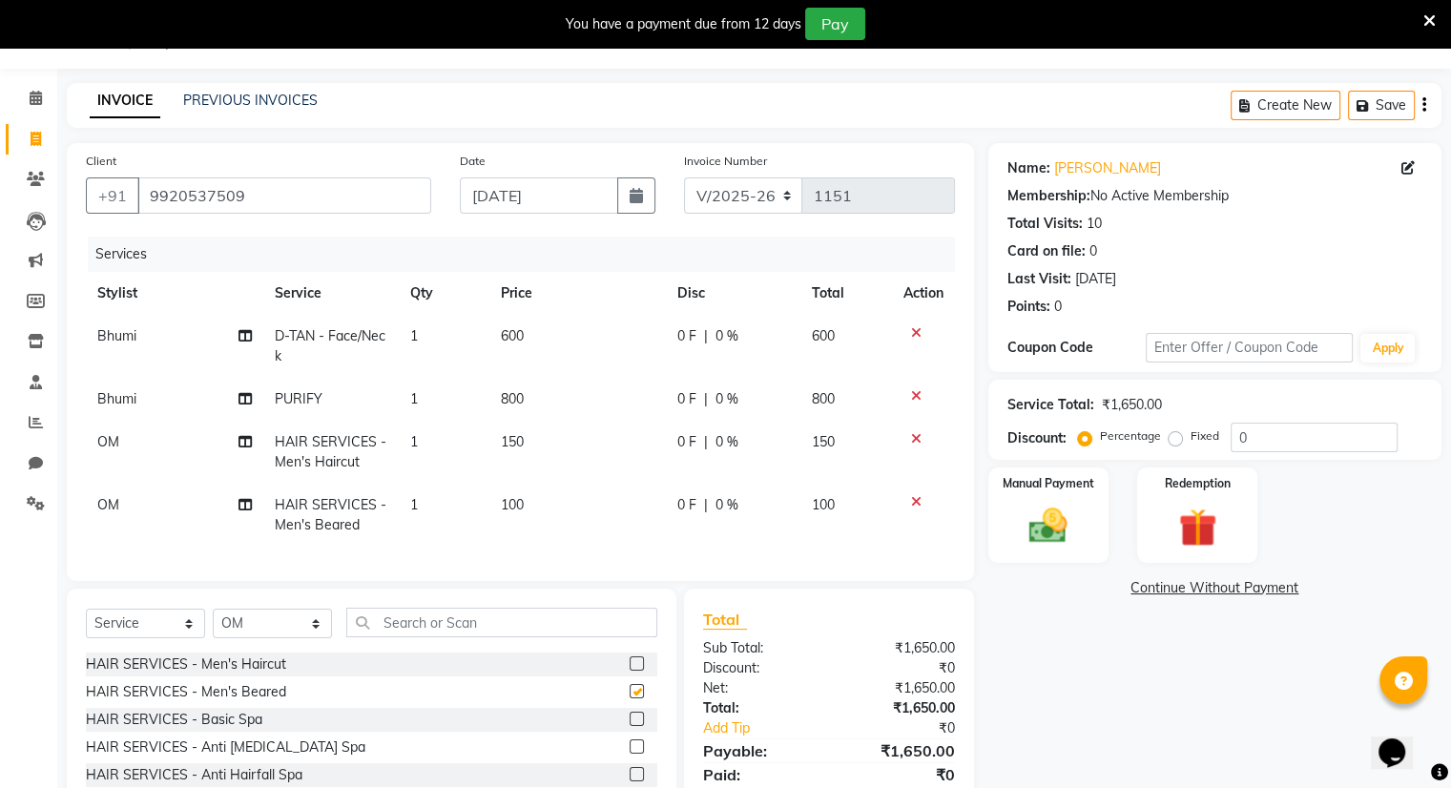
checkbox input "false"
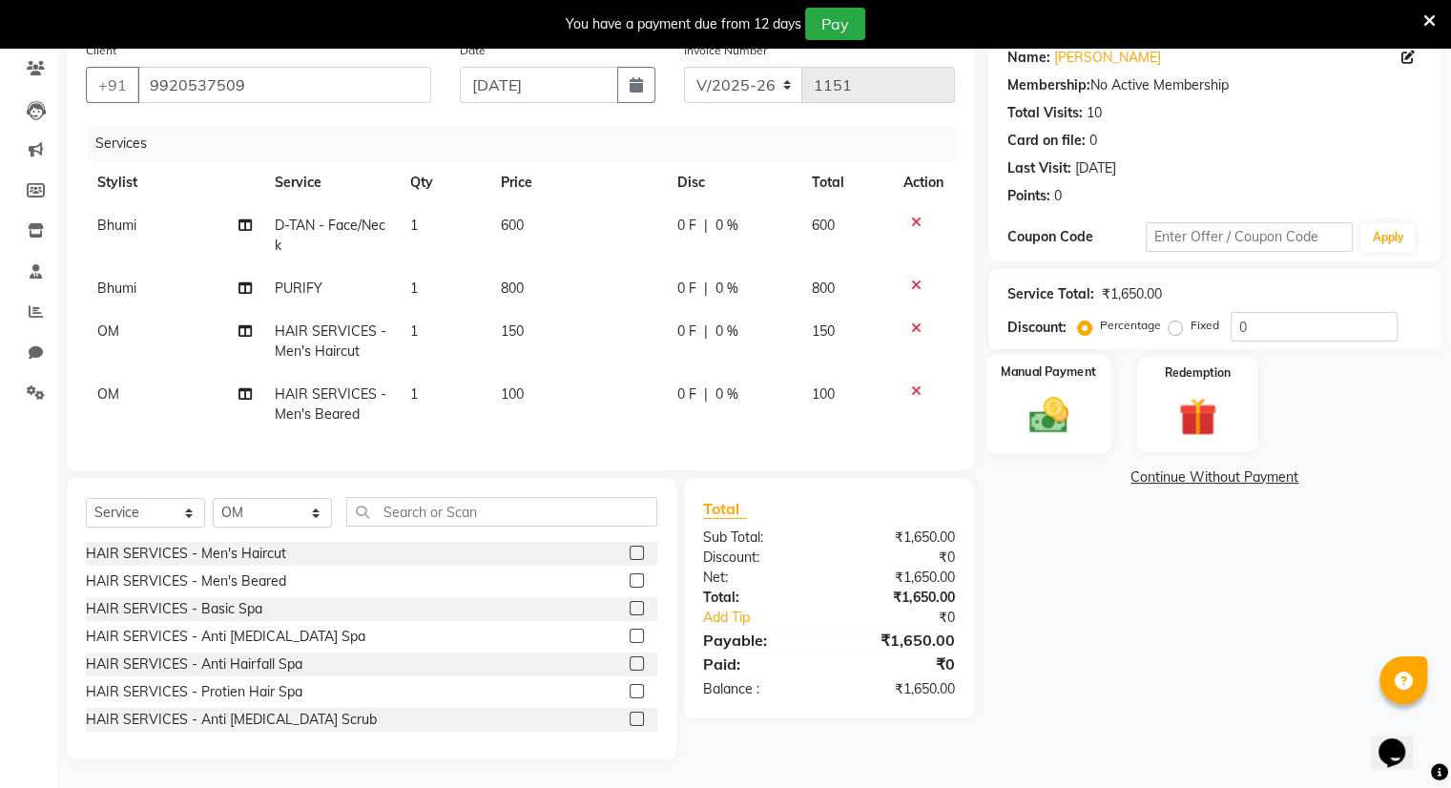
click at [1025, 366] on div "Manual Payment" at bounding box center [1048, 404] width 125 height 98
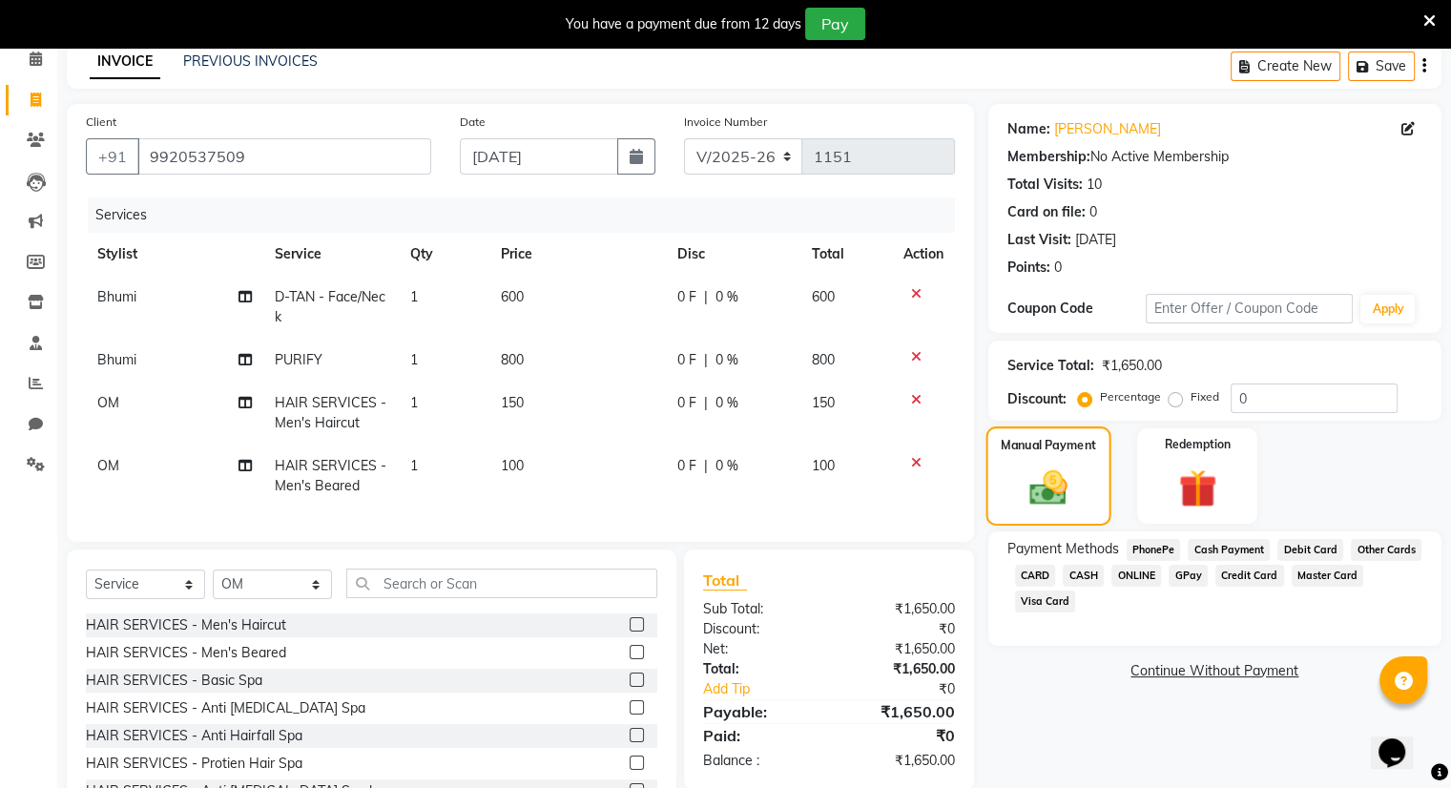
scroll to position [82, 0]
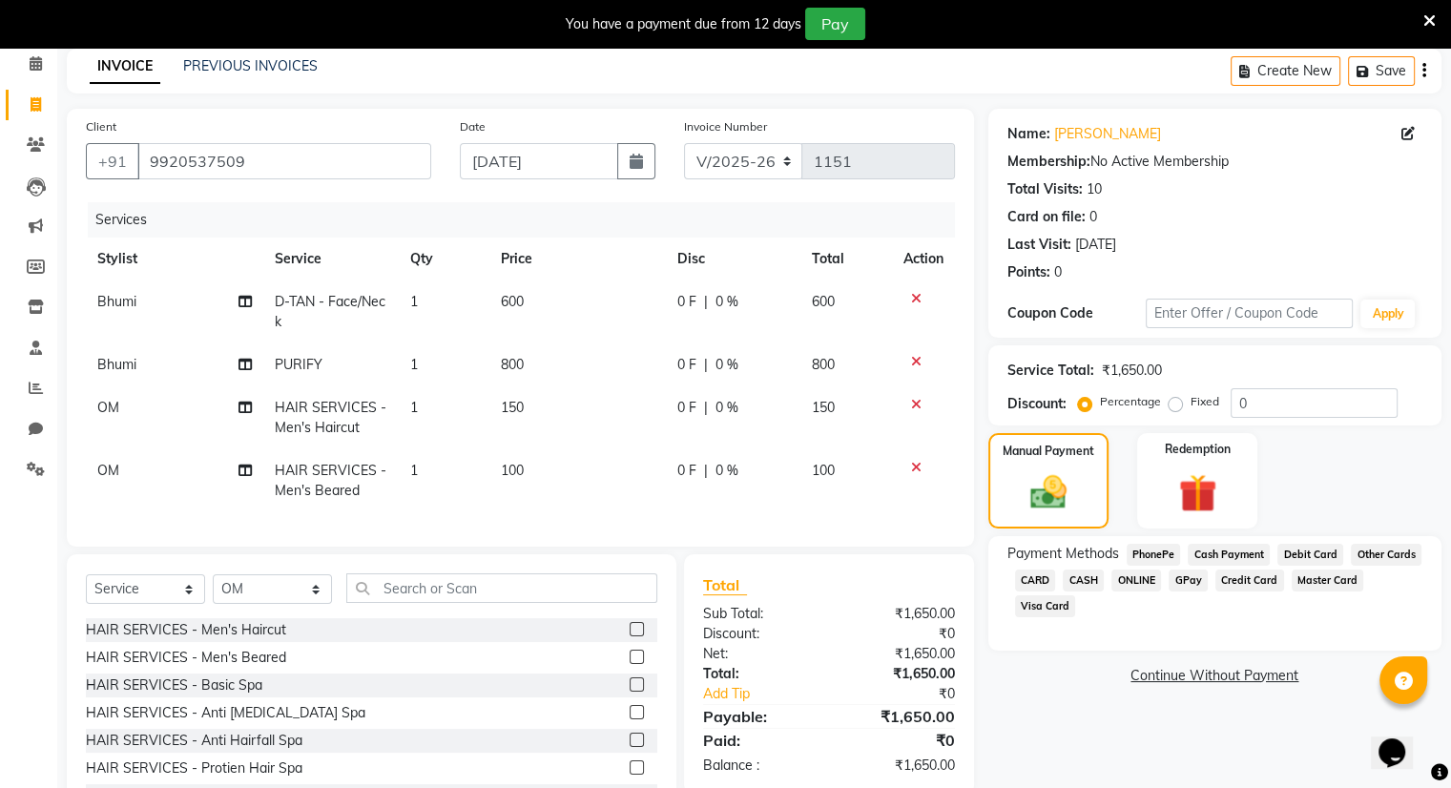
click at [1134, 578] on span "ONLINE" at bounding box center [1137, 581] width 50 height 22
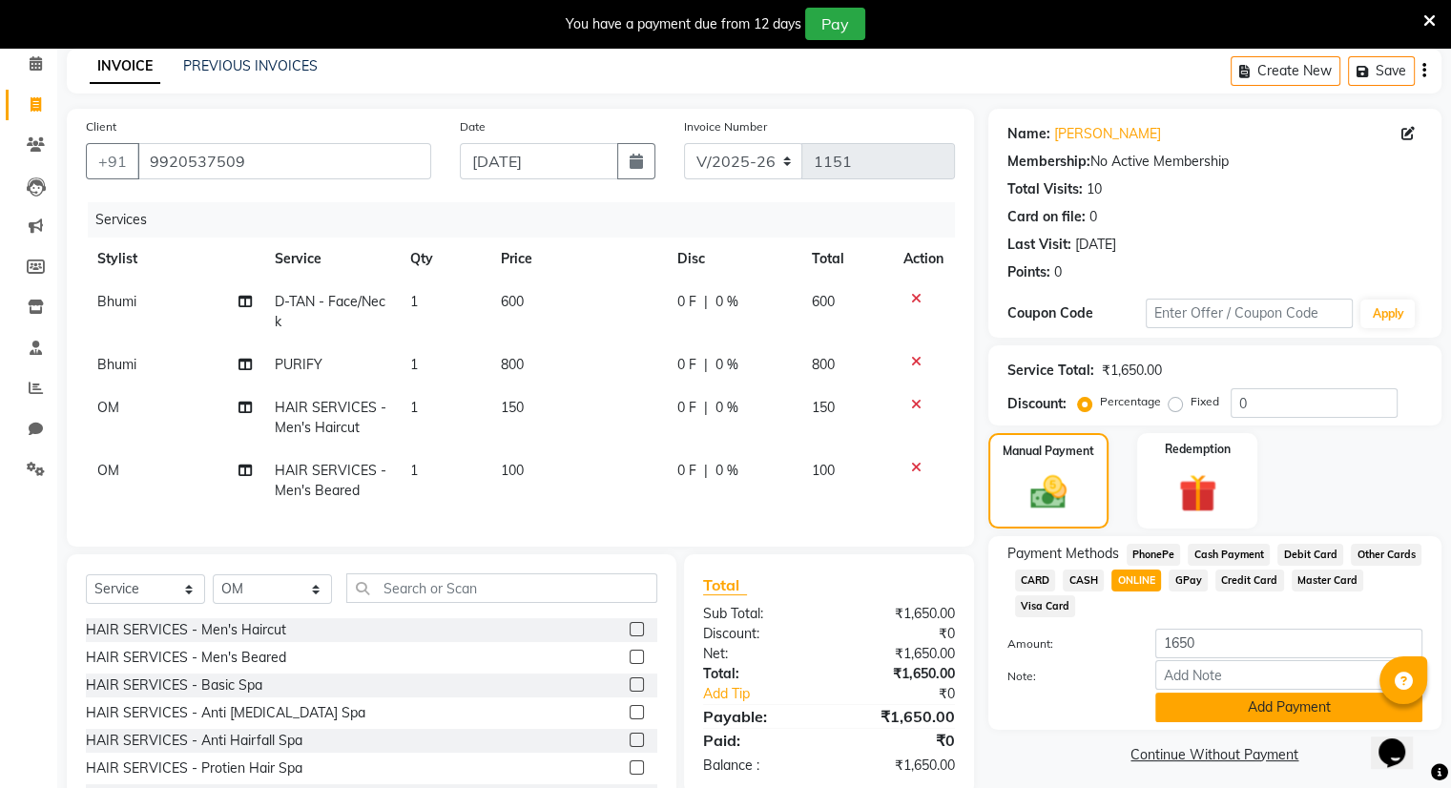
click at [1260, 711] on button "Add Payment" at bounding box center [1289, 708] width 267 height 30
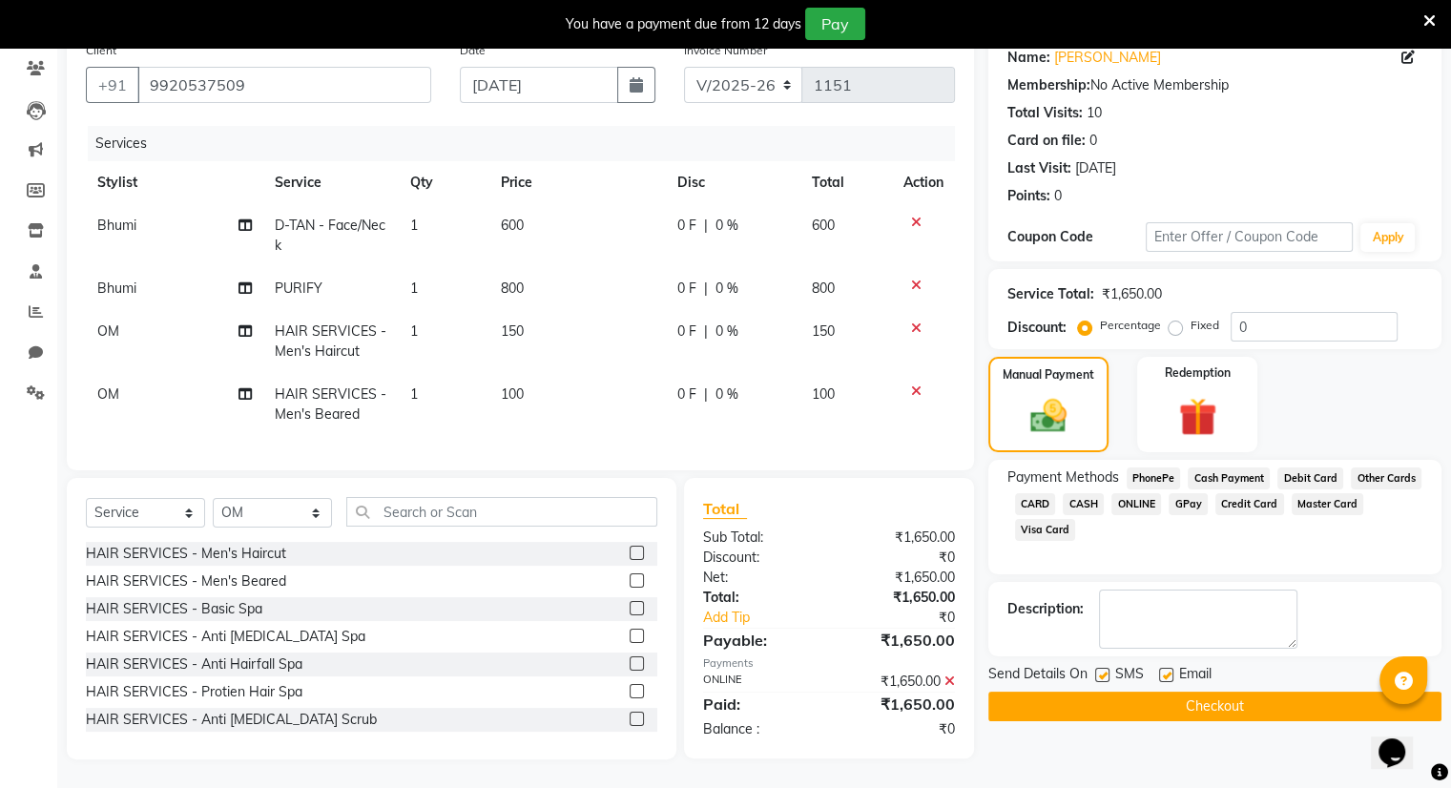
scroll to position [173, 0]
click at [1214, 714] on div "Name: [PERSON_NAME] Membership: No Active Membership Total Visits: 10 Card on f…" at bounding box center [1223, 395] width 468 height 727
click at [1208, 692] on button "Checkout" at bounding box center [1215, 707] width 453 height 30
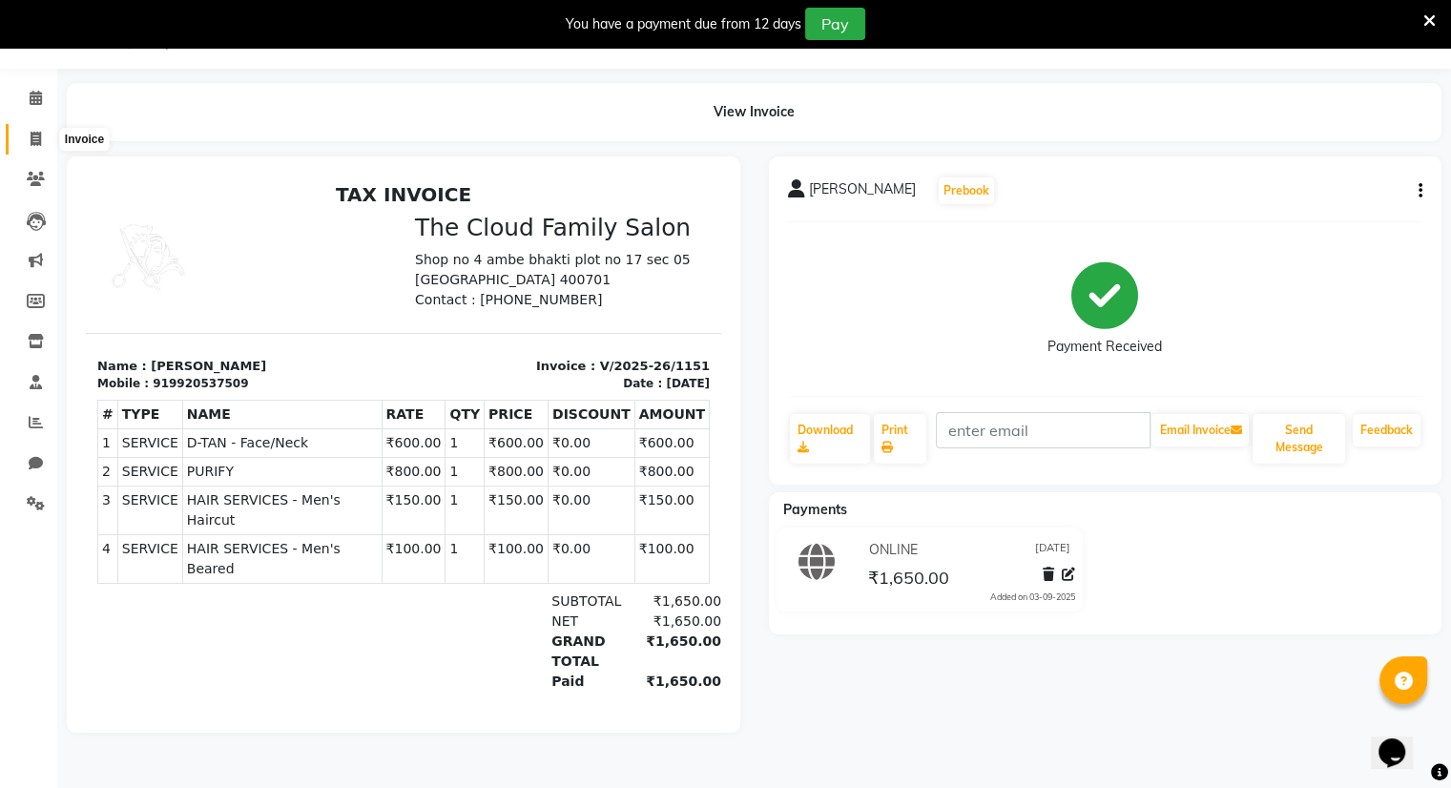
click at [31, 135] on icon at bounding box center [36, 139] width 10 height 14
select select "service"
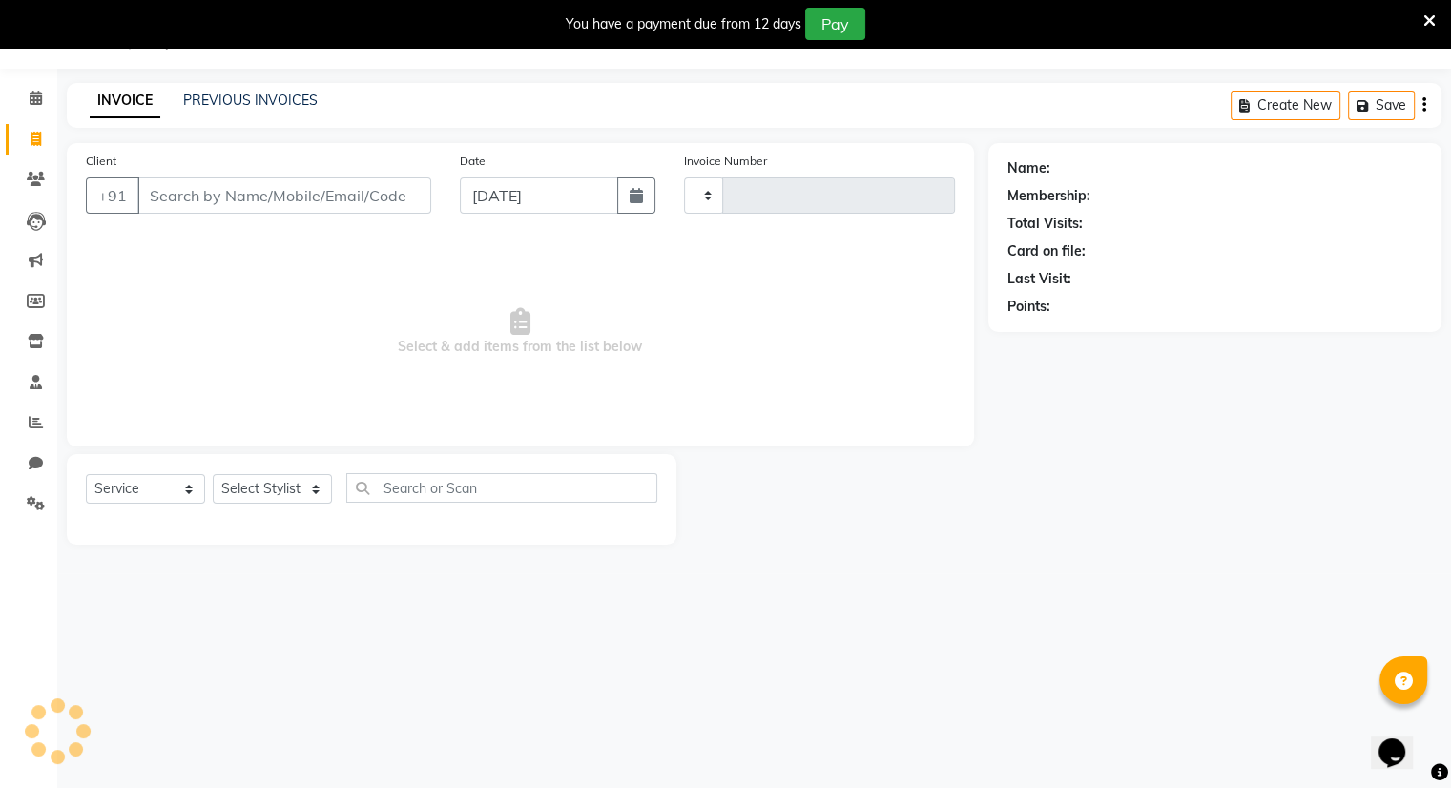
type input "1152"
select select "8444"
click at [226, 94] on link "PREVIOUS INVOICES" at bounding box center [250, 100] width 135 height 17
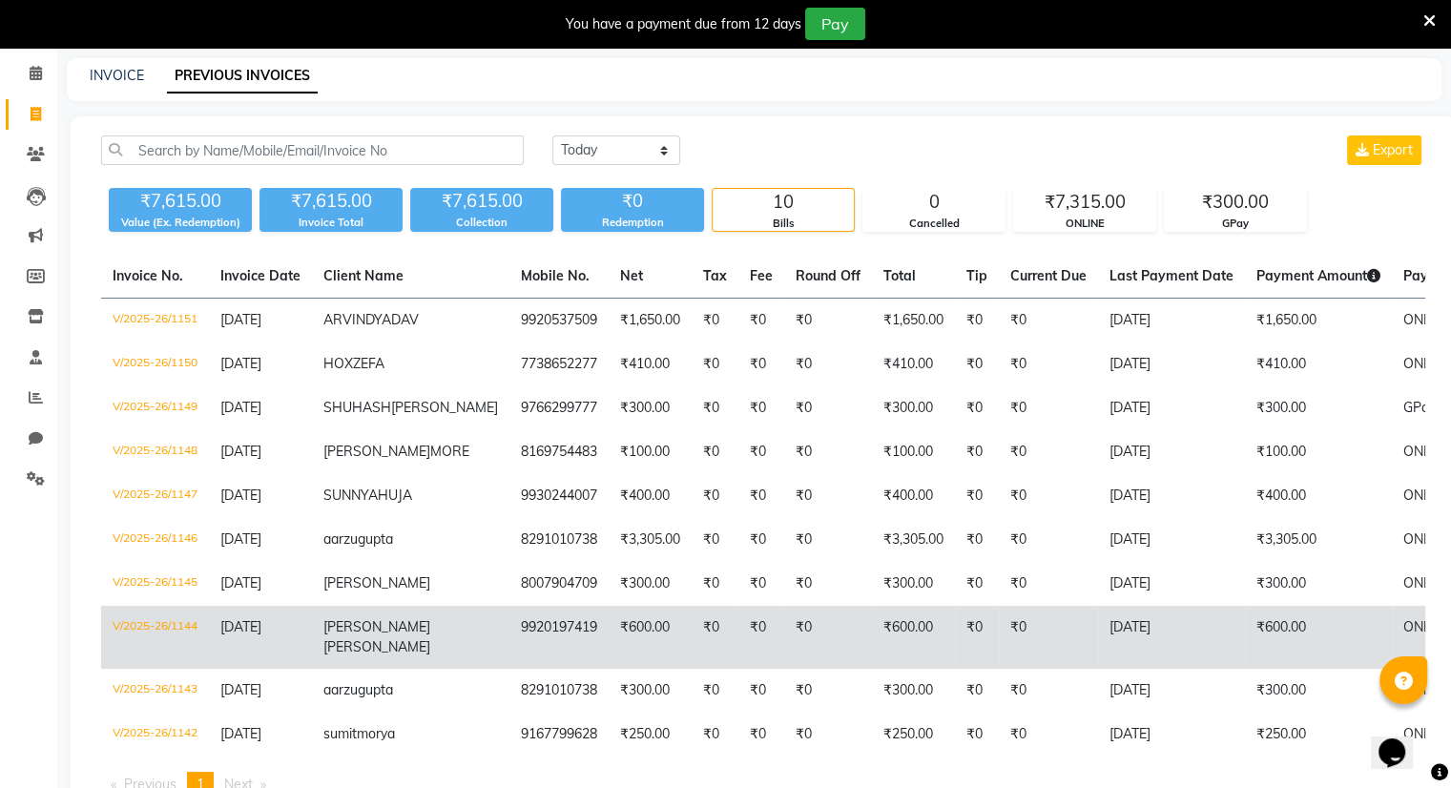
scroll to position [72, 0]
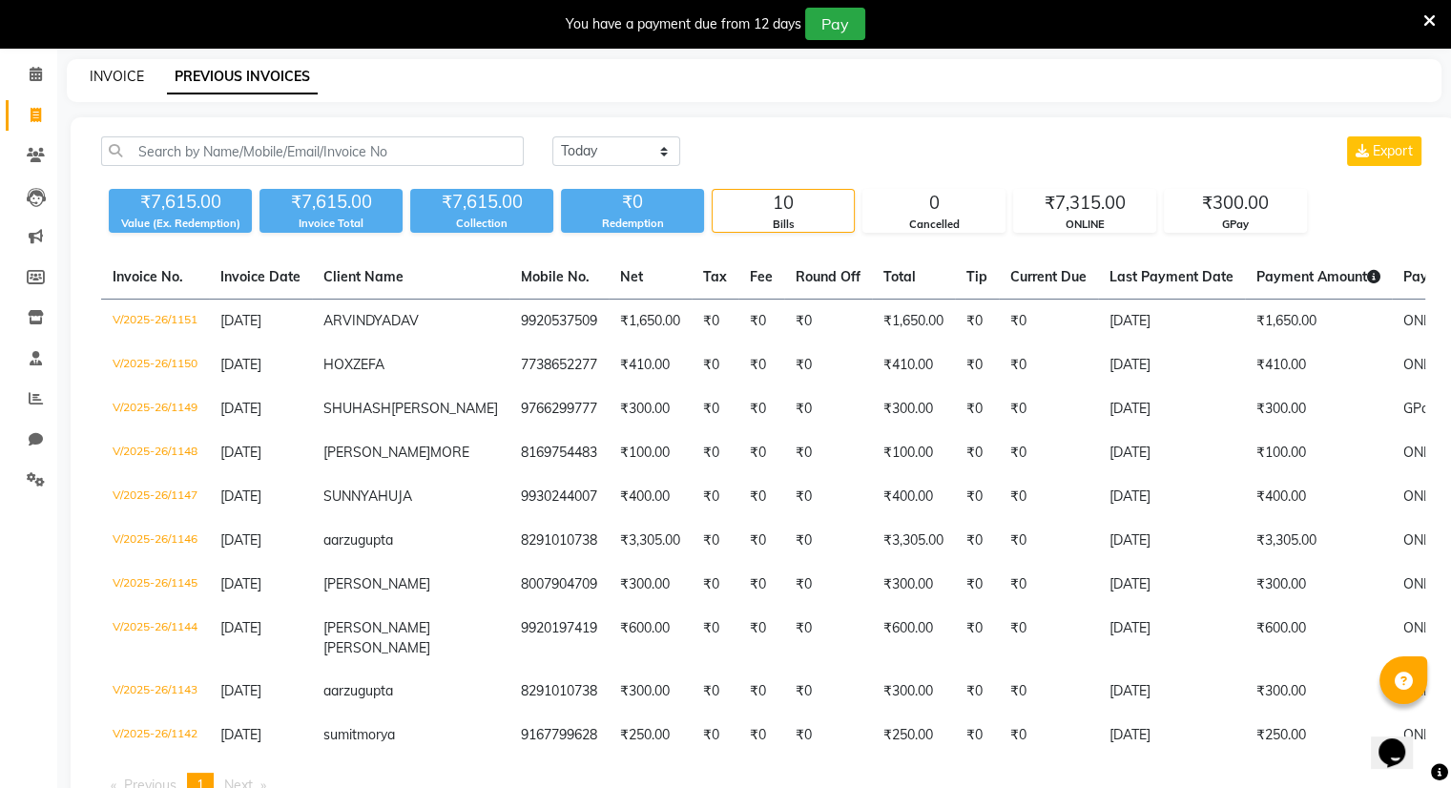
click at [115, 71] on link "INVOICE" at bounding box center [117, 76] width 54 height 17
select select "8444"
select select "service"
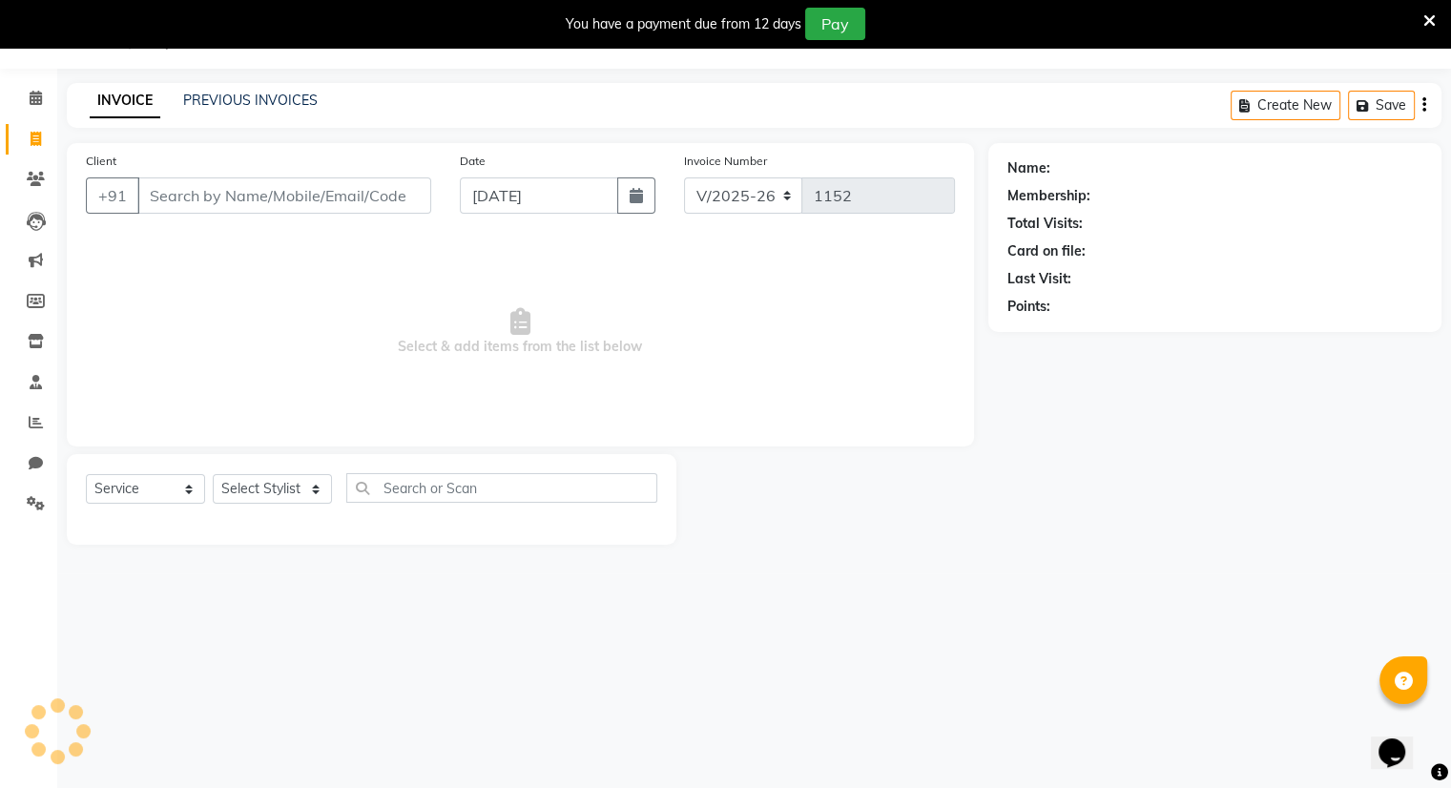
scroll to position [48, 0]
click at [198, 203] on input "Client" at bounding box center [284, 195] width 294 height 36
click at [141, 192] on input "Client" at bounding box center [284, 195] width 294 height 36
click at [235, 86] on div "INVOICE PREVIOUS INVOICES Create New Save" at bounding box center [754, 105] width 1375 height 45
click at [221, 97] on link "PREVIOUS INVOICES" at bounding box center [250, 100] width 135 height 17
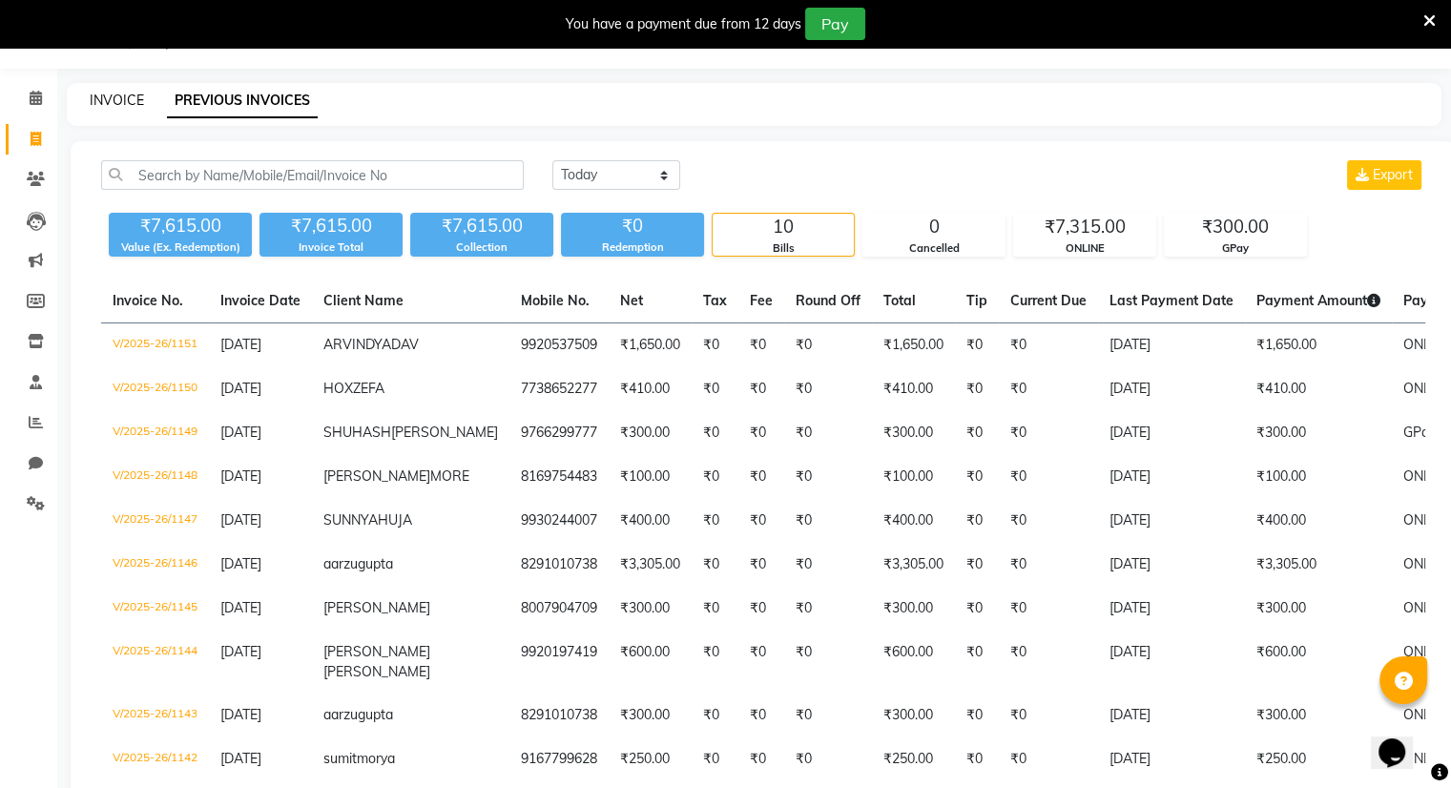
click at [116, 100] on link "INVOICE" at bounding box center [117, 100] width 54 height 17
select select "8444"
select select "service"
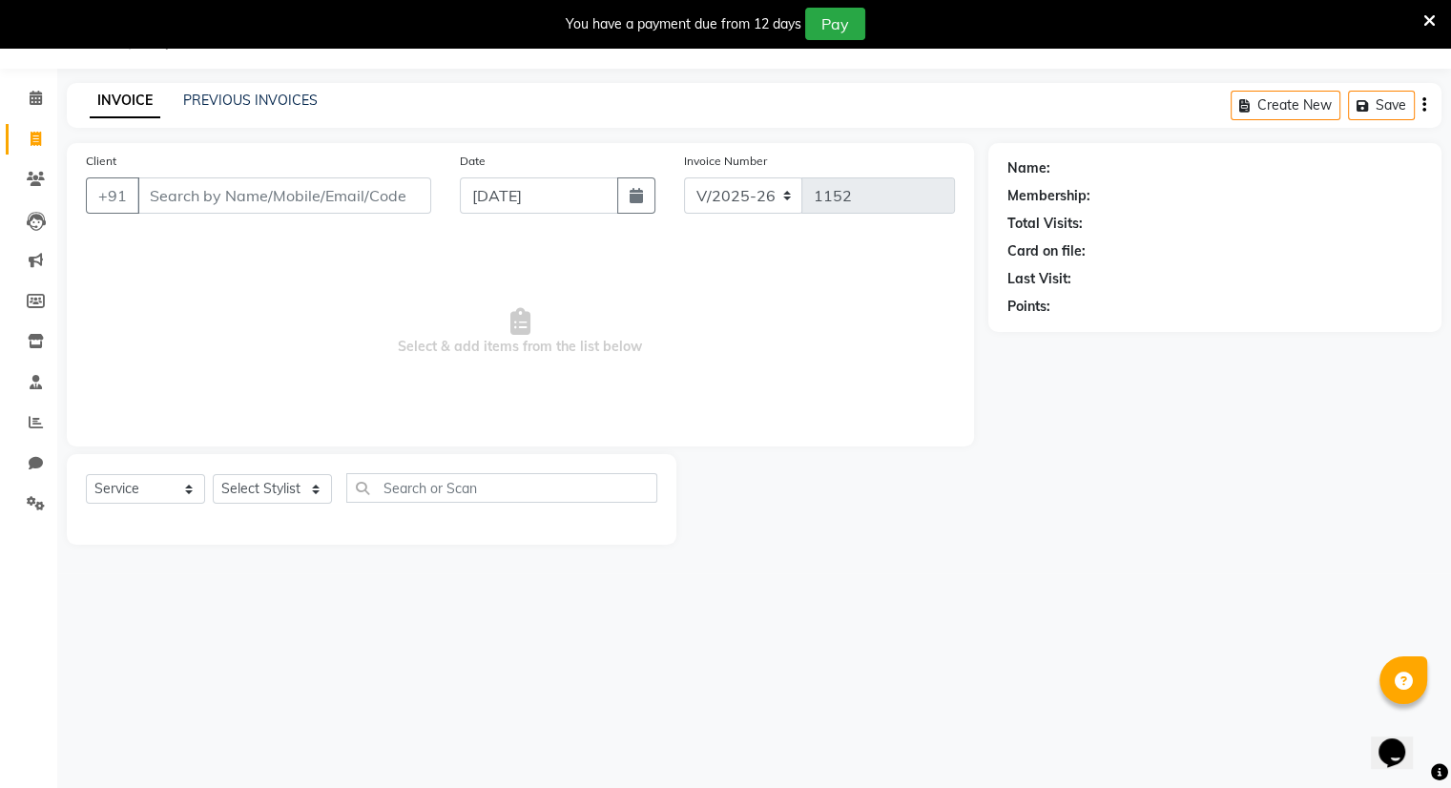
click at [191, 192] on input "Client" at bounding box center [284, 195] width 294 height 36
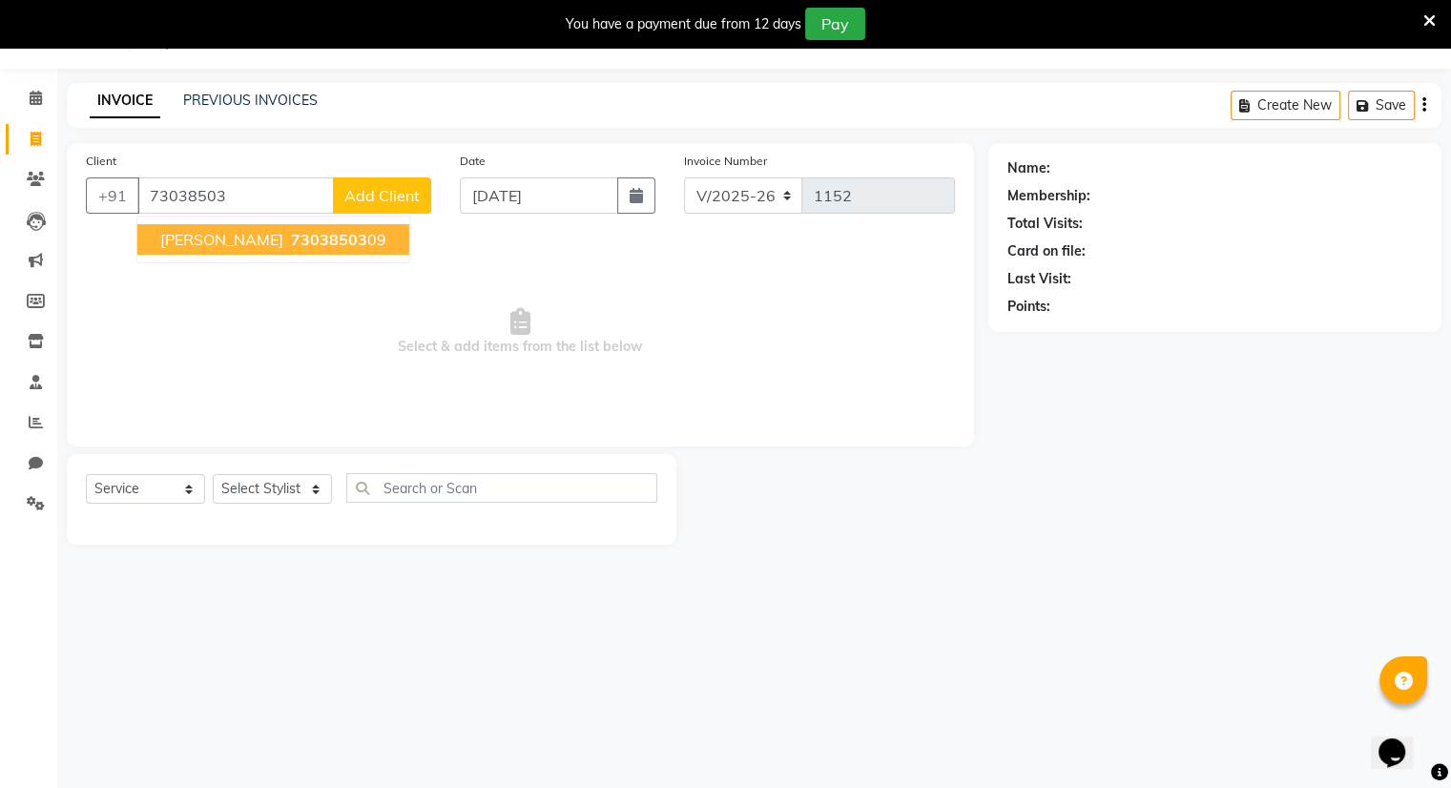
click at [247, 248] on span "[PERSON_NAME]" at bounding box center [221, 239] width 123 height 19
type input "7303850309"
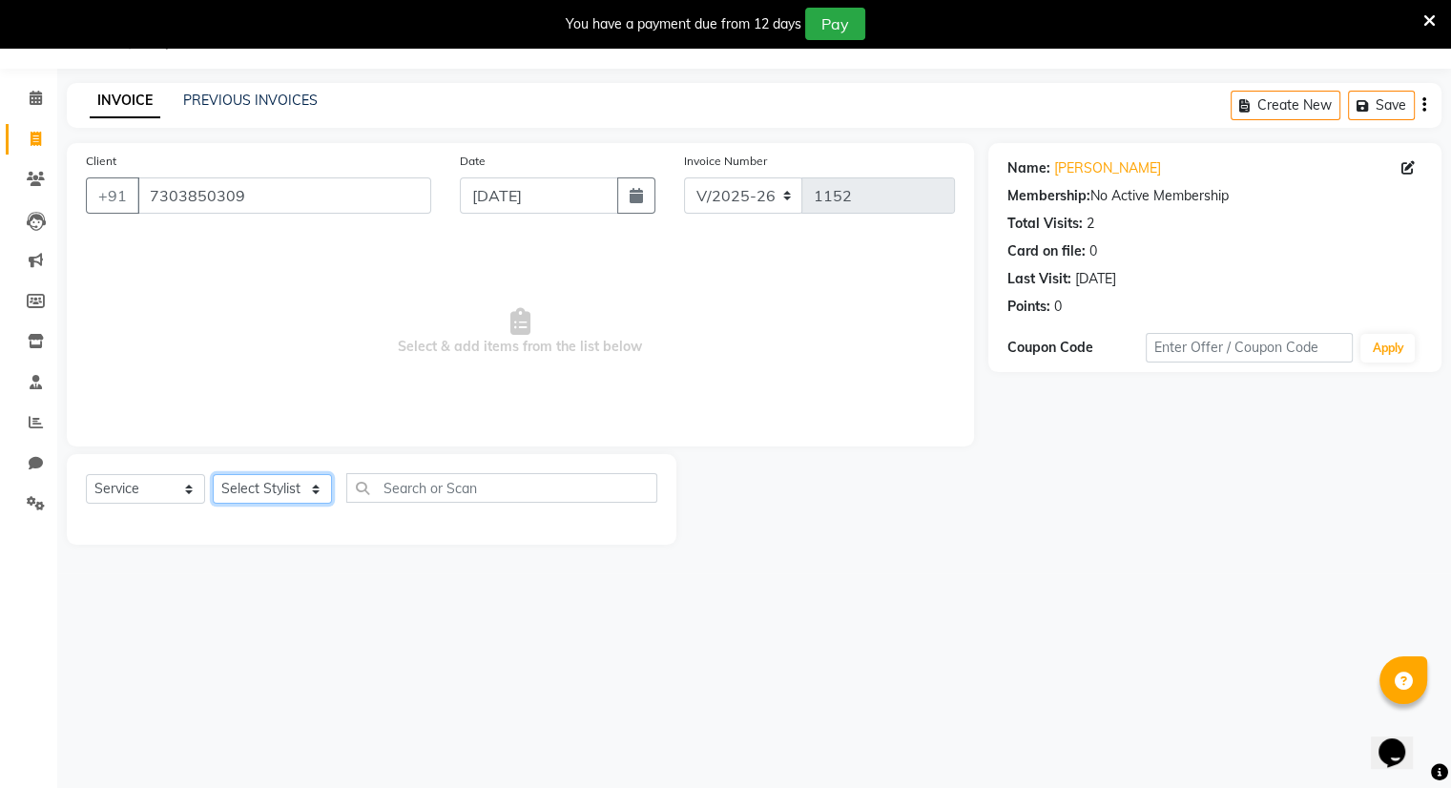
click at [275, 493] on select "Select Stylist Amrapali Bhumi OM [PERSON_NAME] [PERSON_NAME]" at bounding box center [272, 489] width 119 height 30
select select "83357"
click at [213, 475] on select "Select Stylist Amrapali Bhumi OM [PERSON_NAME] [PERSON_NAME]" at bounding box center [272, 489] width 119 height 30
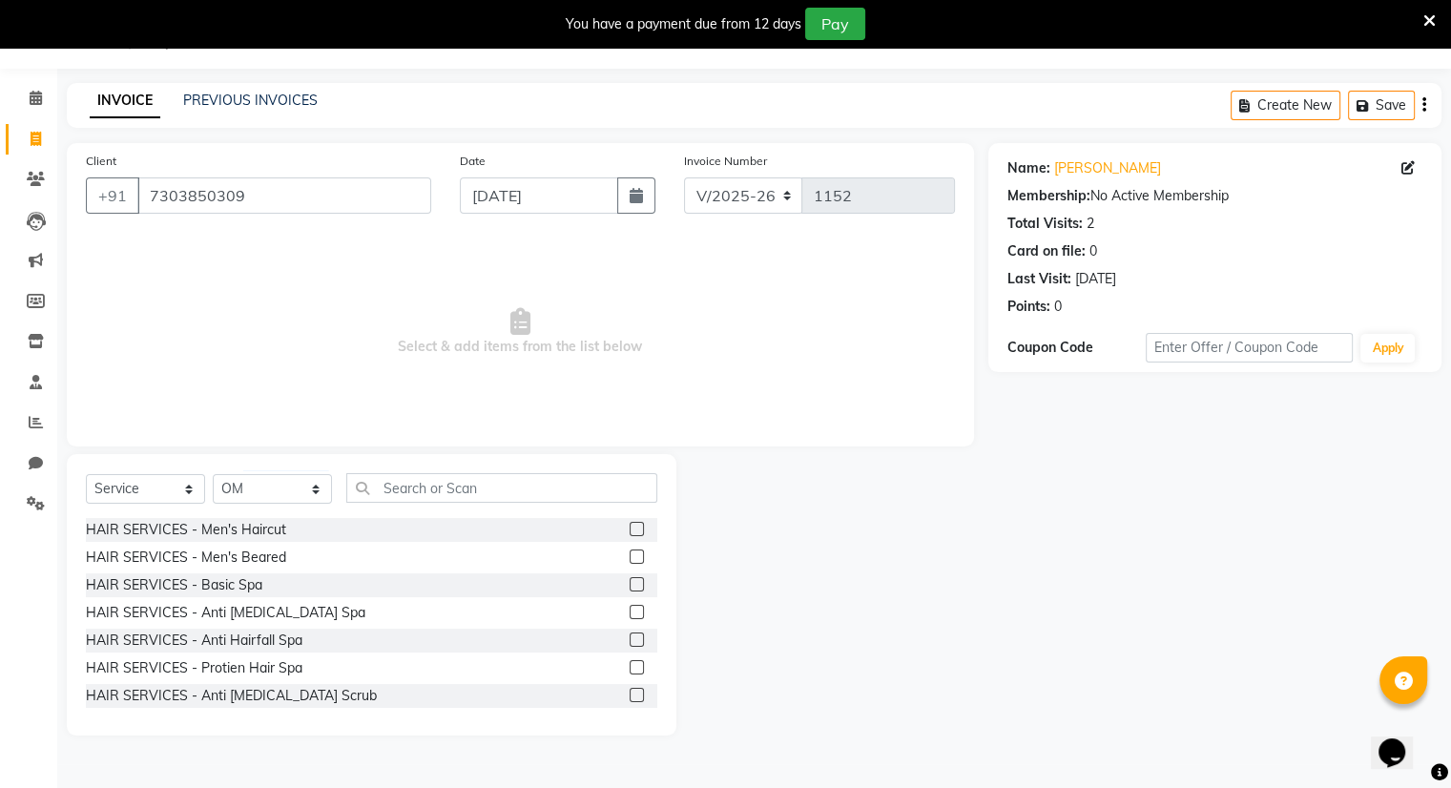
click at [630, 529] on label at bounding box center [637, 529] width 14 height 14
click at [630, 529] on input "checkbox" at bounding box center [636, 530] width 12 height 12
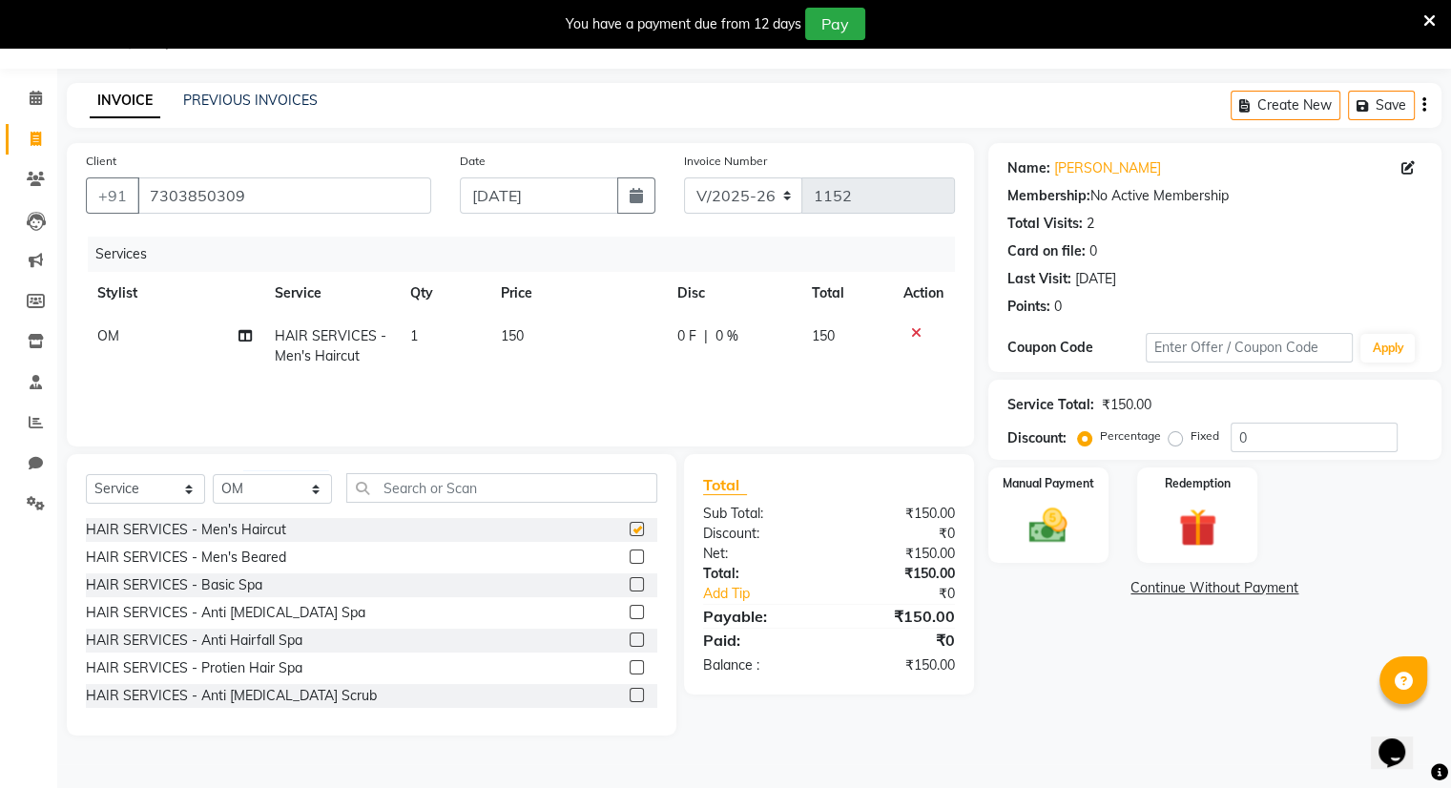
checkbox input "false"
click at [1020, 511] on img at bounding box center [1048, 527] width 64 height 46
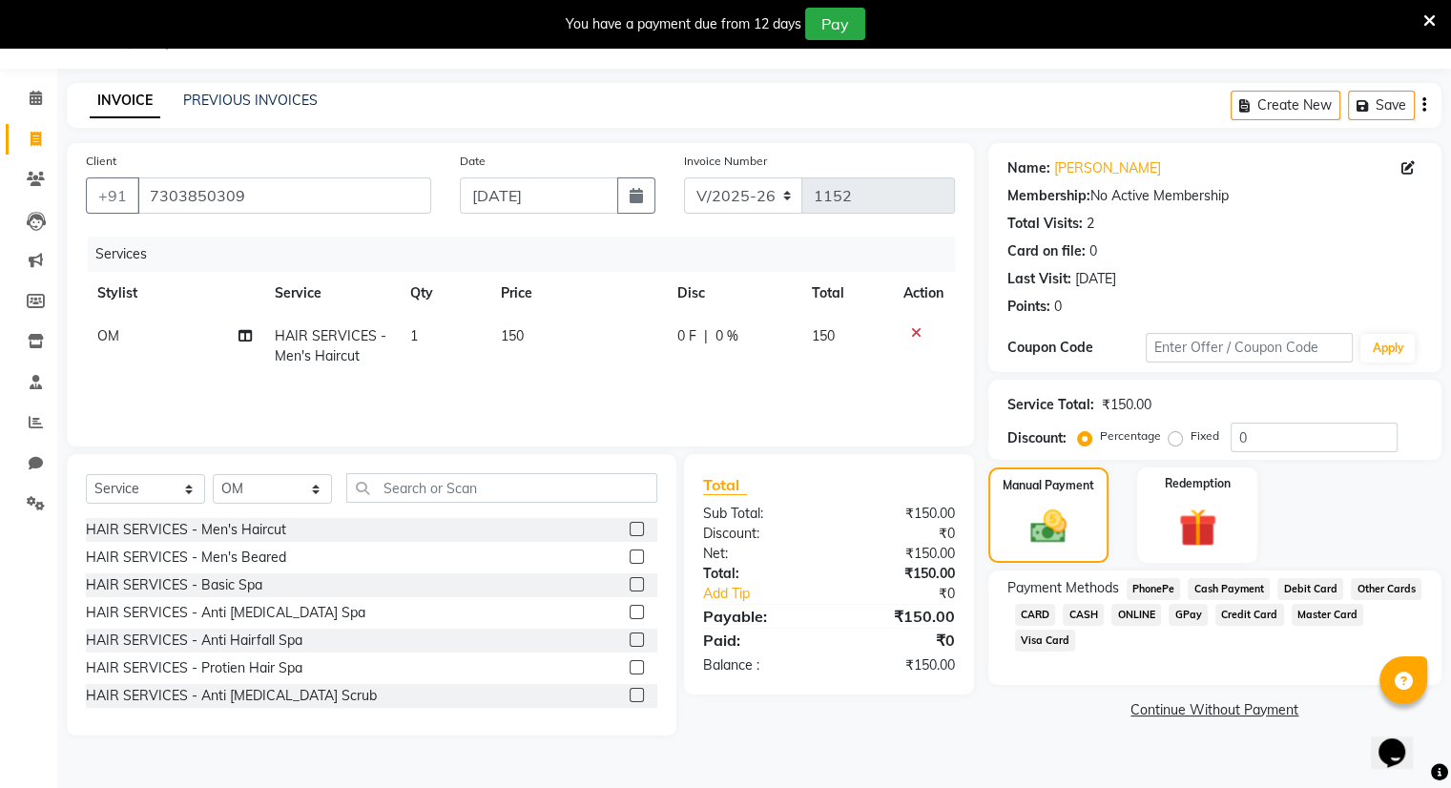
click at [1141, 616] on span "ONLINE" at bounding box center [1137, 615] width 50 height 22
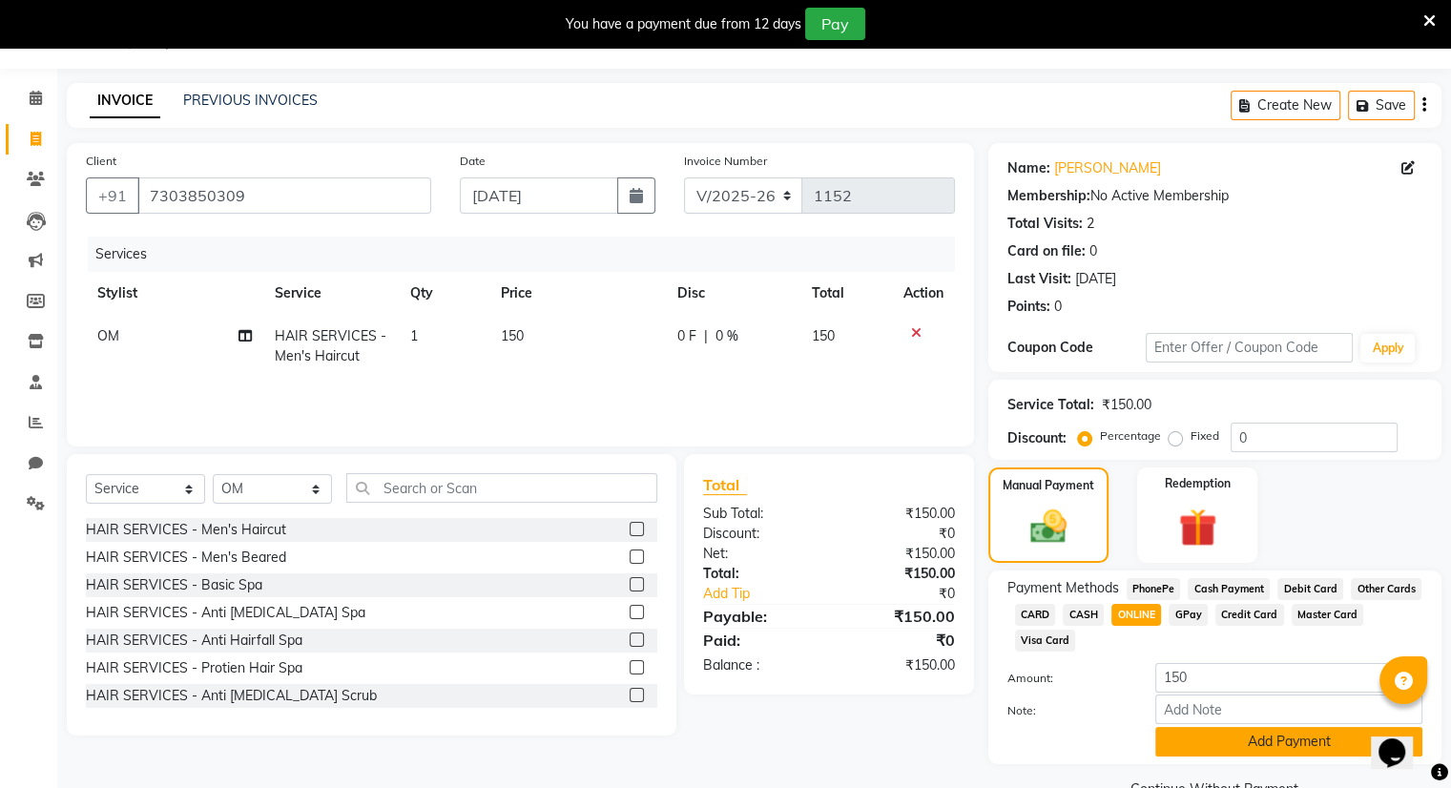
click at [1199, 738] on button "Add Payment" at bounding box center [1289, 742] width 267 height 30
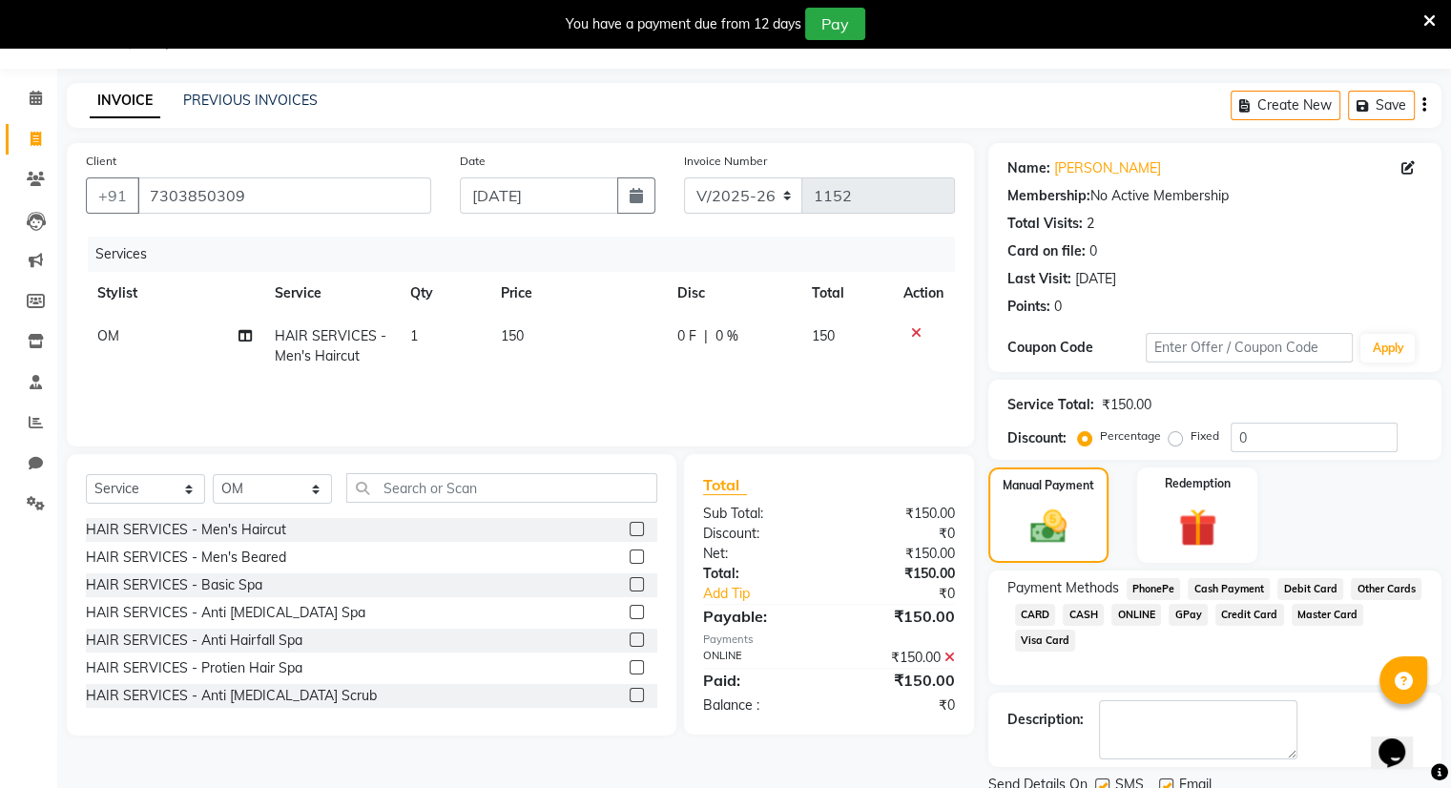
scroll to position [118, 0]
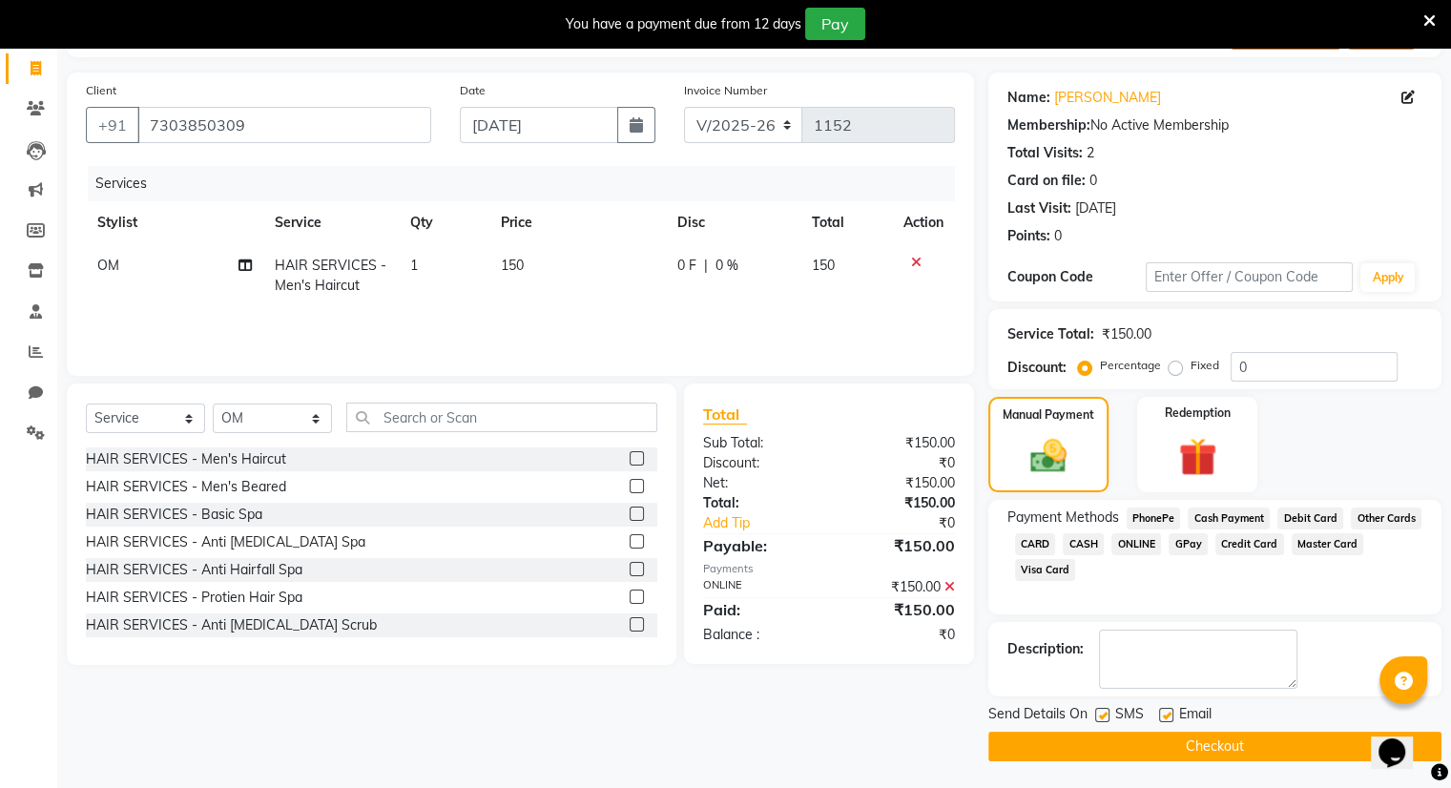
click at [1199, 738] on button "Checkout" at bounding box center [1215, 747] width 453 height 30
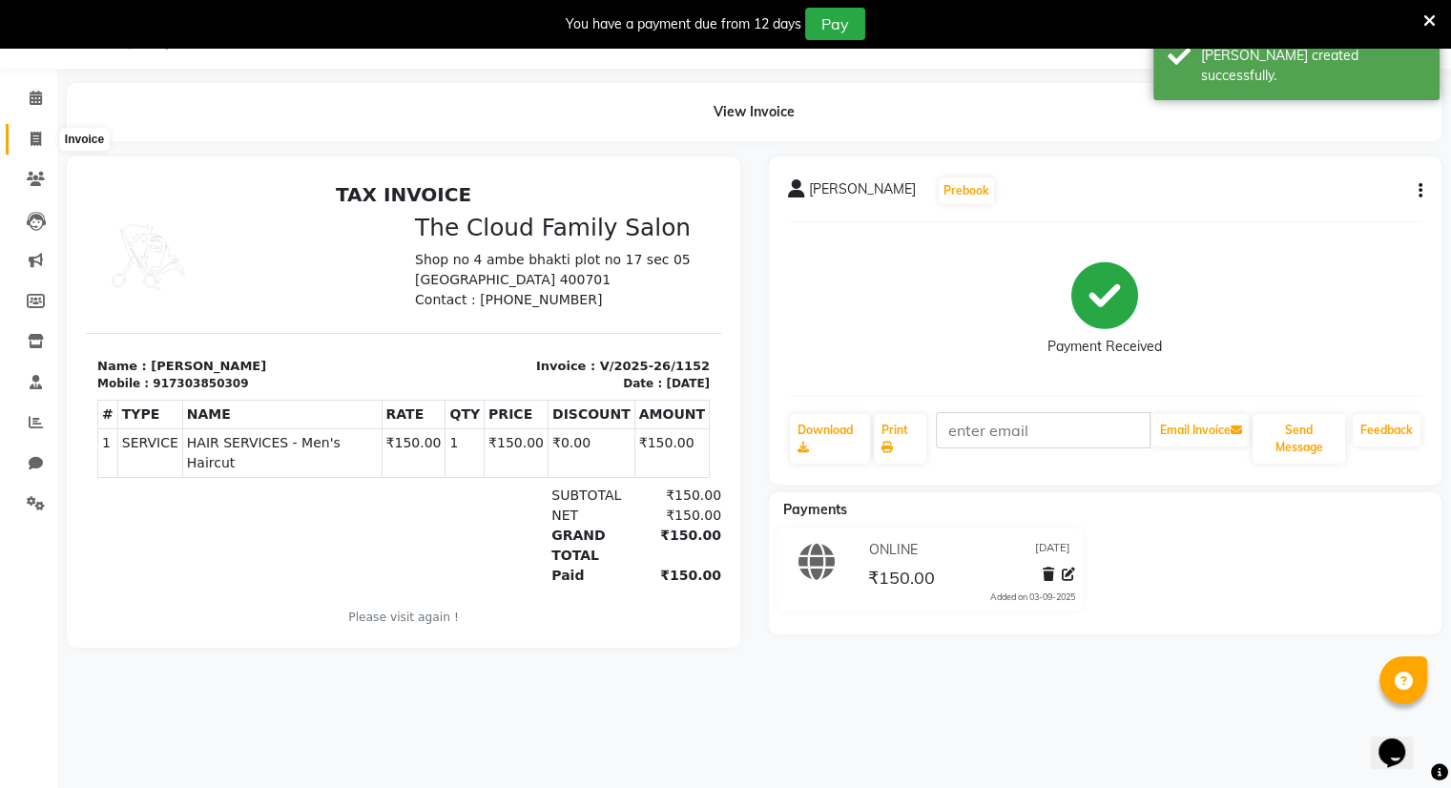
click at [32, 132] on icon at bounding box center [36, 139] width 10 height 14
select select "8444"
select select "service"
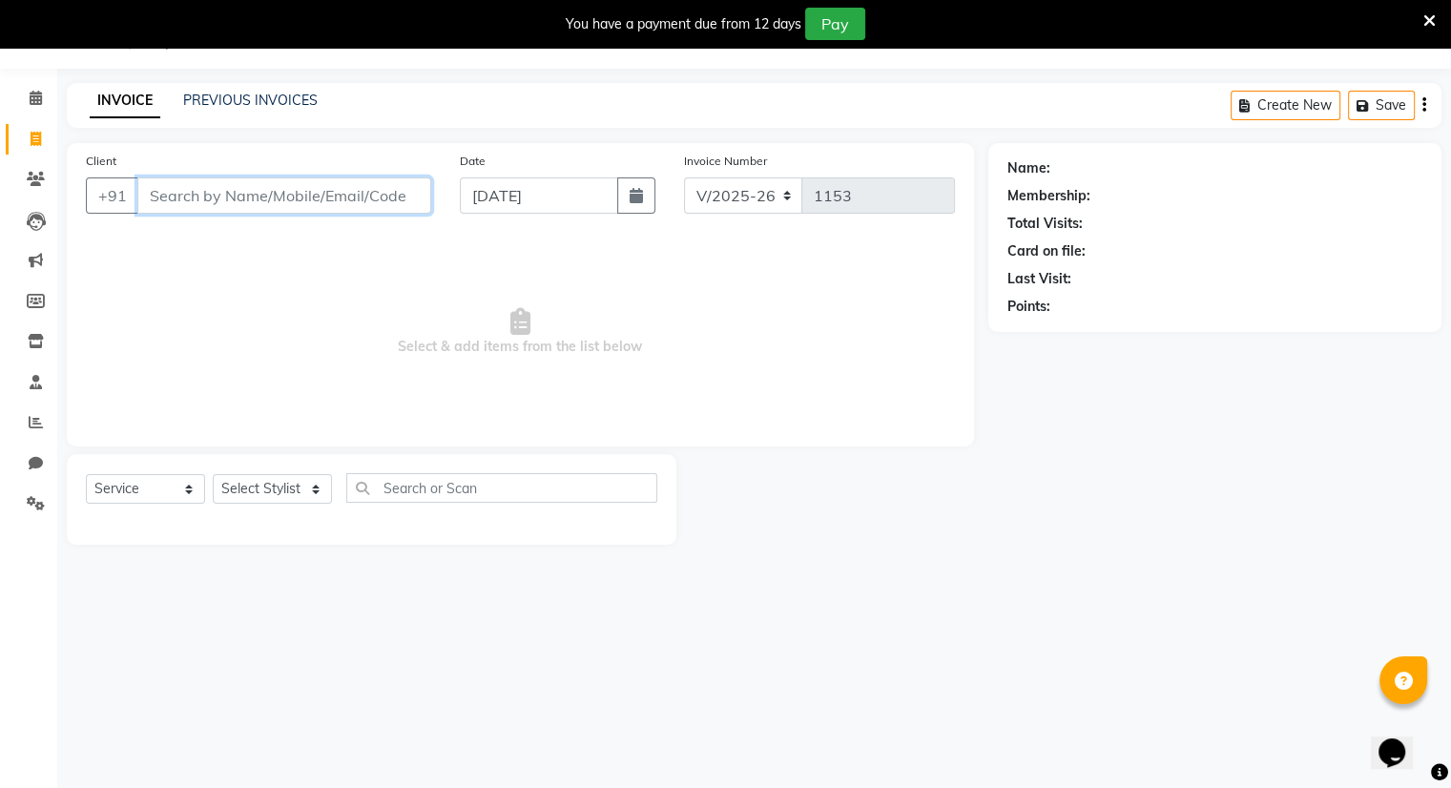
click at [175, 201] on input "Client" at bounding box center [284, 195] width 294 height 36
type input "8850693488"
click at [372, 186] on span "Add Client" at bounding box center [381, 195] width 75 height 19
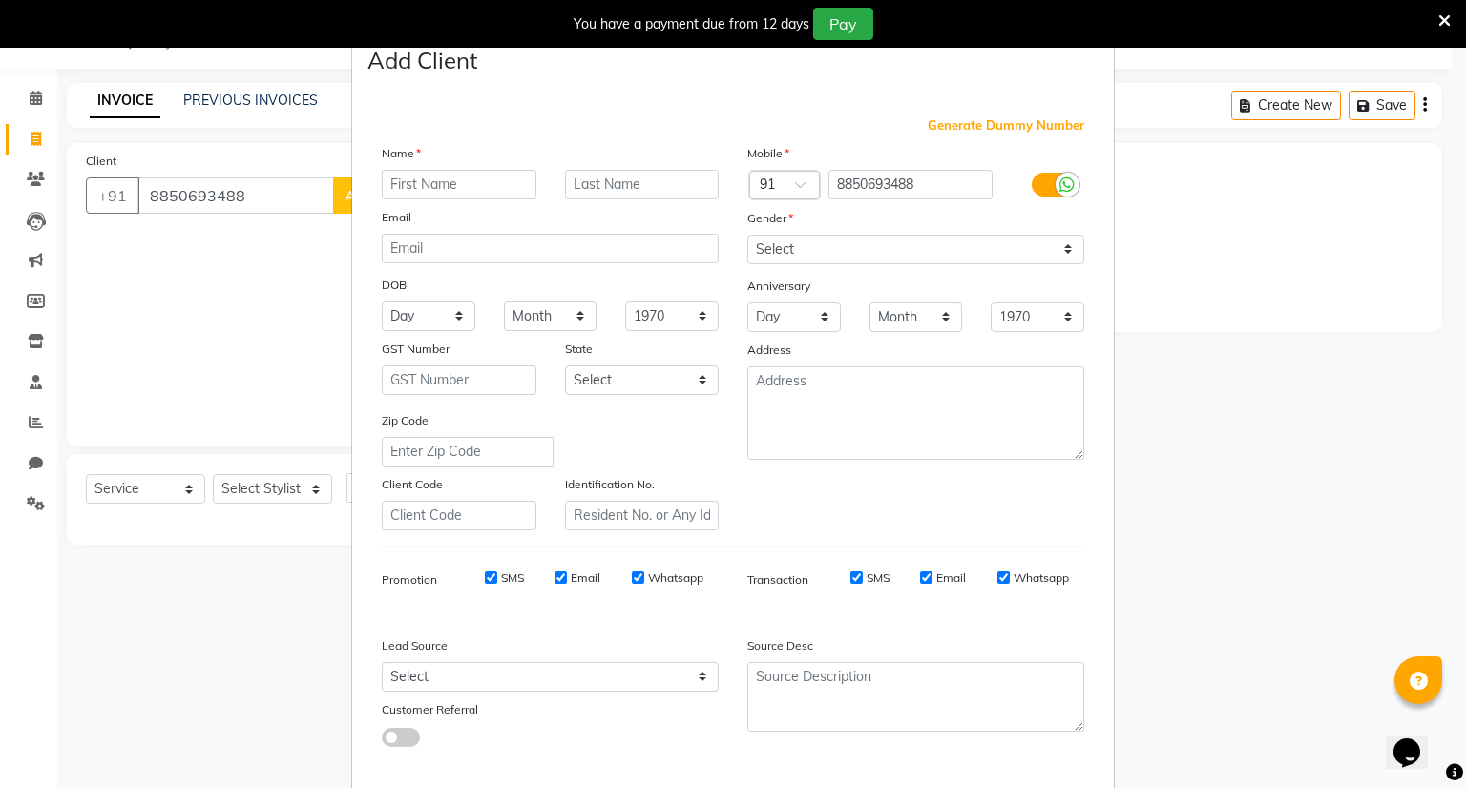
click at [435, 181] on input "text" at bounding box center [459, 185] width 155 height 30
click at [437, 190] on input "JAKN" at bounding box center [459, 185] width 155 height 30
type input "[PERSON_NAME]"
click at [757, 241] on select "Select [DEMOGRAPHIC_DATA] [DEMOGRAPHIC_DATA] Other Prefer Not To Say" at bounding box center [915, 250] width 337 height 30
select select "[DEMOGRAPHIC_DATA]"
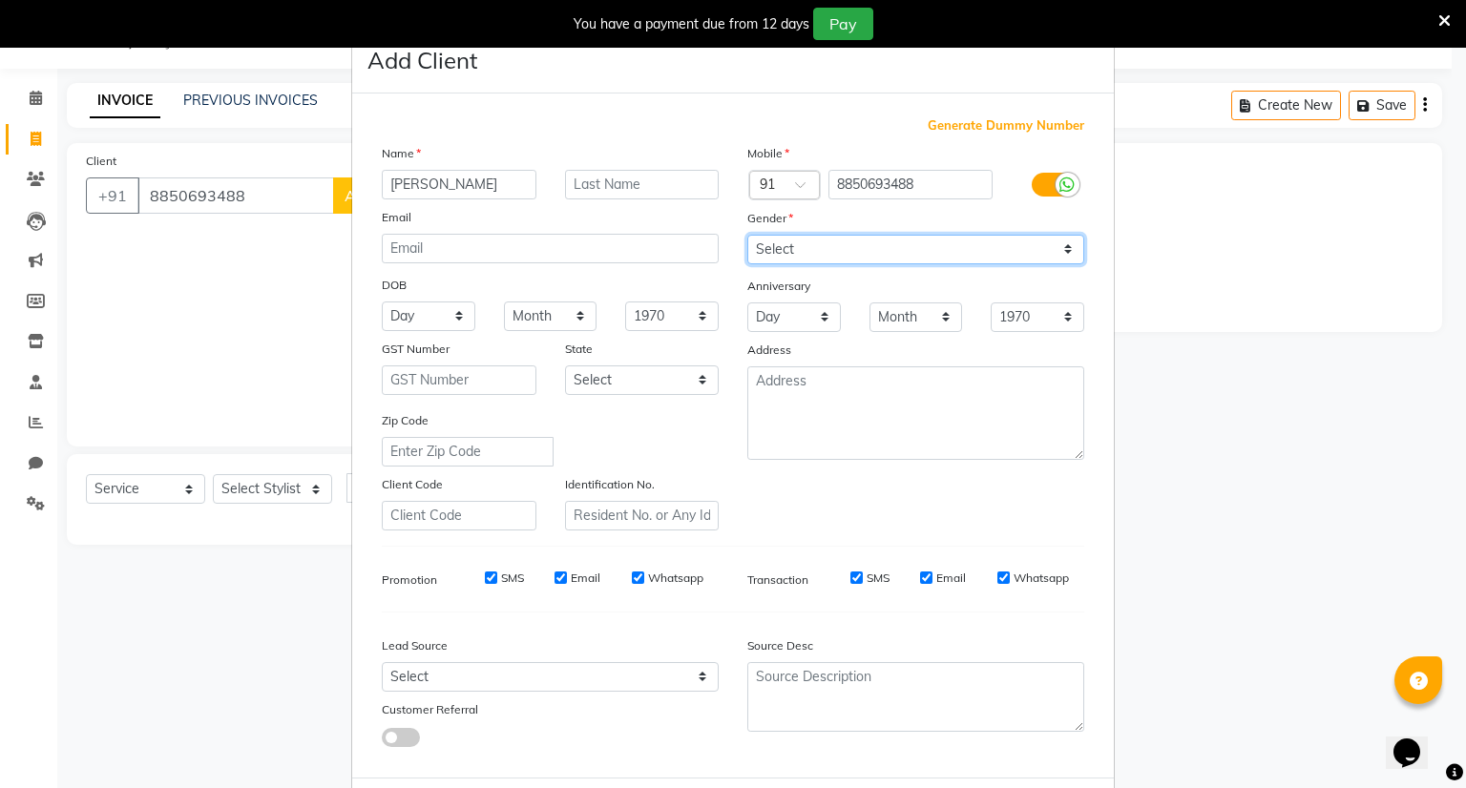
click at [747, 236] on select "Select [DEMOGRAPHIC_DATA] [DEMOGRAPHIC_DATA] Other Prefer Not To Say" at bounding box center [915, 250] width 337 height 30
drag, startPoint x: 823, startPoint y: 642, endPoint x: 841, endPoint y: 741, distance: 100.9
click at [841, 741] on div "Source Desc" at bounding box center [915, 687] width 365 height 119
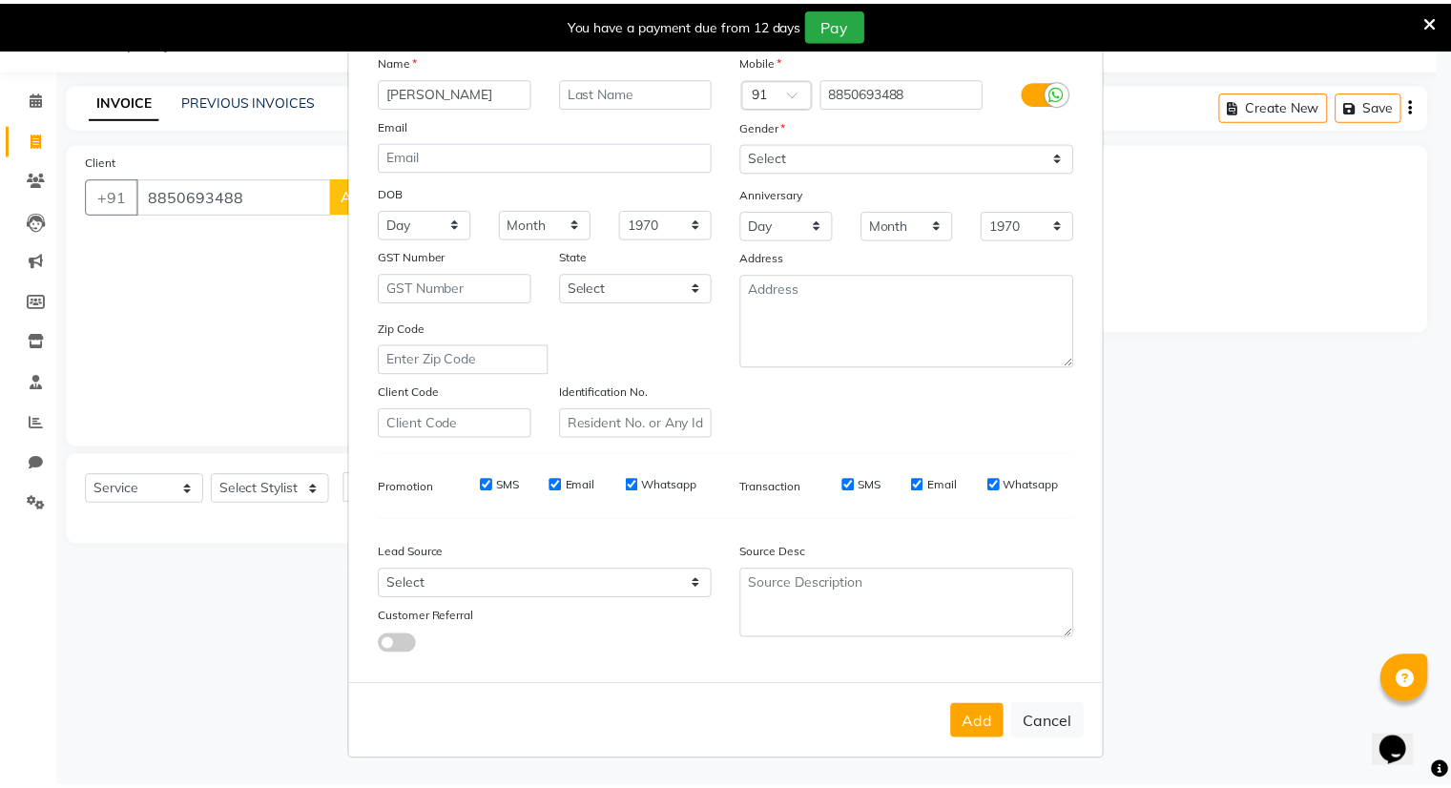
scroll to position [101, 0]
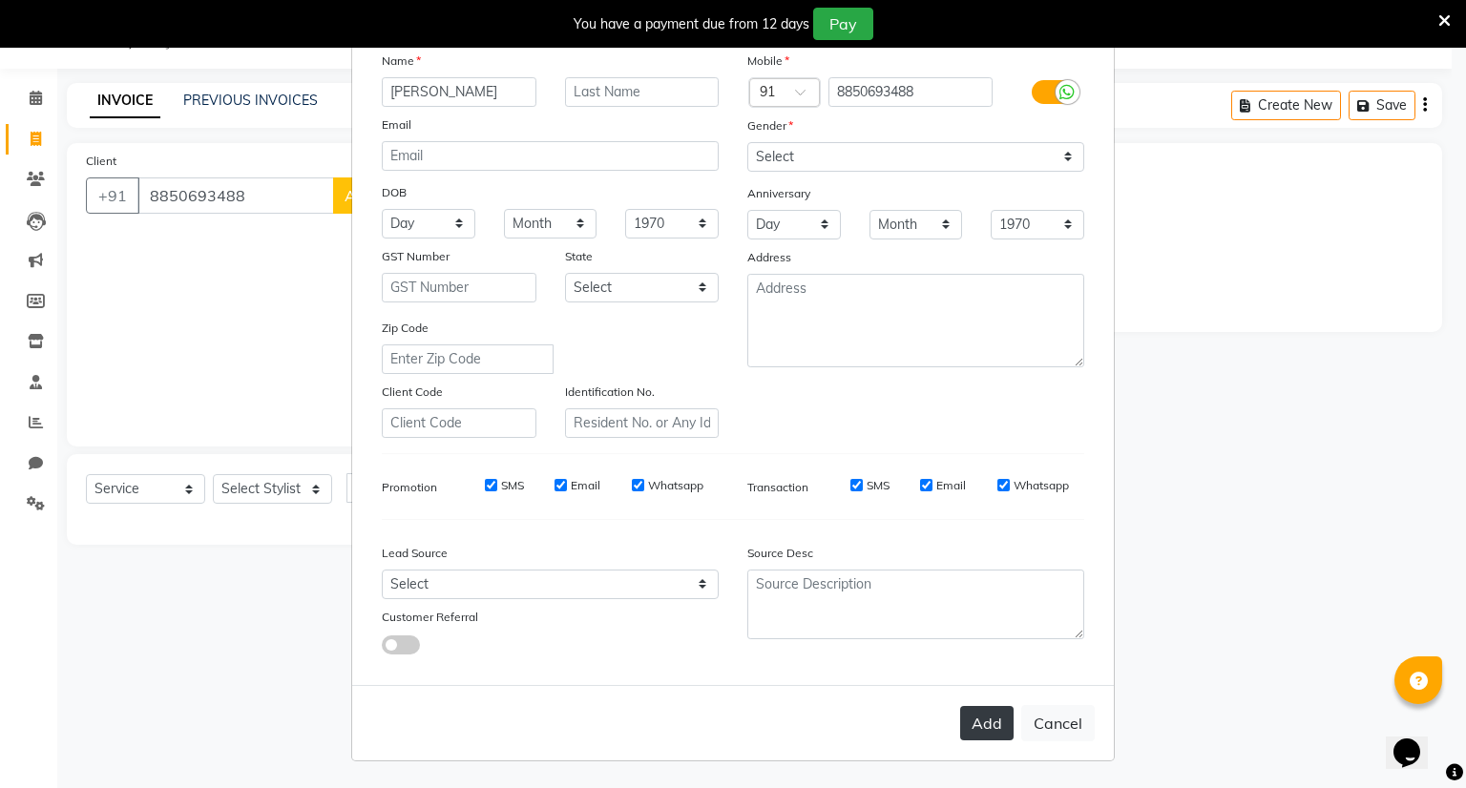
click at [977, 724] on button "Add" at bounding box center [986, 723] width 53 height 34
select select
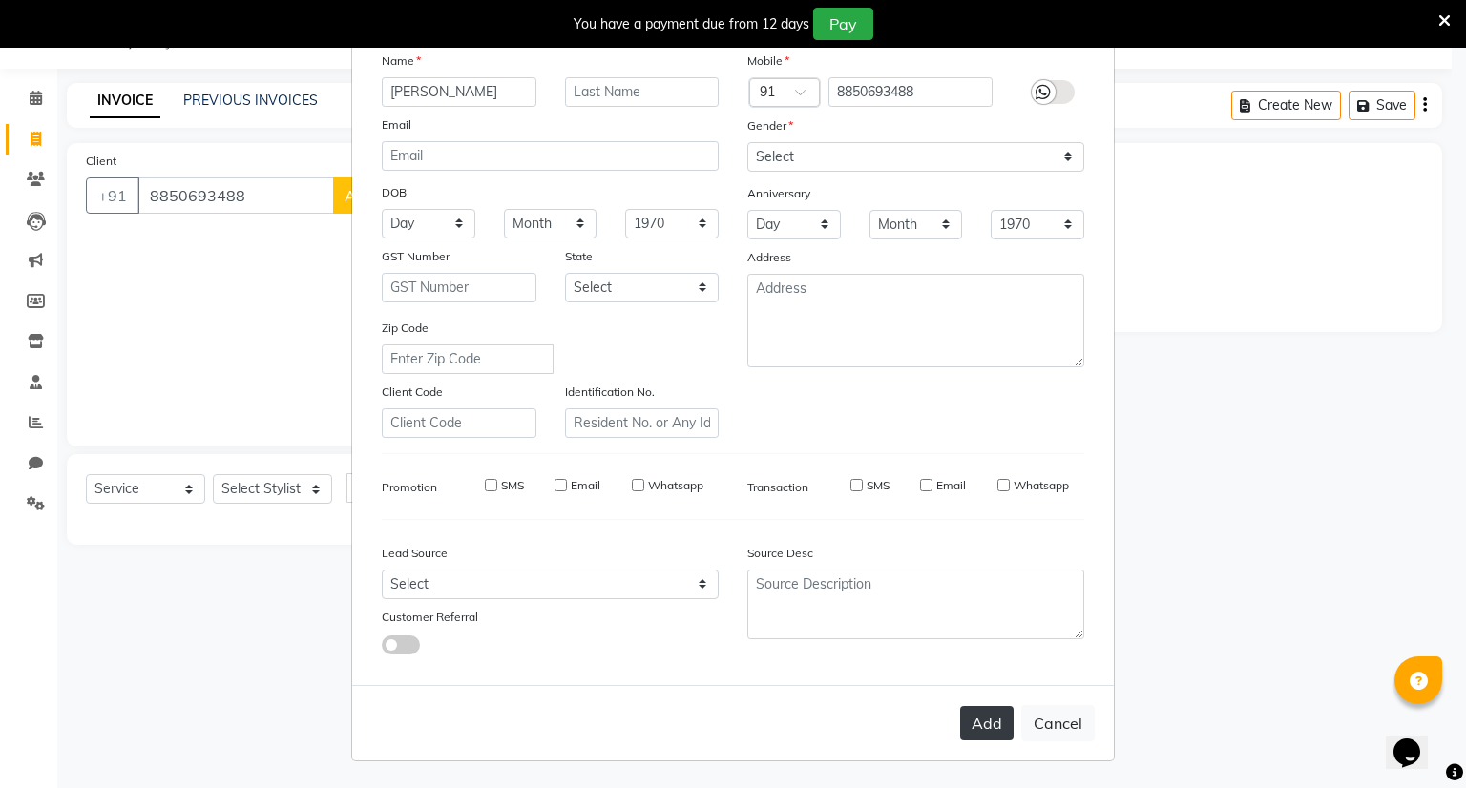
select select
checkbox input "false"
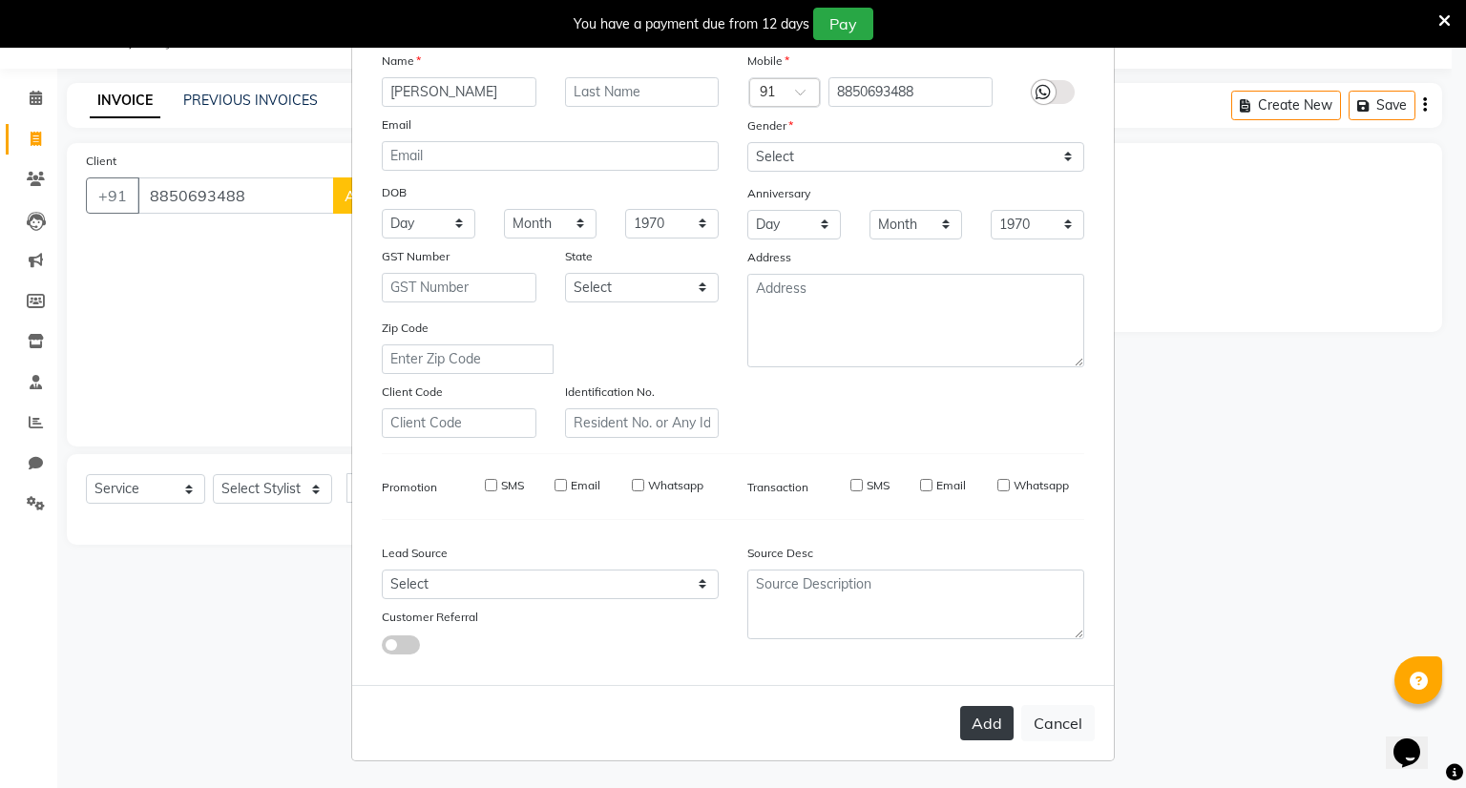
checkbox input "false"
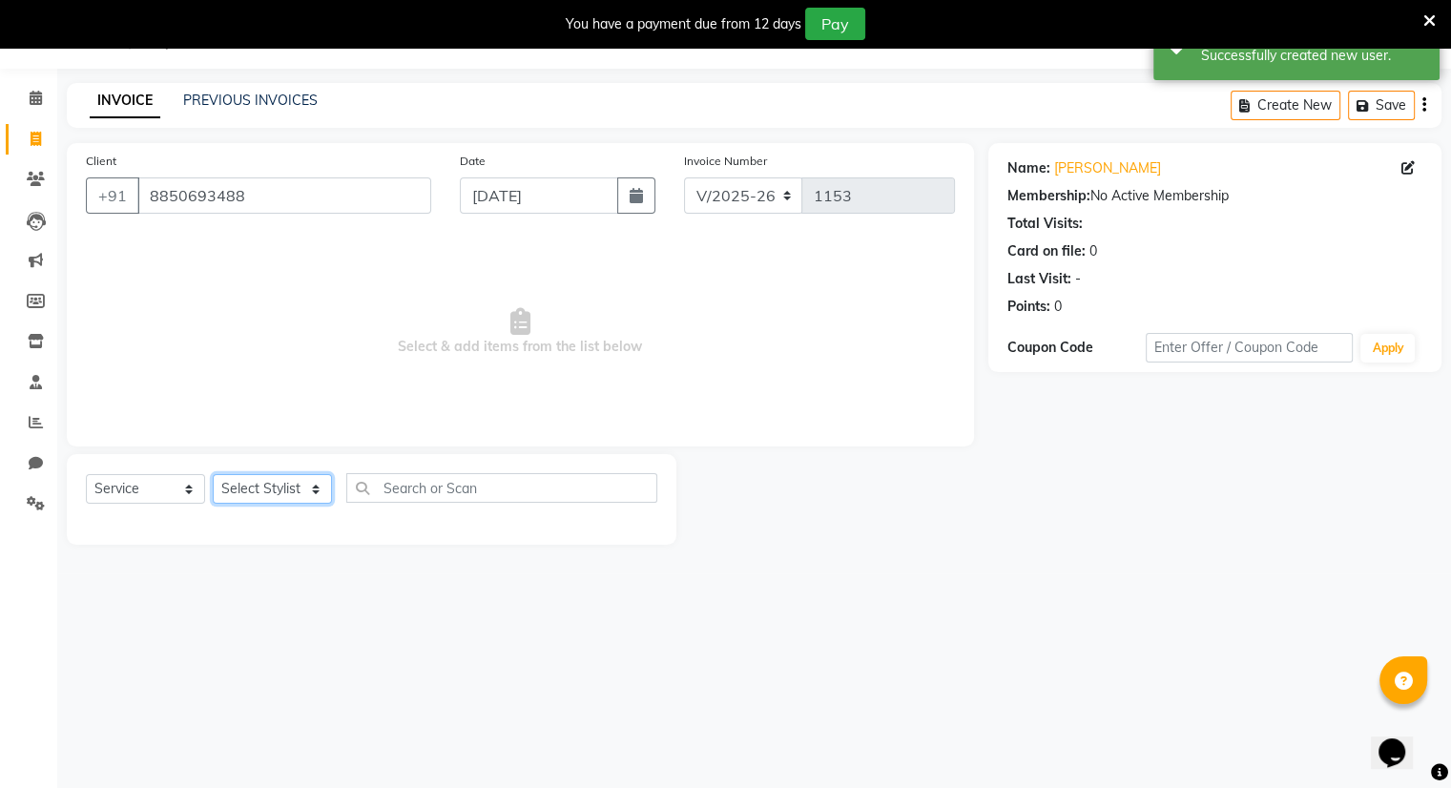
click at [263, 491] on select "Select Stylist Amrapali Bhumi OM [PERSON_NAME] [PERSON_NAME]" at bounding box center [272, 489] width 119 height 30
select select "83284"
click at [213, 475] on select "Select Stylist Amrapali Bhumi OM [PERSON_NAME] [PERSON_NAME]" at bounding box center [272, 489] width 119 height 30
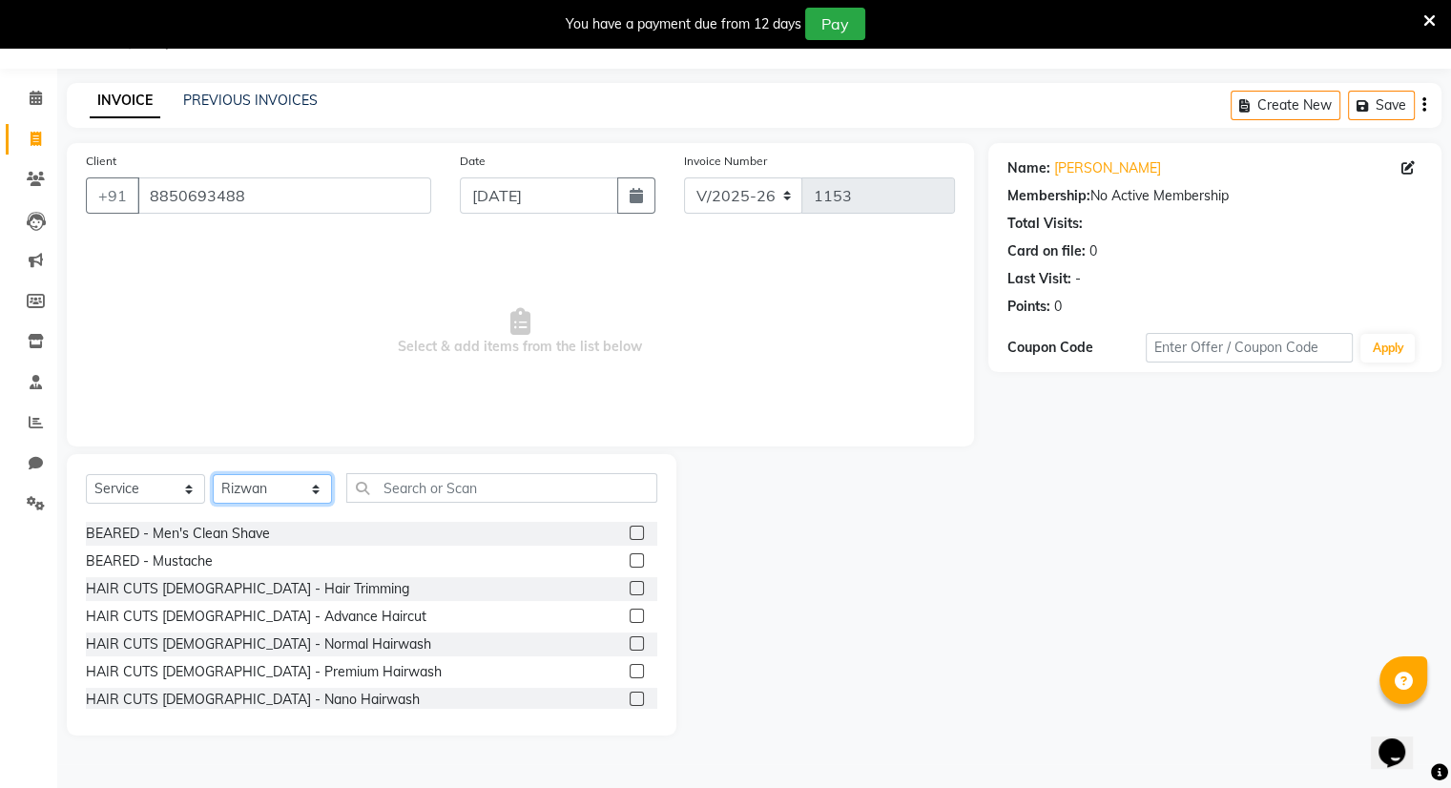
scroll to position [556, 0]
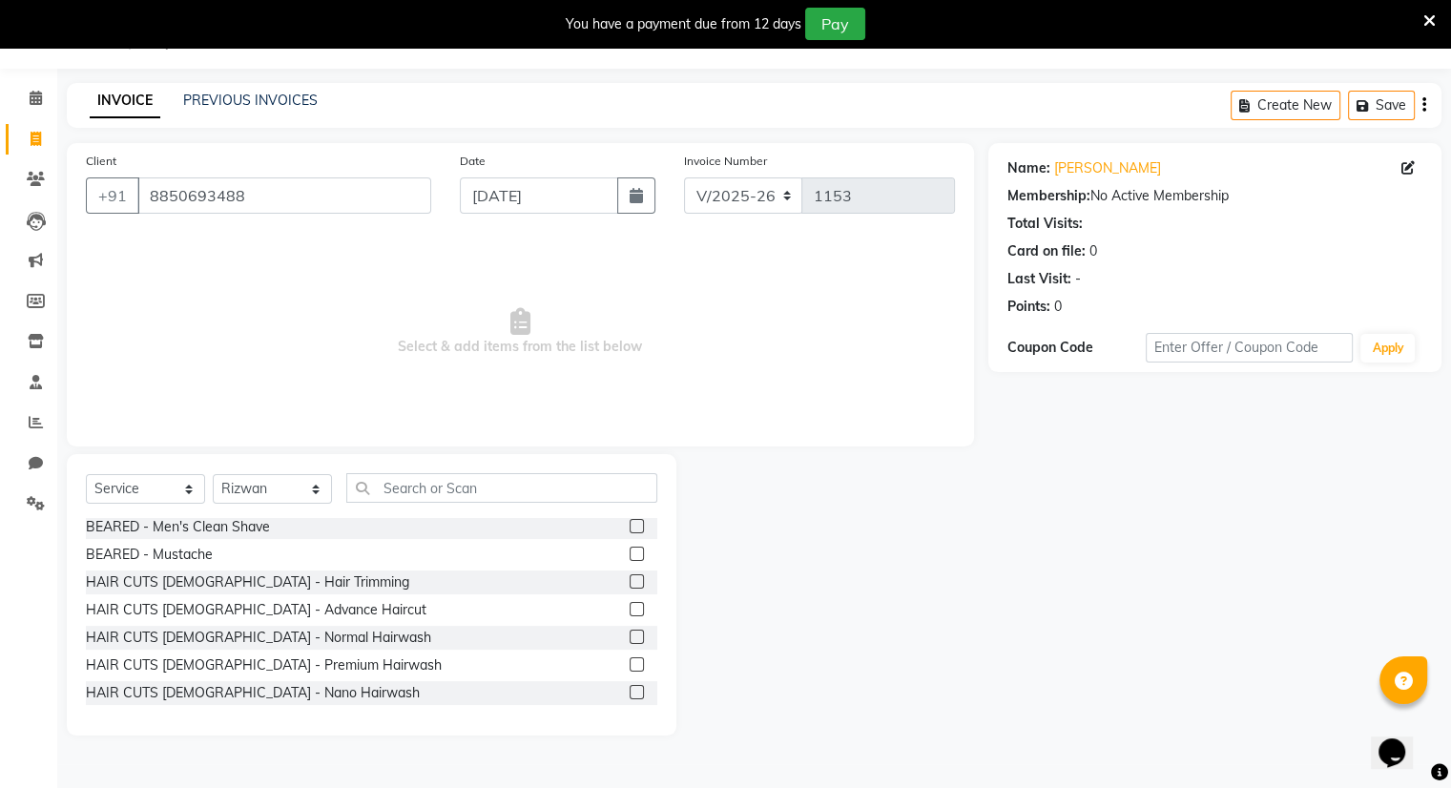
click at [630, 611] on label at bounding box center [637, 609] width 14 height 14
click at [630, 611] on input "checkbox" at bounding box center [636, 610] width 12 height 12
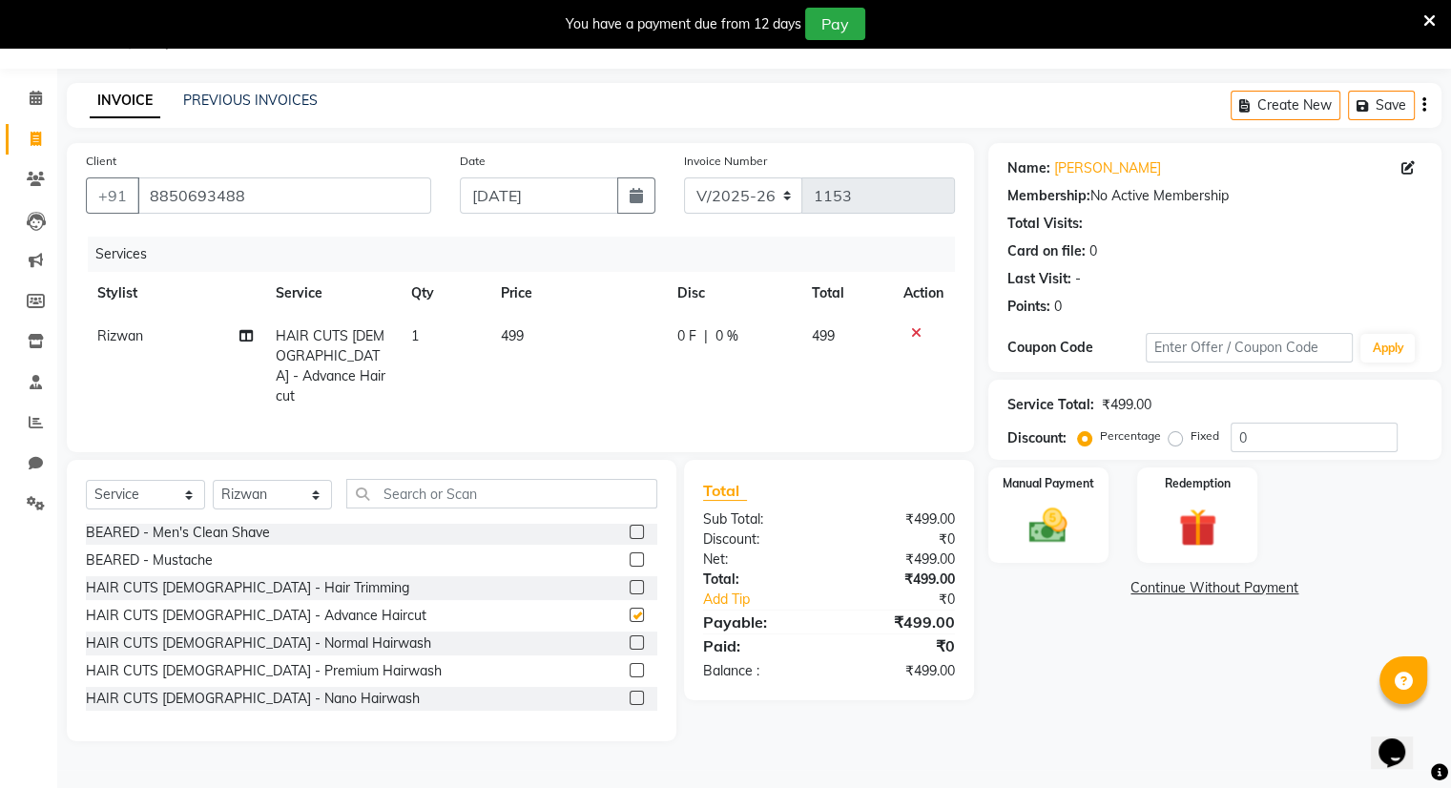
checkbox input "false"
click at [531, 324] on td "499" at bounding box center [578, 366] width 177 height 103
select select "83284"
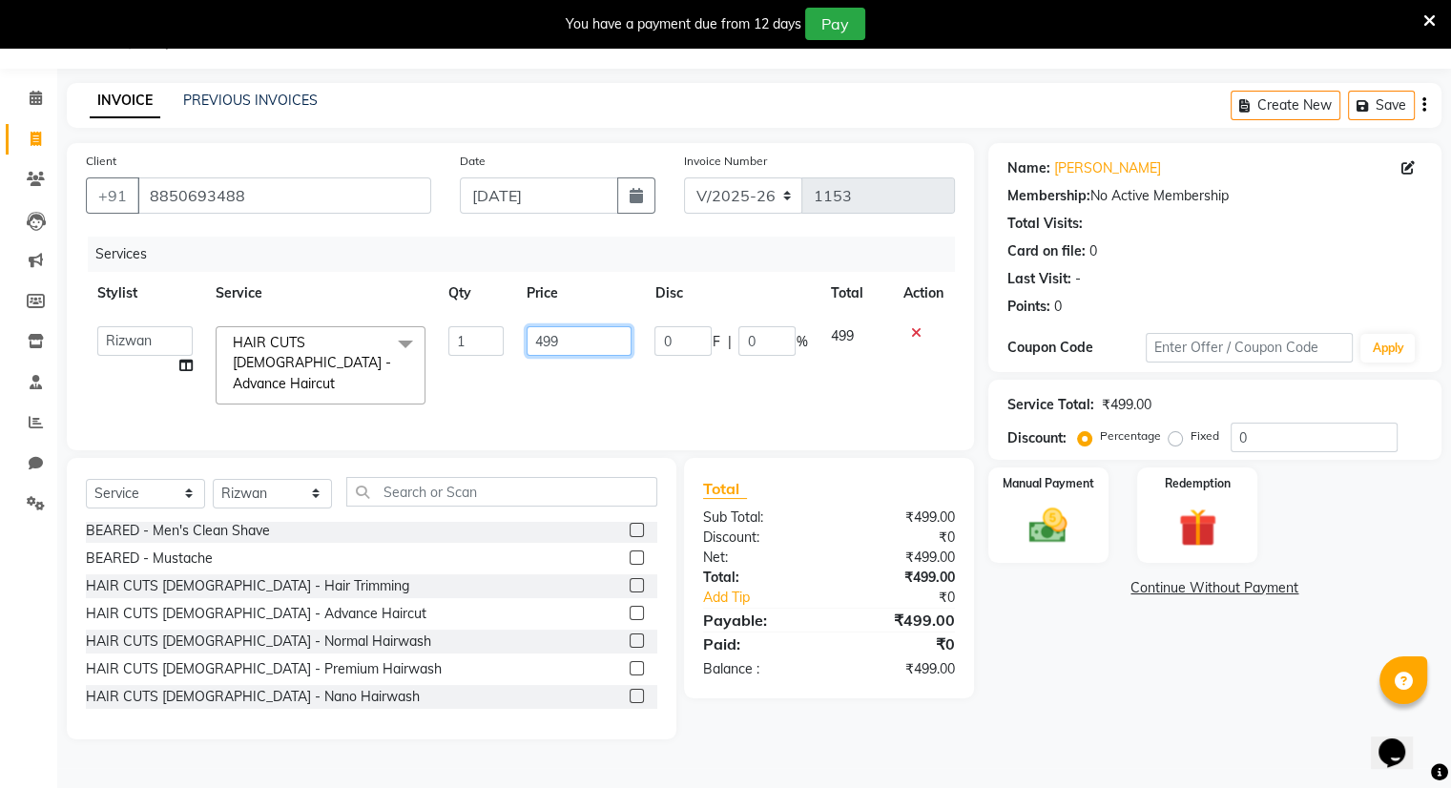
click at [570, 344] on input "499" at bounding box center [579, 341] width 105 height 30
type input "450"
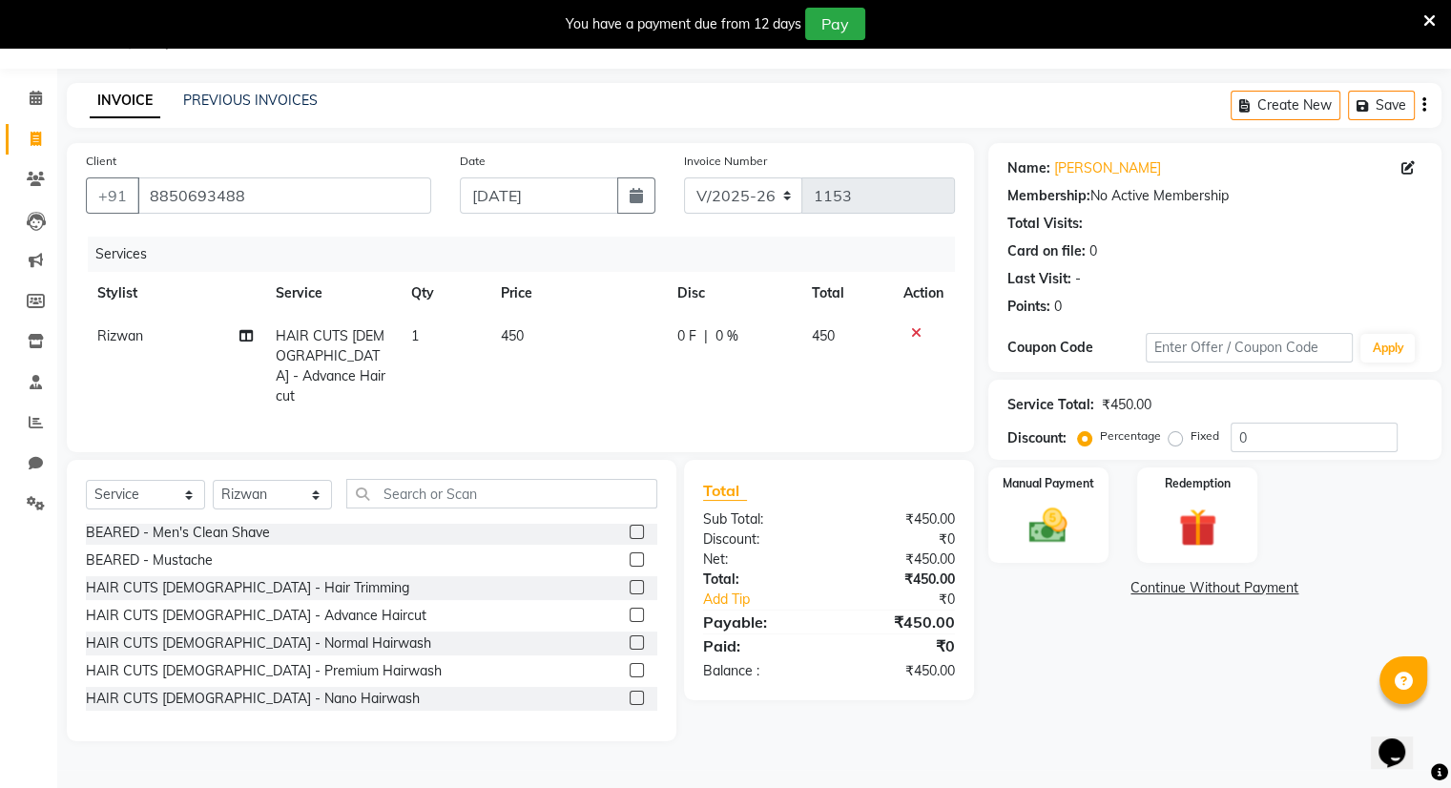
click at [850, 330] on td "450" at bounding box center [847, 366] width 92 height 103
select select "83284"
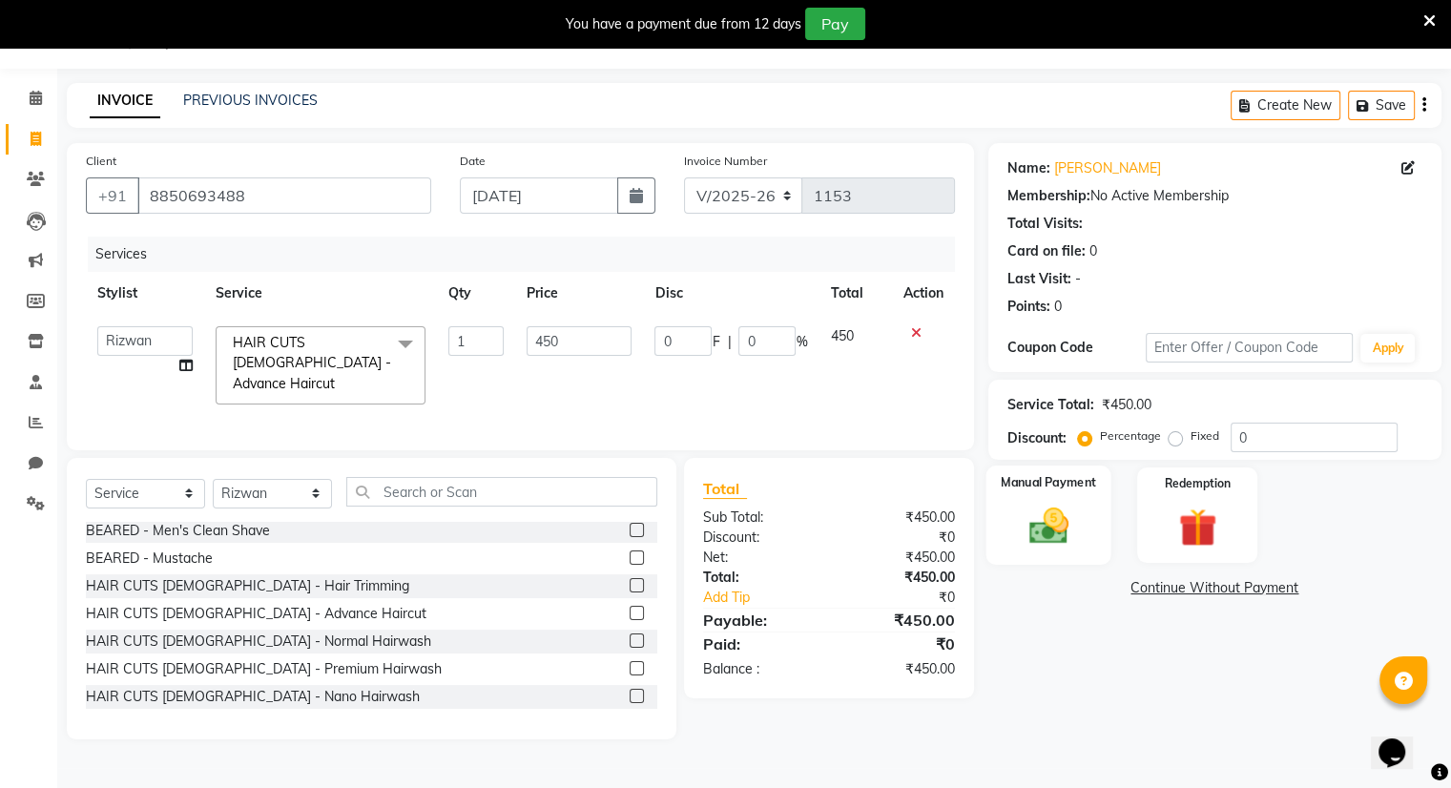
click at [1064, 528] on img at bounding box center [1048, 527] width 64 height 46
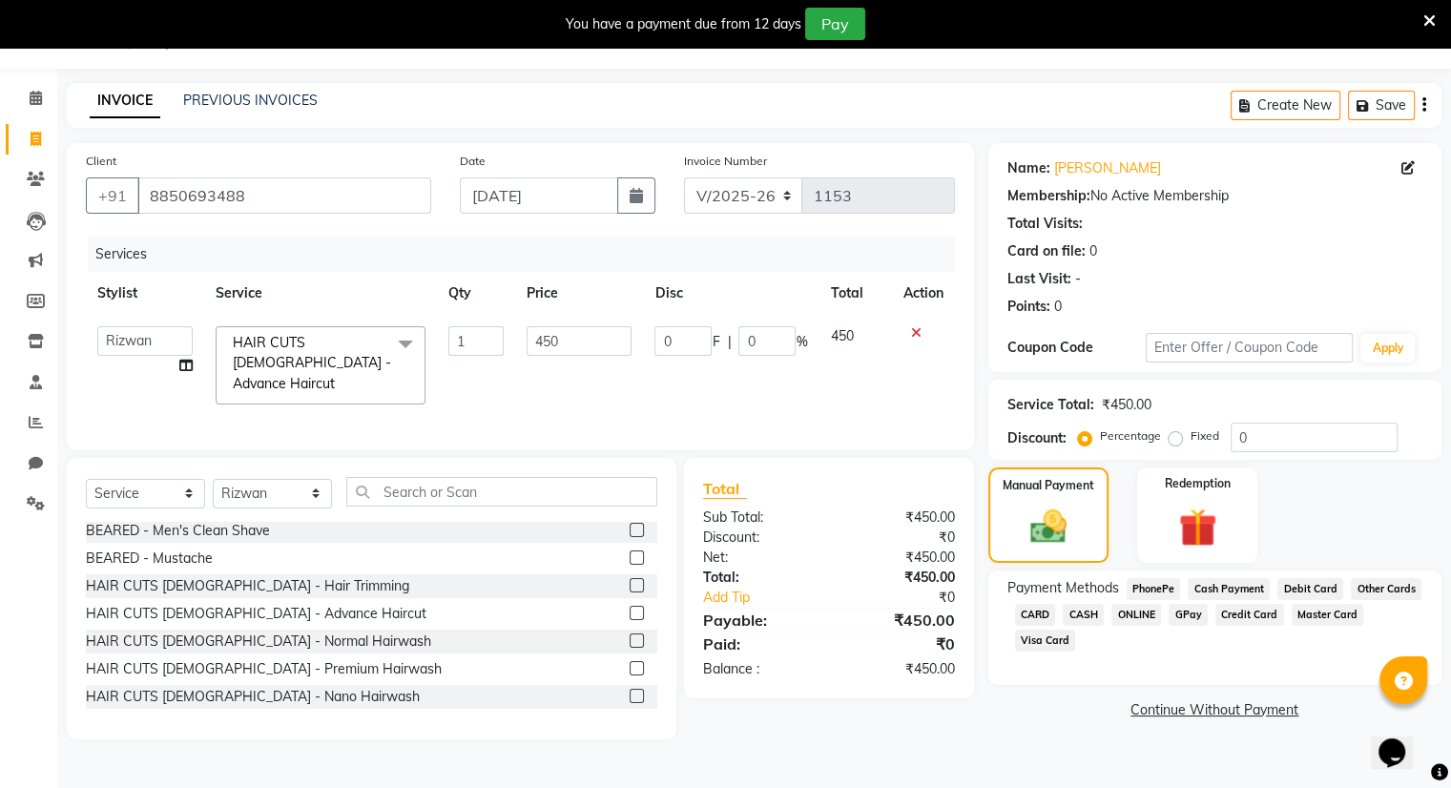
click at [1085, 613] on span "CASH" at bounding box center [1083, 615] width 41 height 22
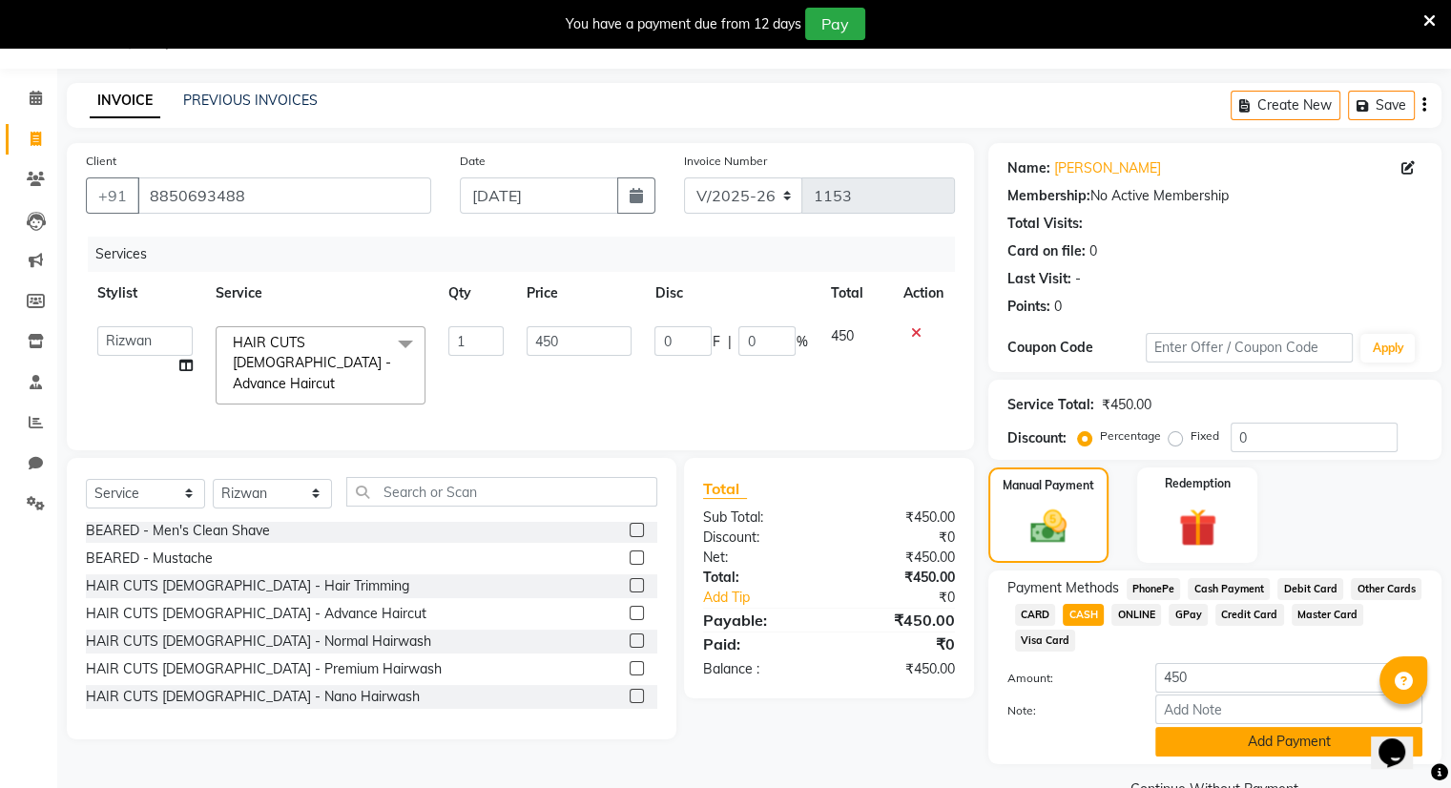
click at [1218, 736] on button "Add Payment" at bounding box center [1289, 742] width 267 height 30
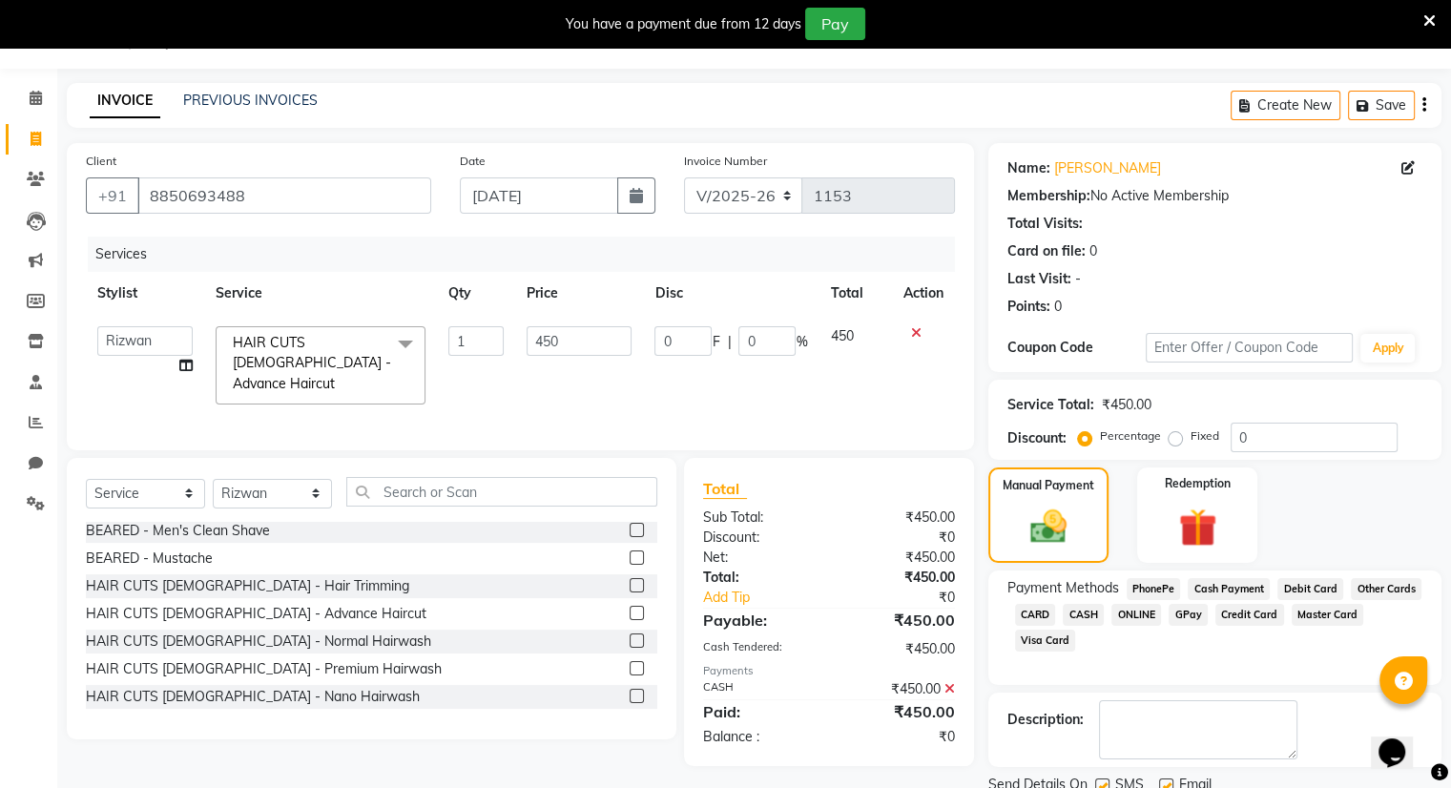
scroll to position [118, 0]
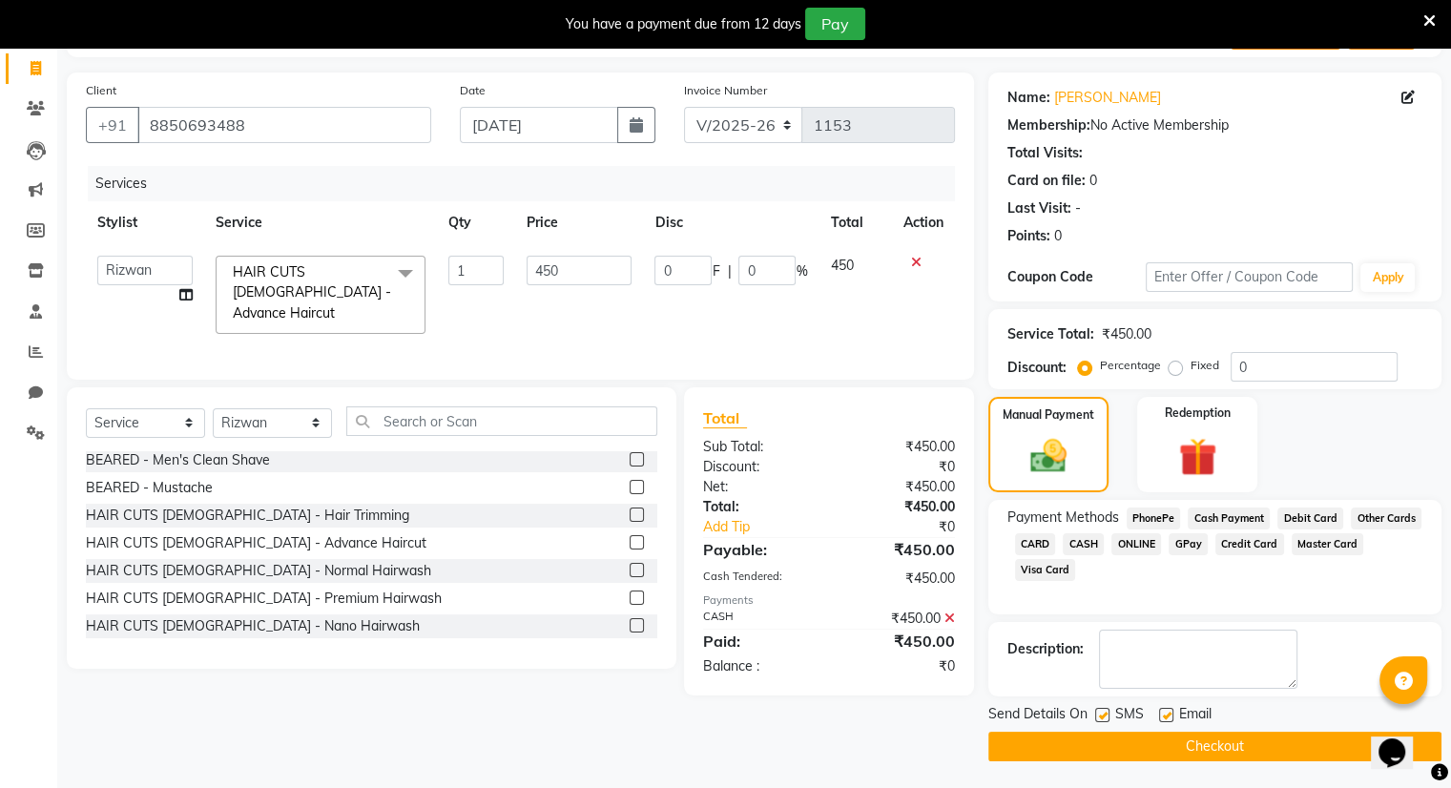
click at [1218, 736] on button "Checkout" at bounding box center [1215, 747] width 453 height 30
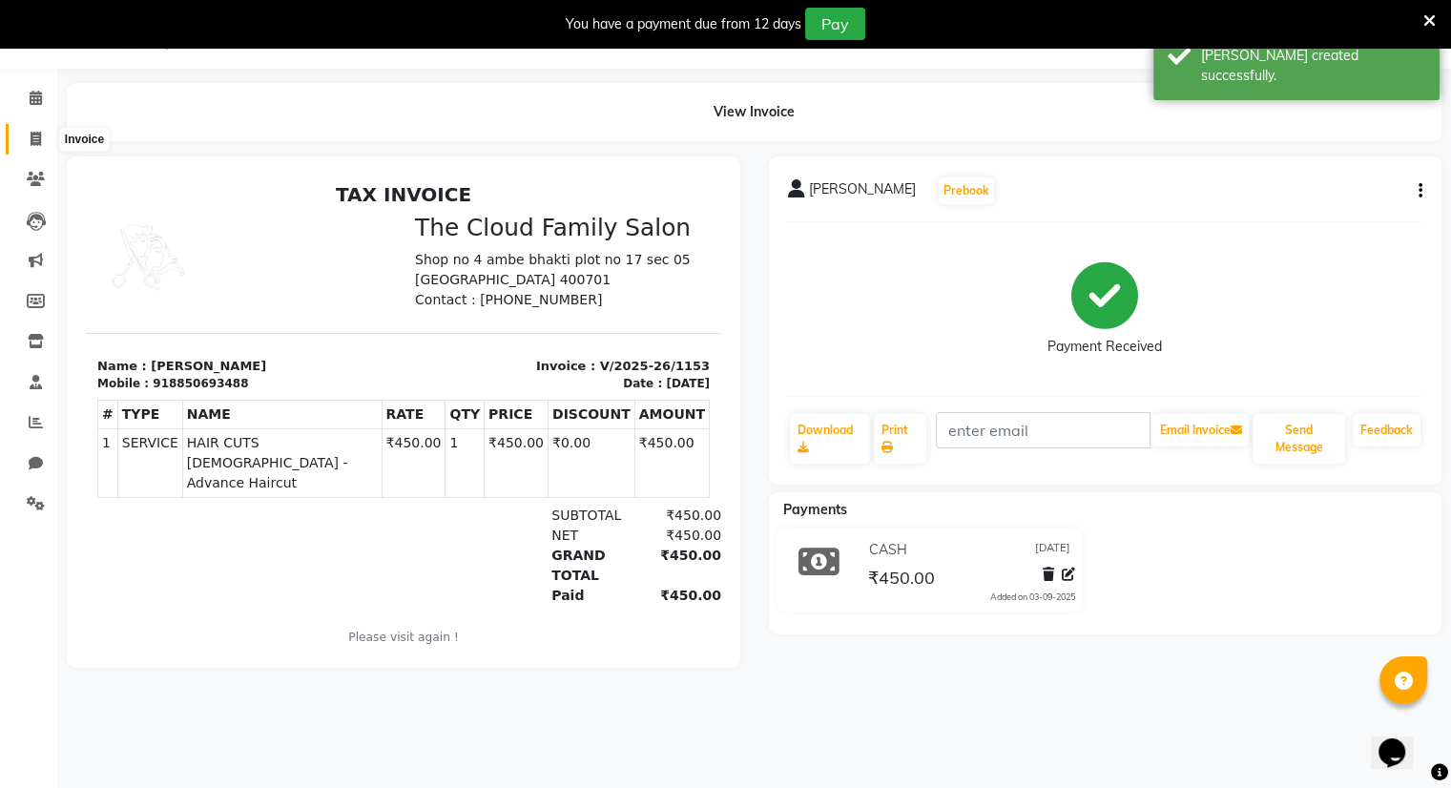
click at [43, 135] on span at bounding box center [35, 140] width 33 height 22
select select "service"
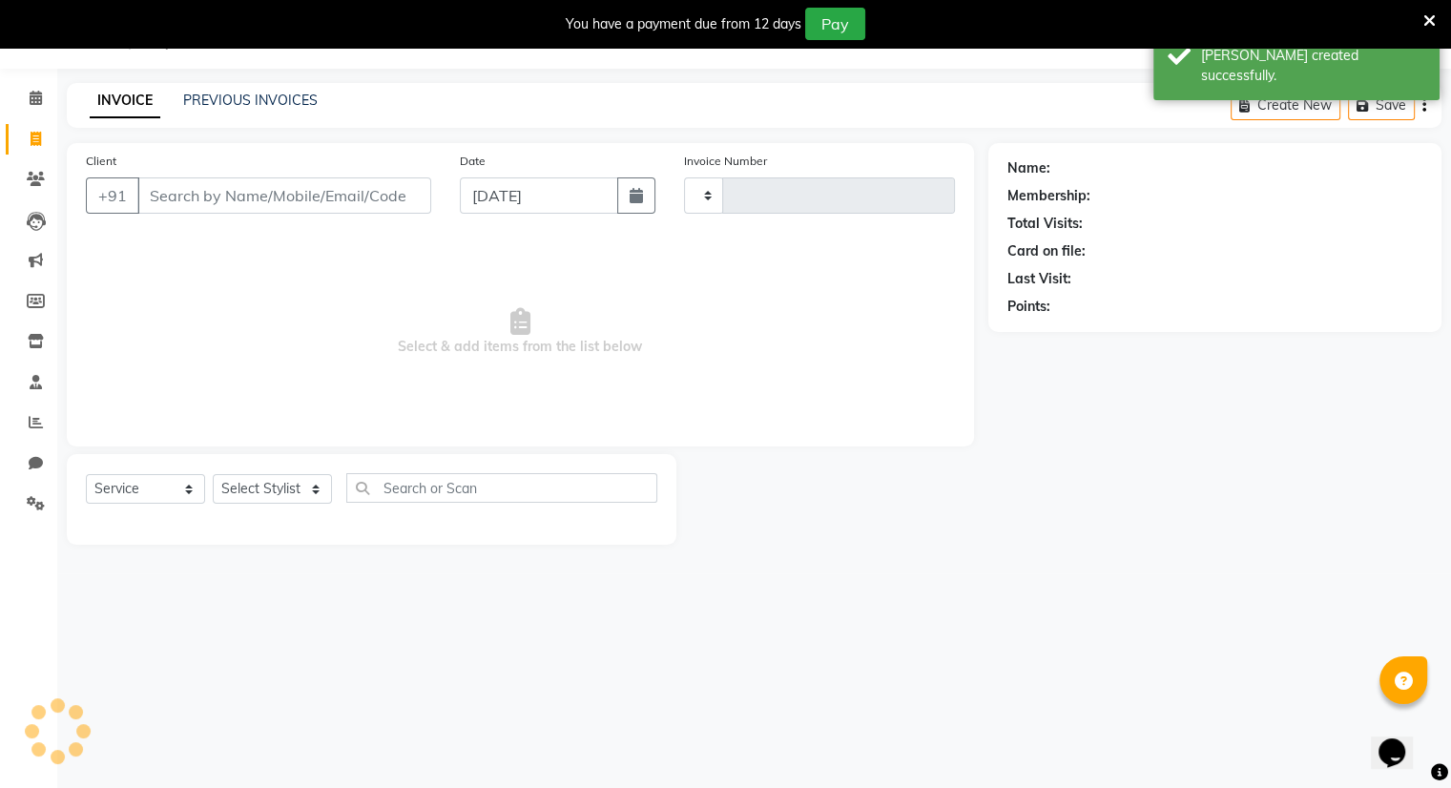
type input "1154"
select select "8444"
click at [32, 140] on icon at bounding box center [36, 139] width 10 height 14
select select "8444"
select select "service"
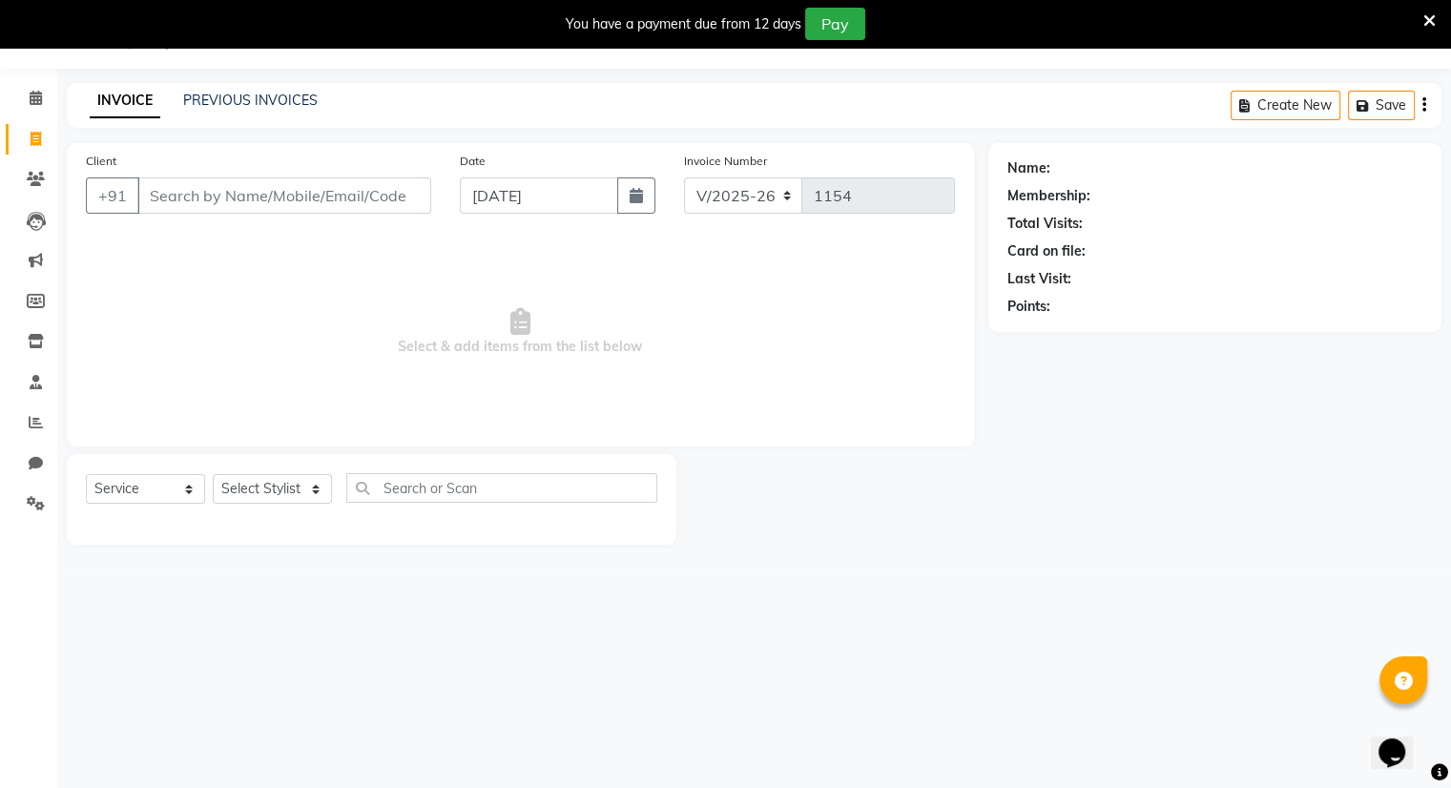
click at [271, 112] on div "INVOICE PREVIOUS INVOICES" at bounding box center [204, 102] width 274 height 22
click at [262, 99] on link "PREVIOUS INVOICES" at bounding box center [250, 100] width 135 height 17
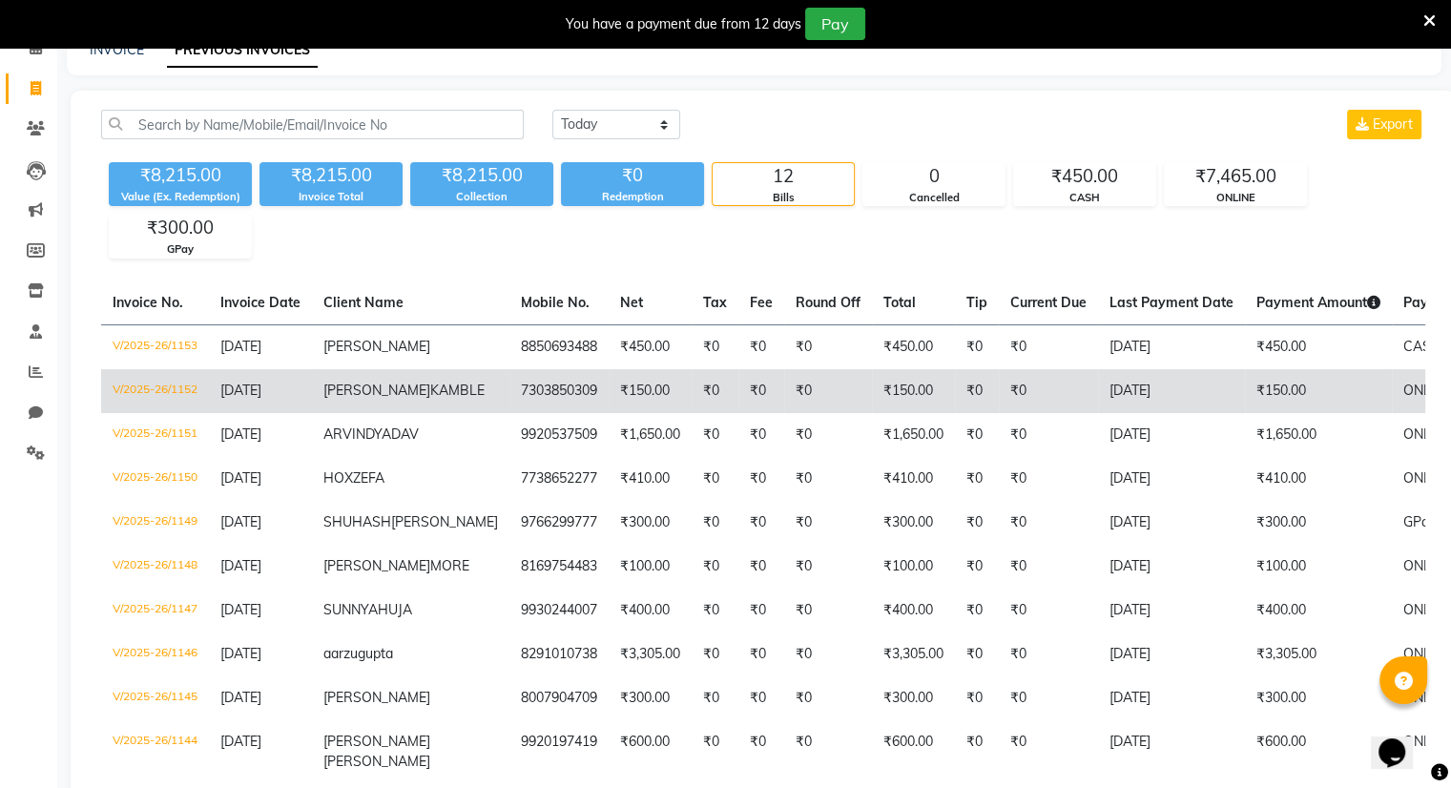
scroll to position [95, 0]
